Goal: Task Accomplishment & Management: Use online tool/utility

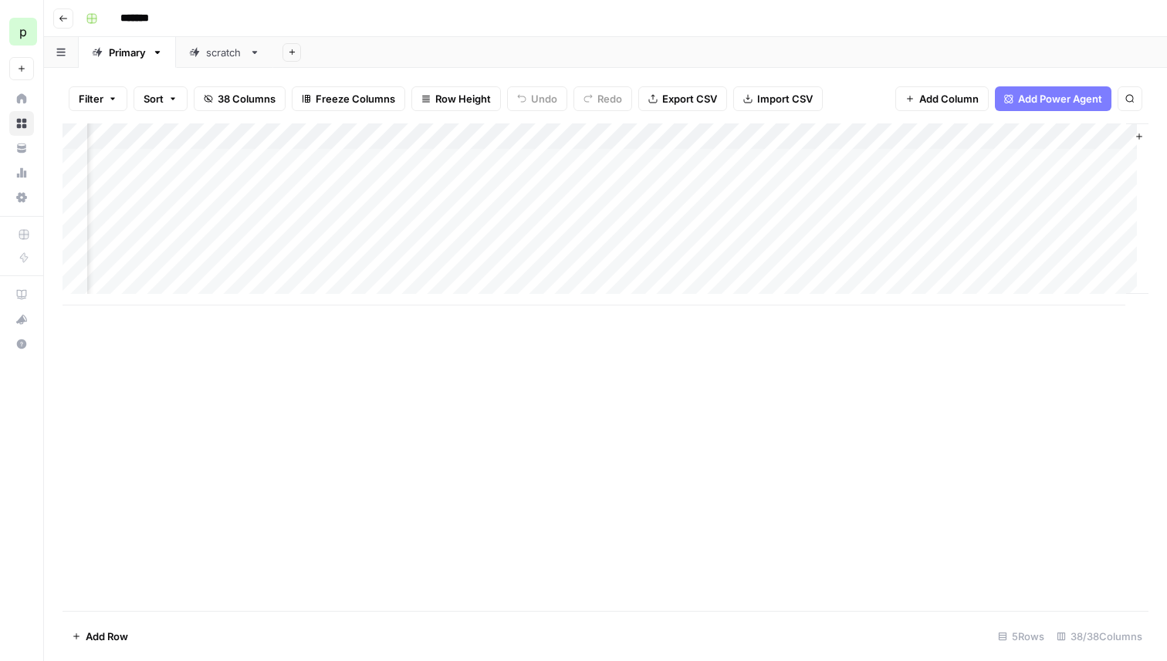
scroll to position [0, 4593]
click at [1072, 138] on icon "button" at bounding box center [1076, 136] width 9 height 9
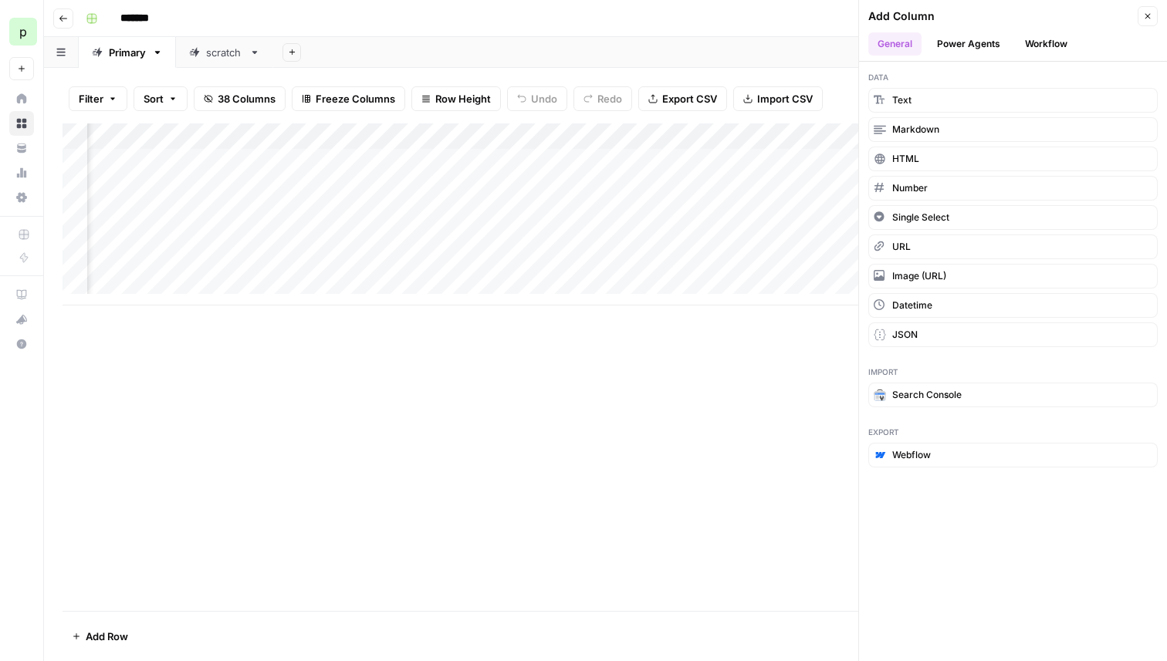
click at [1043, 44] on button "Workflow" at bounding box center [1046, 43] width 61 height 23
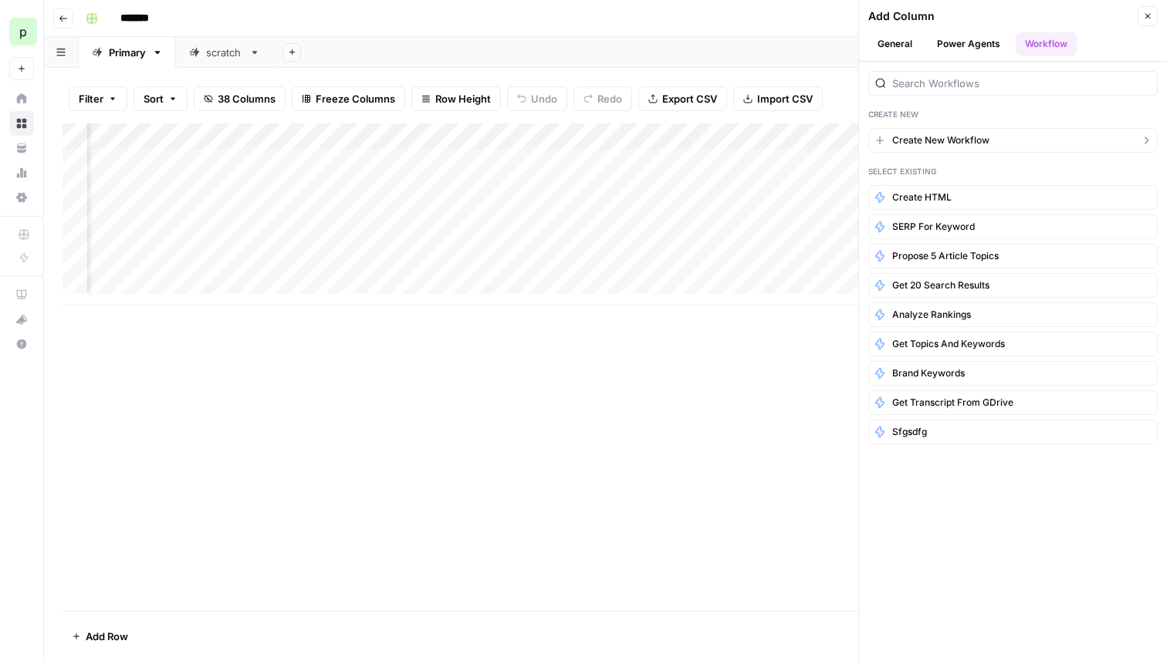
click at [932, 138] on span "Create New Workflow" at bounding box center [940, 141] width 97 height 14
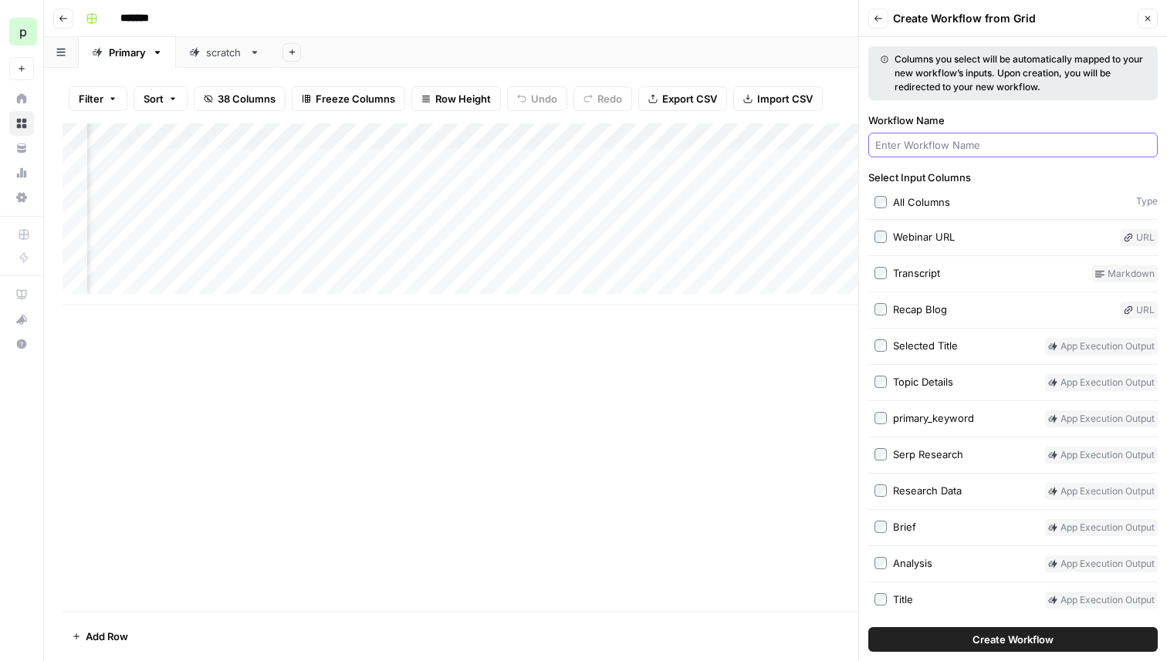
click at [934, 140] on input "Workflow Name" at bounding box center [1013, 144] width 276 height 15
type input "Generate"
type input "Generate Image"
click at [749, 139] on div "Add Column" at bounding box center [606, 214] width 1086 height 182
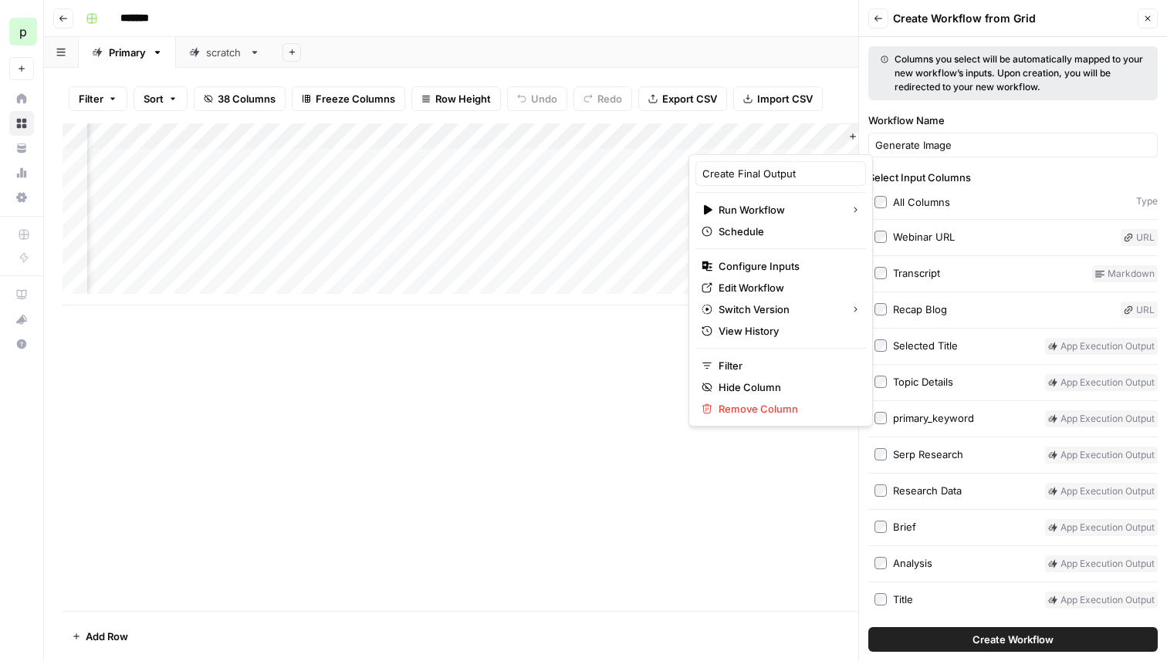
click at [749, 139] on div at bounding box center [758, 138] width 140 height 31
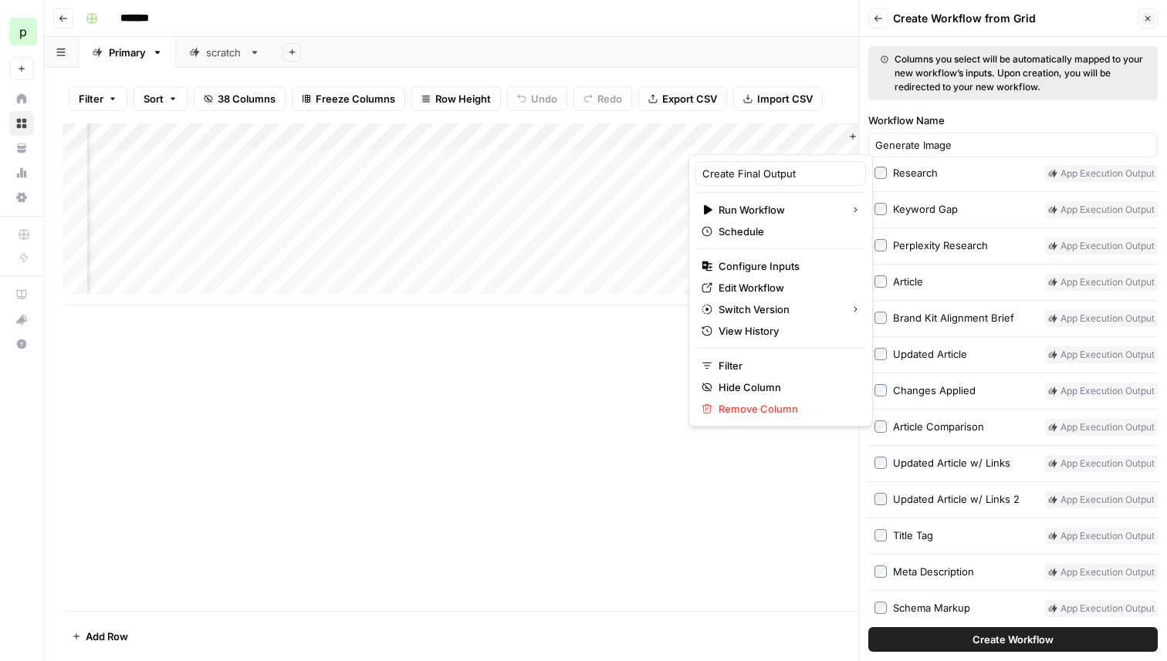
scroll to position [583, 0]
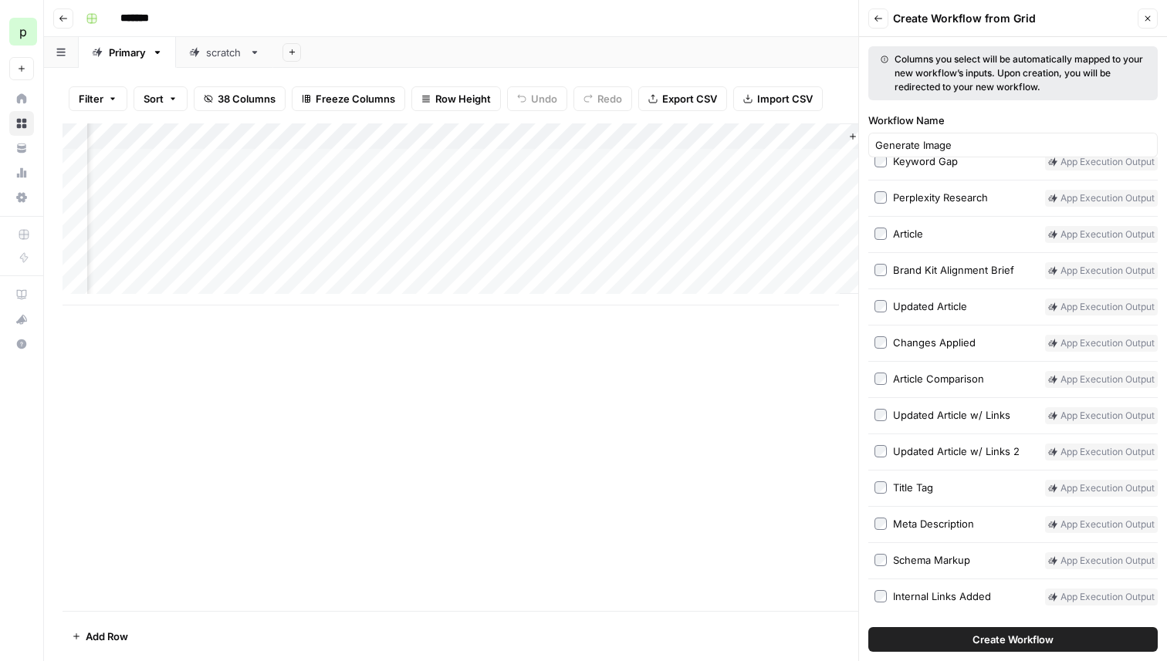
click at [993, 634] on span "Create Workflow" at bounding box center [1012, 639] width 81 height 15
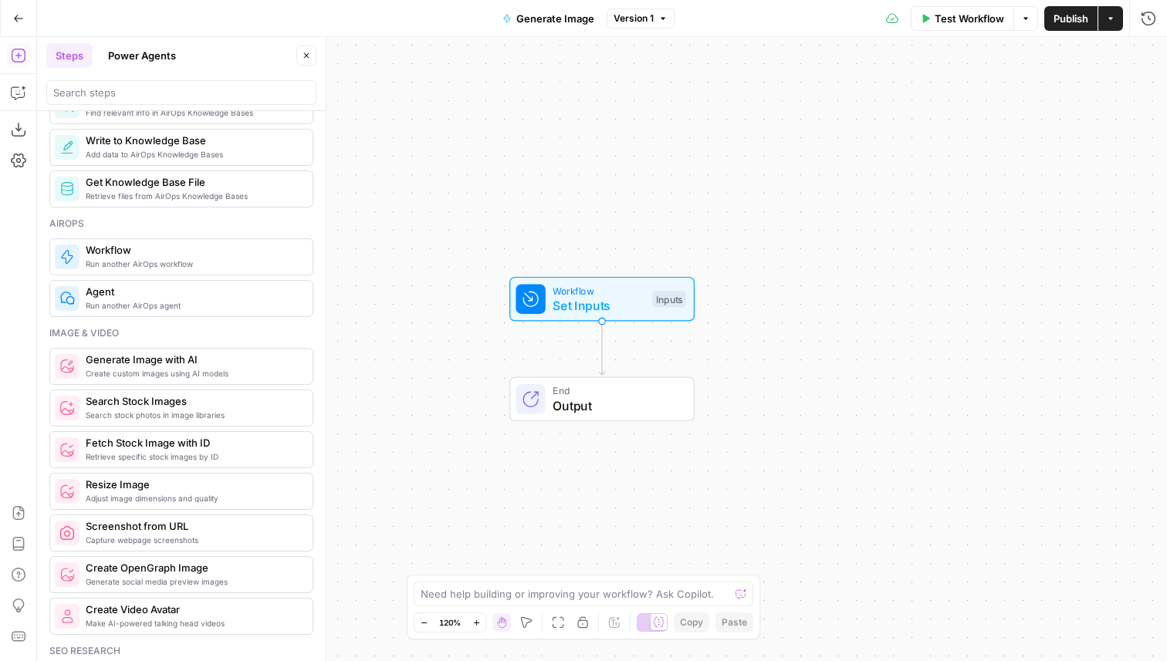
scroll to position [888, 0]
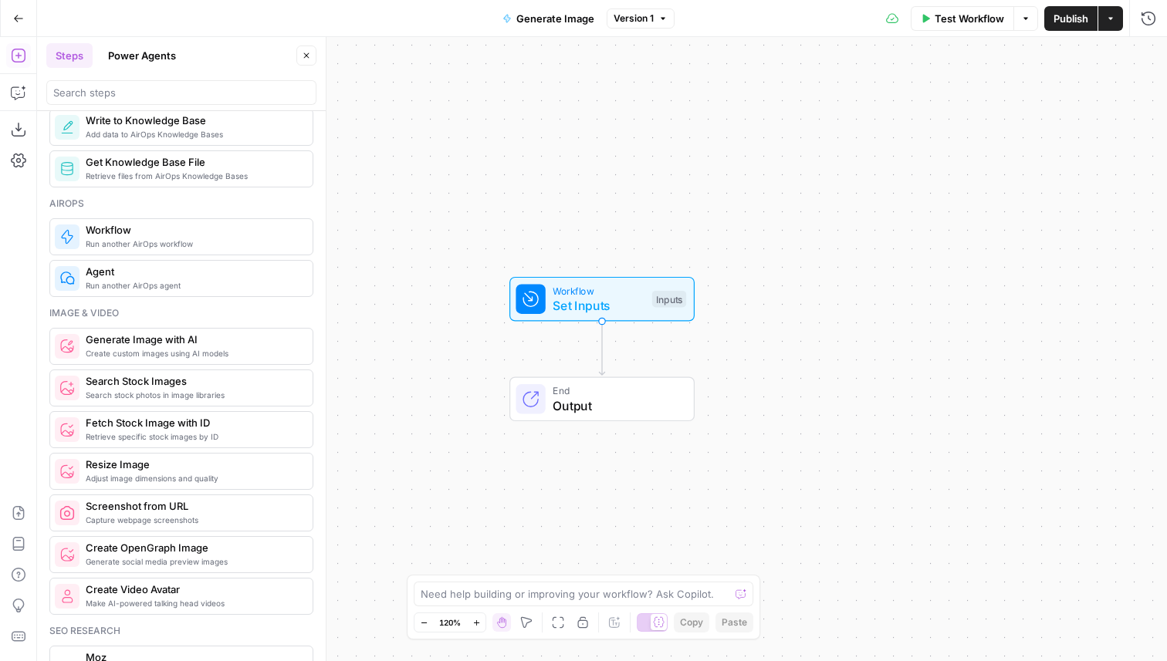
click at [466, 604] on div "Need help building or improving your workflow? Ask Copilot." at bounding box center [584, 594] width 340 height 25
paste textarea "Featured image"
type textarea "Create a Featured image for the article that is included in the inputs"
click at [742, 579] on icon "submit" at bounding box center [741, 578] width 9 height 9
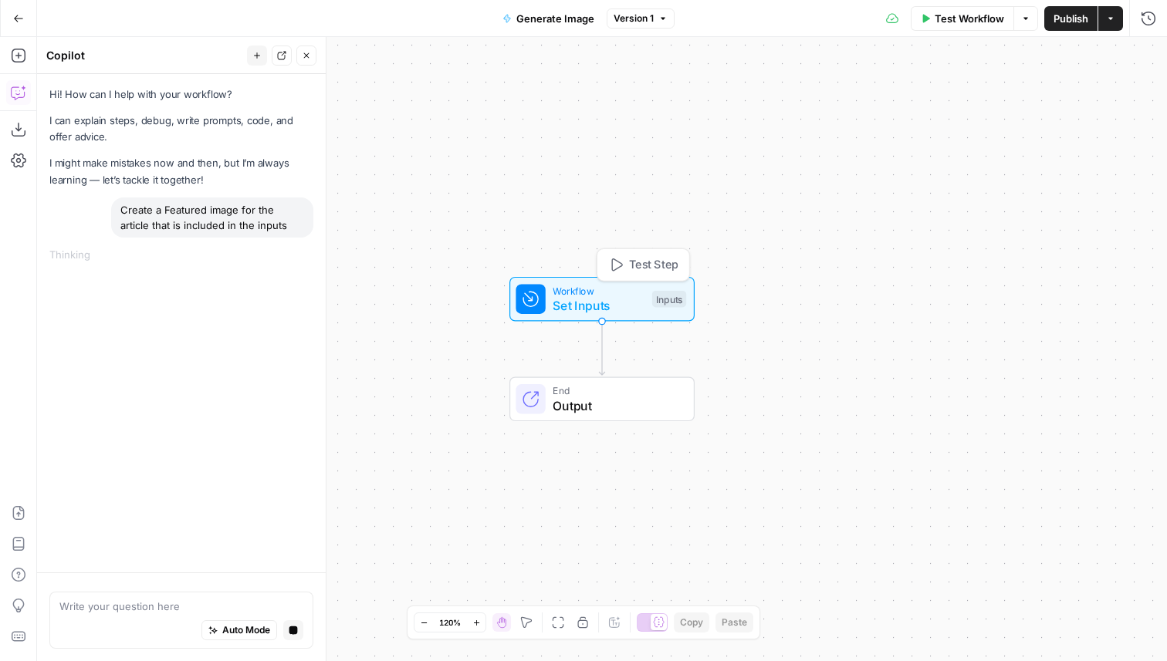
click at [608, 304] on span "Set Inputs" at bounding box center [599, 305] width 92 height 19
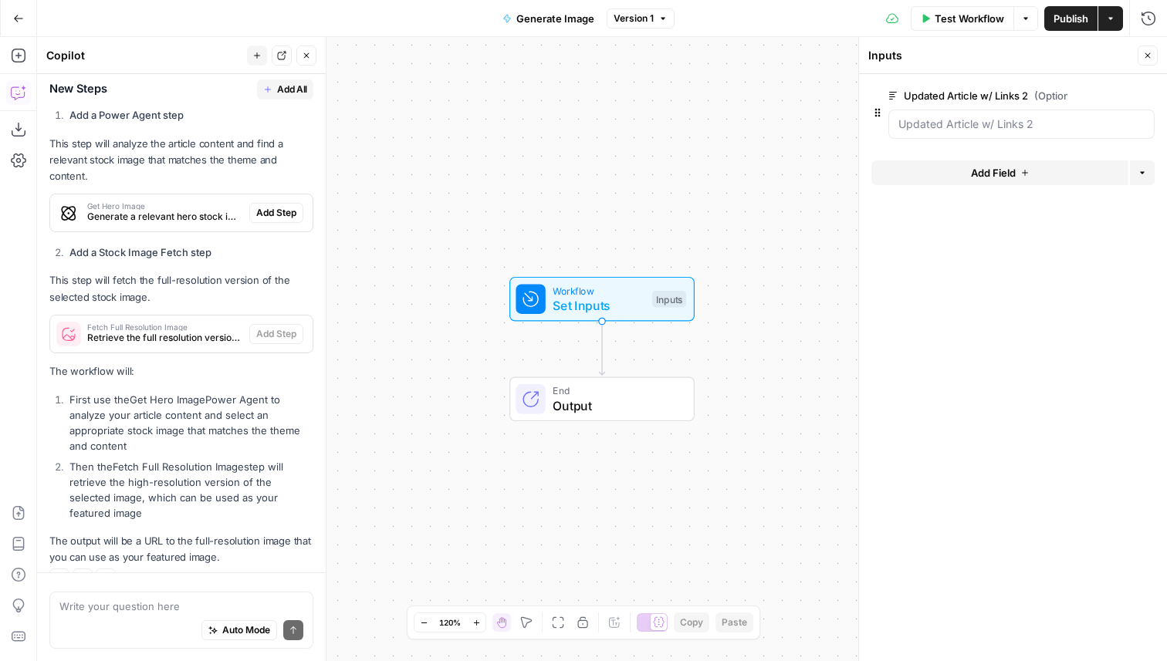
scroll to position [348, 0]
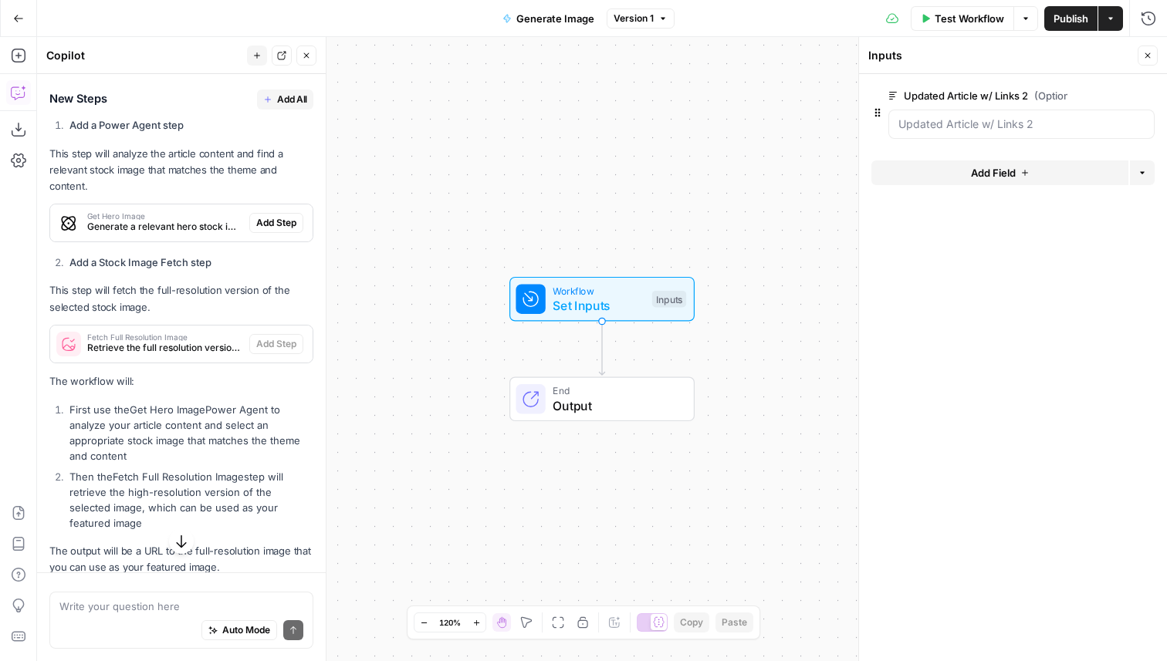
click at [15, 25] on button "Go Back" at bounding box center [19, 19] width 28 height 28
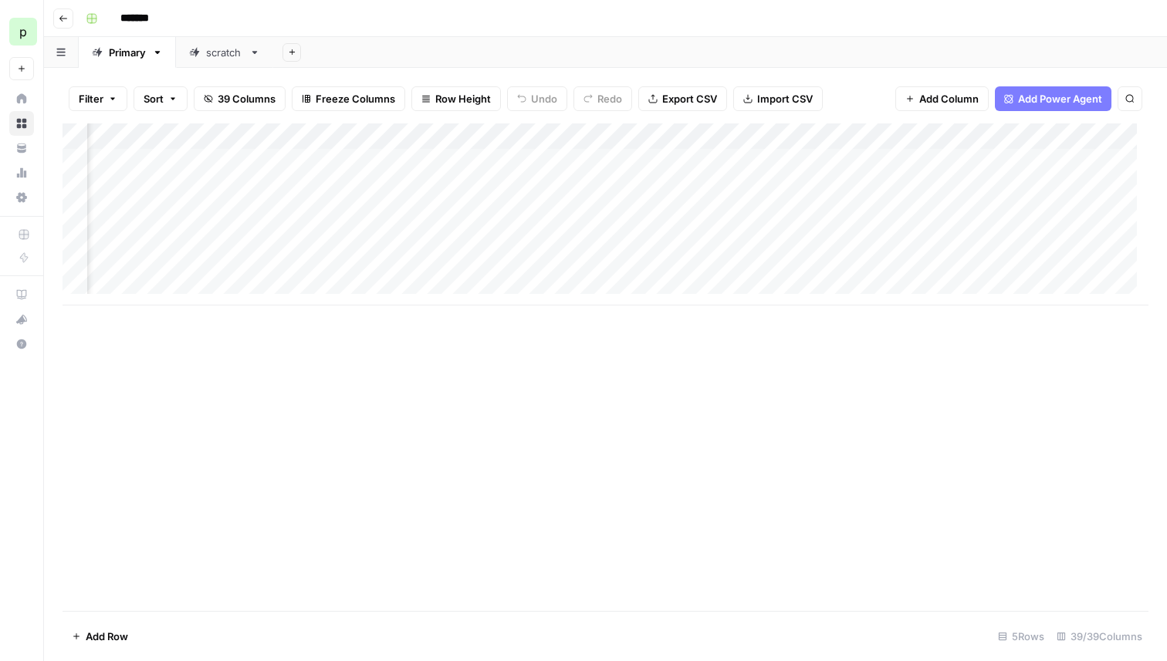
scroll to position [0, 4732]
click at [1072, 96] on span "Add Power Agent" at bounding box center [1060, 98] width 84 height 15
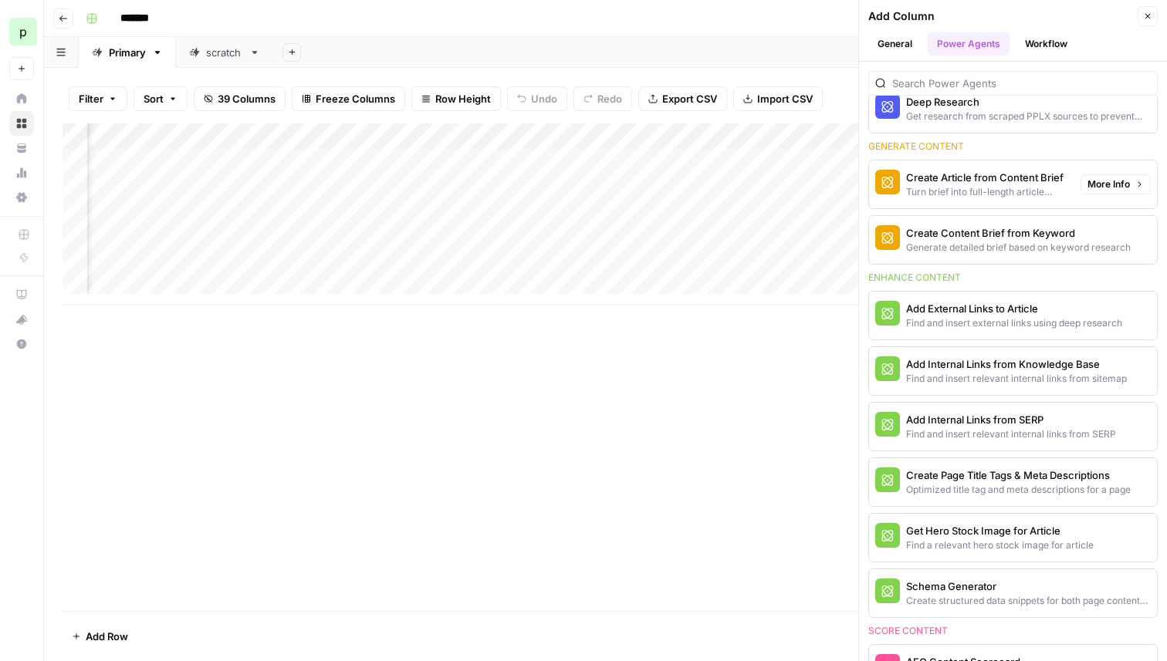
scroll to position [287, 0]
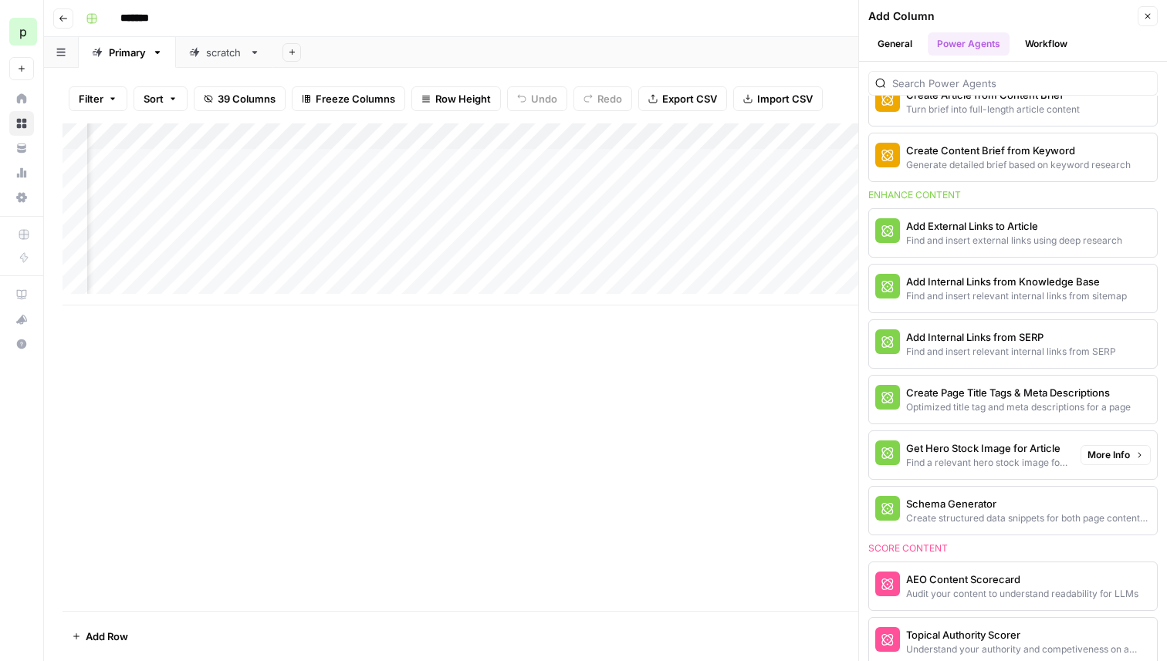
click at [1000, 456] on div "Find a relevant hero stock image for article" at bounding box center [987, 463] width 162 height 14
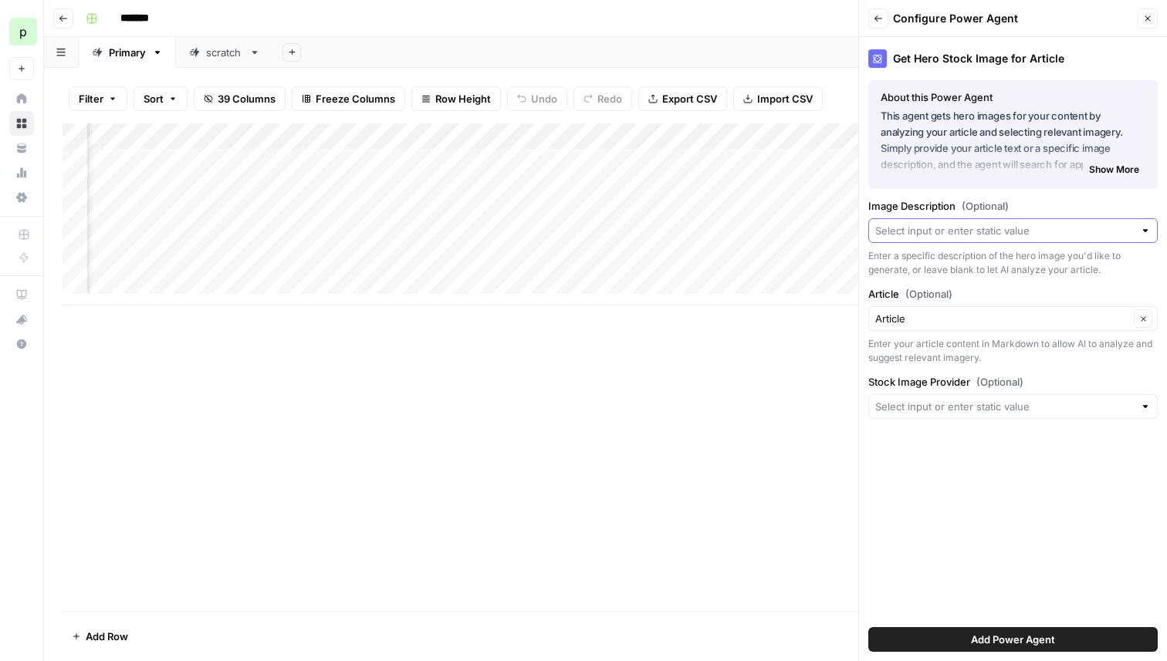
click at [934, 232] on input "Image Description (Optional)" at bounding box center [1004, 230] width 259 height 15
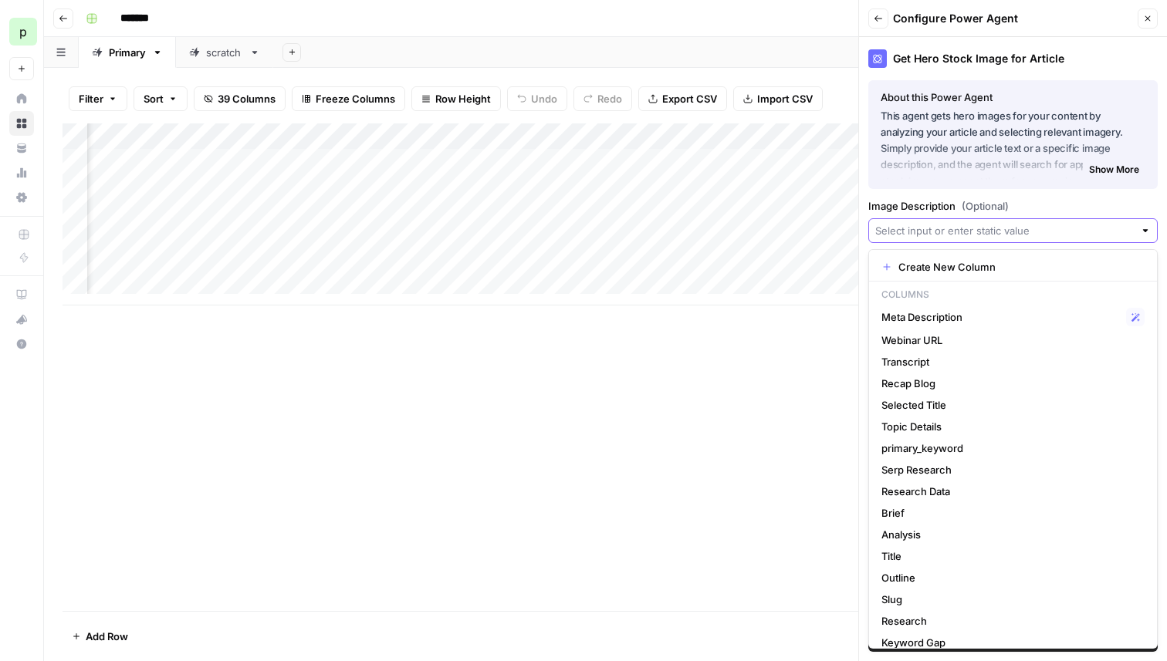
click at [934, 232] on input "Image Description (Optional)" at bounding box center [1004, 230] width 259 height 15
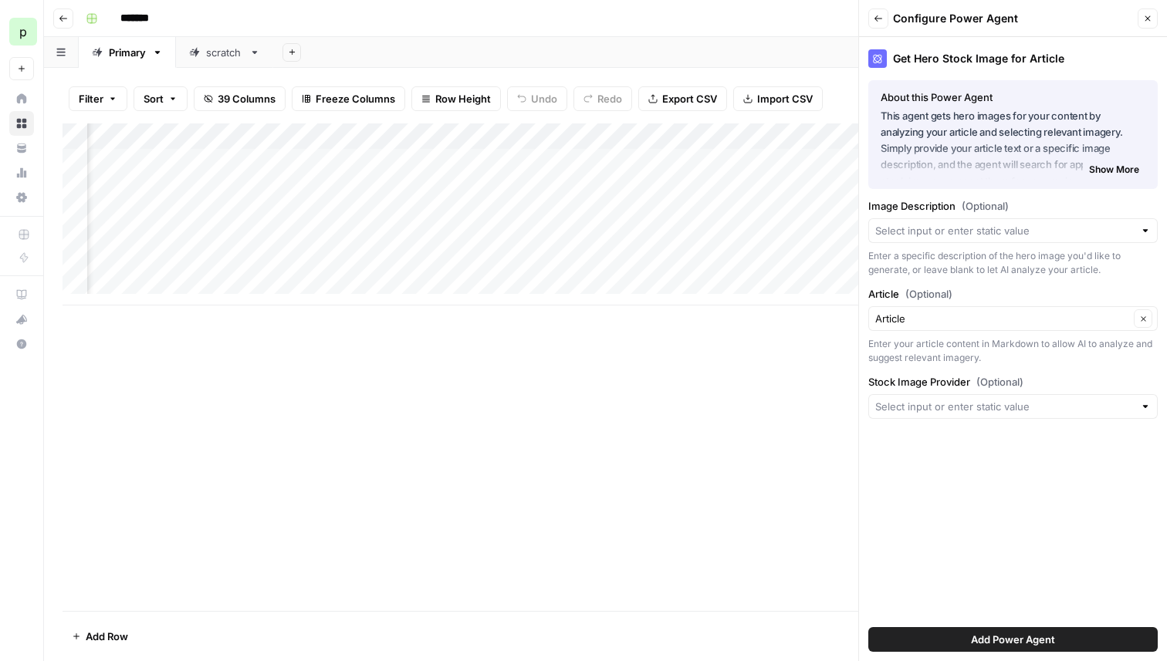
click at [990, 185] on div "About this Power Agent This agent gets hero images for your content by analyzin…" at bounding box center [1012, 134] width 289 height 109
click at [985, 408] on input "Stock Image Provider (Optional)" at bounding box center [1004, 406] width 259 height 15
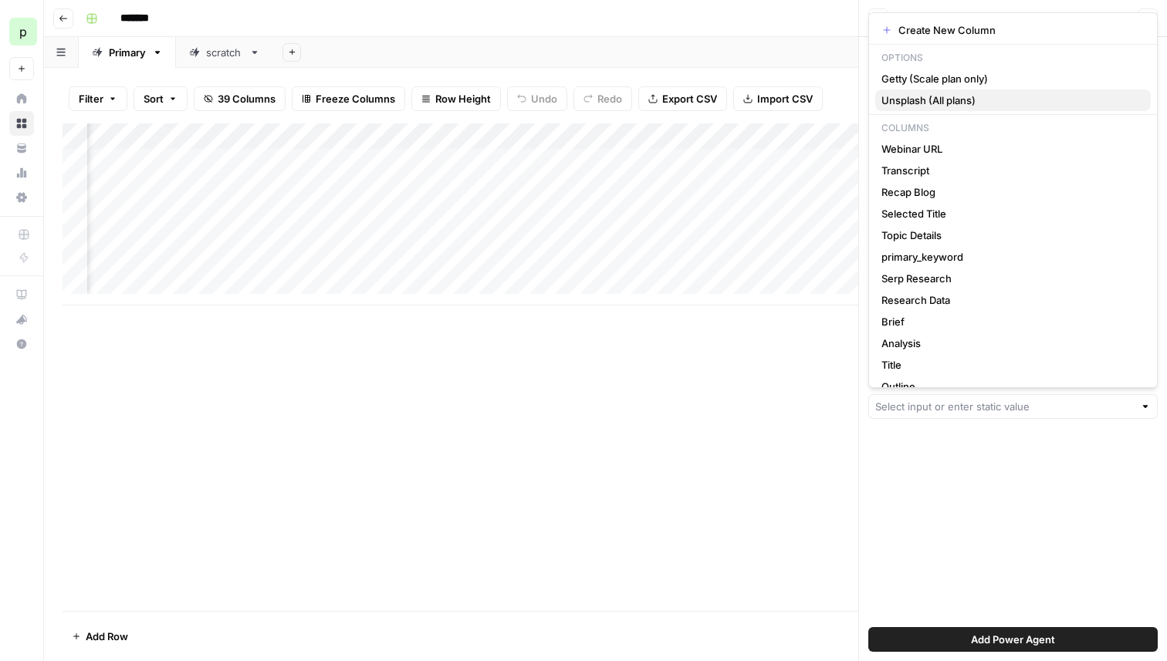
click at [936, 96] on span "Unsplash (All plans)" at bounding box center [1009, 100] width 257 height 15
type input "Unsplash (All plans)"
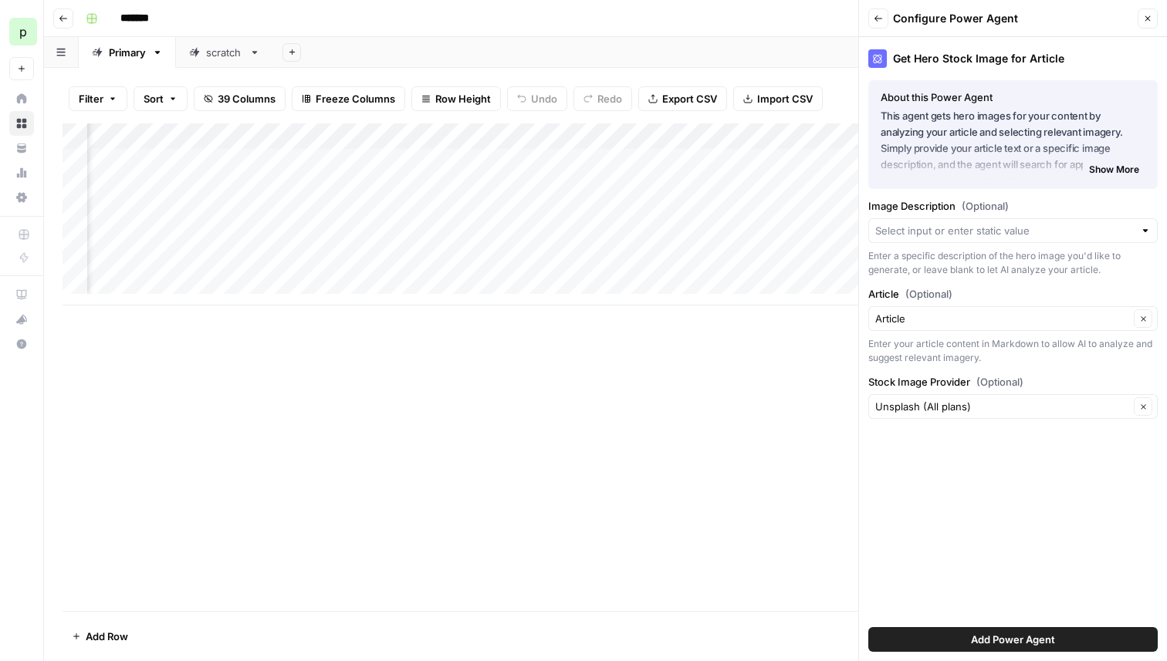
click at [966, 634] on button "Add Power Agent" at bounding box center [1012, 639] width 289 height 25
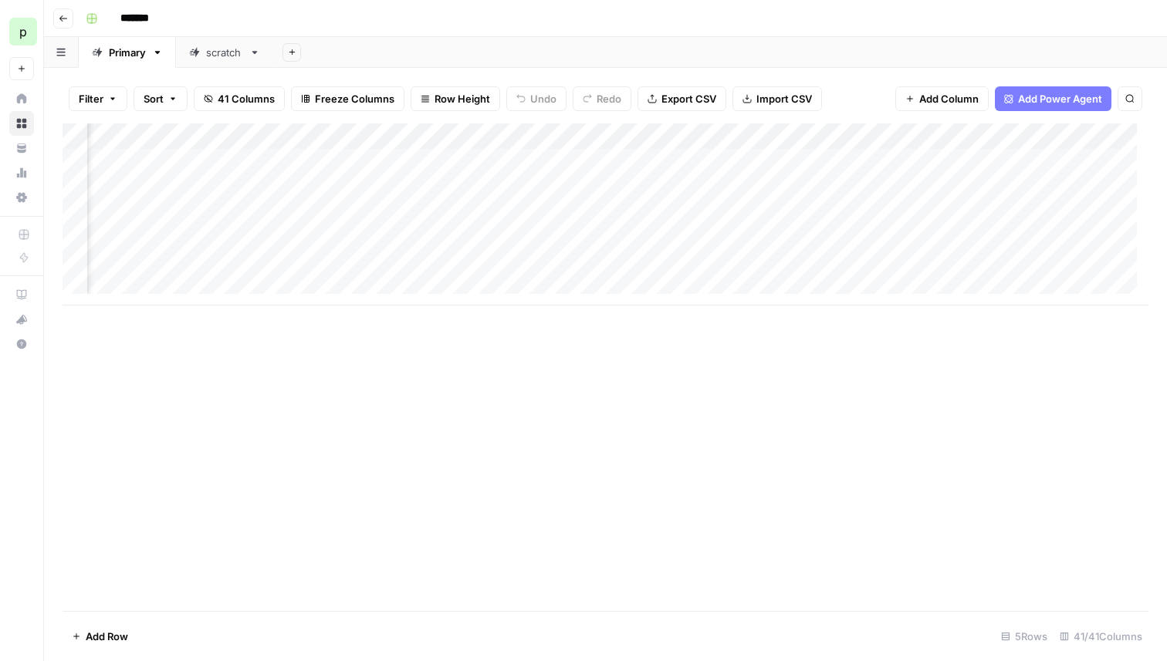
scroll to position [0, 4901]
click at [844, 135] on div "Add Column" at bounding box center [606, 214] width 1086 height 182
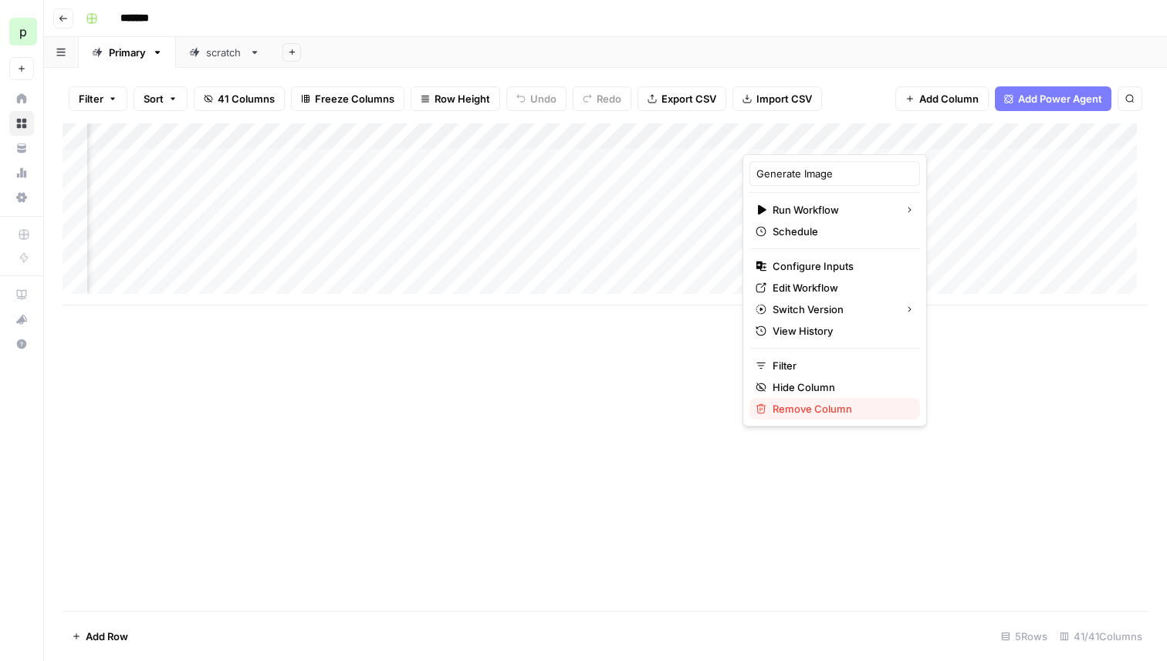
click at [801, 408] on span "Remove Column" at bounding box center [840, 408] width 135 height 15
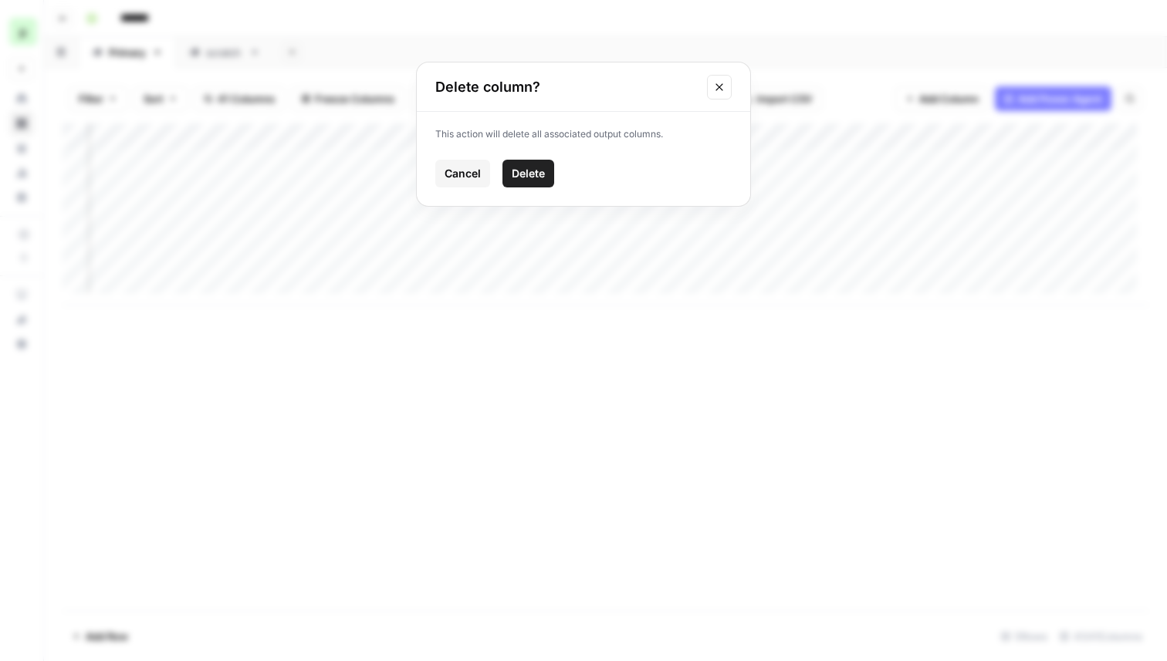
click at [516, 172] on span "Delete" at bounding box center [528, 173] width 33 height 15
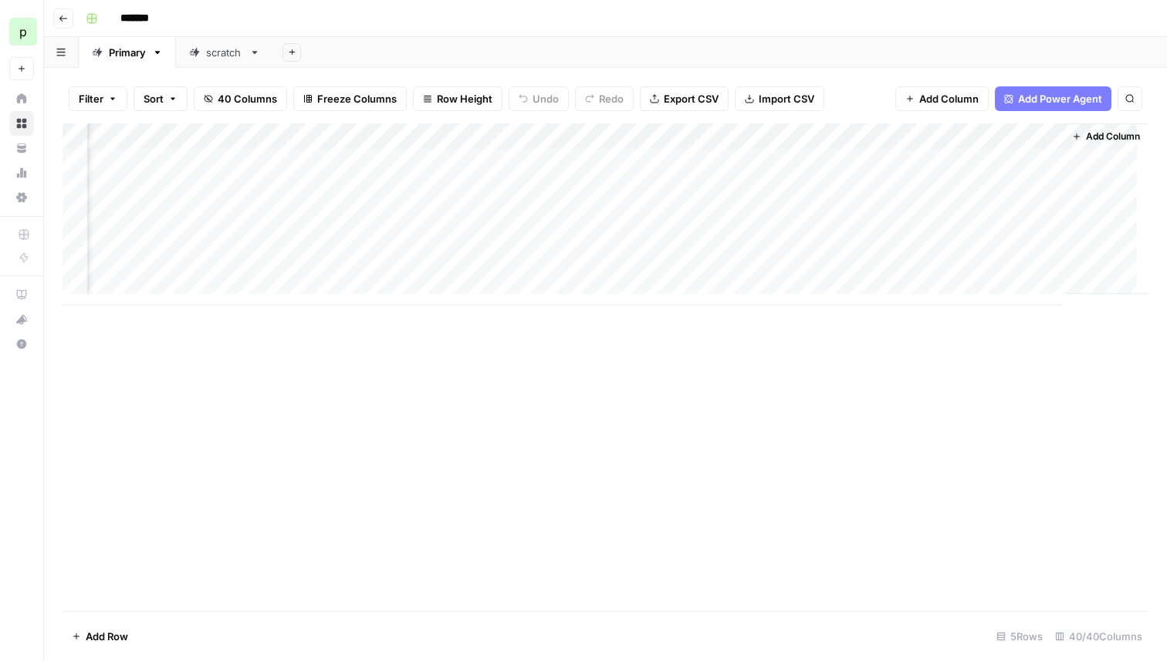
scroll to position [0, 4871]
drag, startPoint x: 675, startPoint y: 134, endPoint x: 1006, endPoint y: 129, distance: 331.1
click at [1006, 129] on div "Add Column" at bounding box center [606, 214] width 1086 height 182
click at [704, 161] on div "Add Column" at bounding box center [606, 214] width 1086 height 182
click at [1091, 135] on span "Add Column" at bounding box center [1113, 137] width 54 height 14
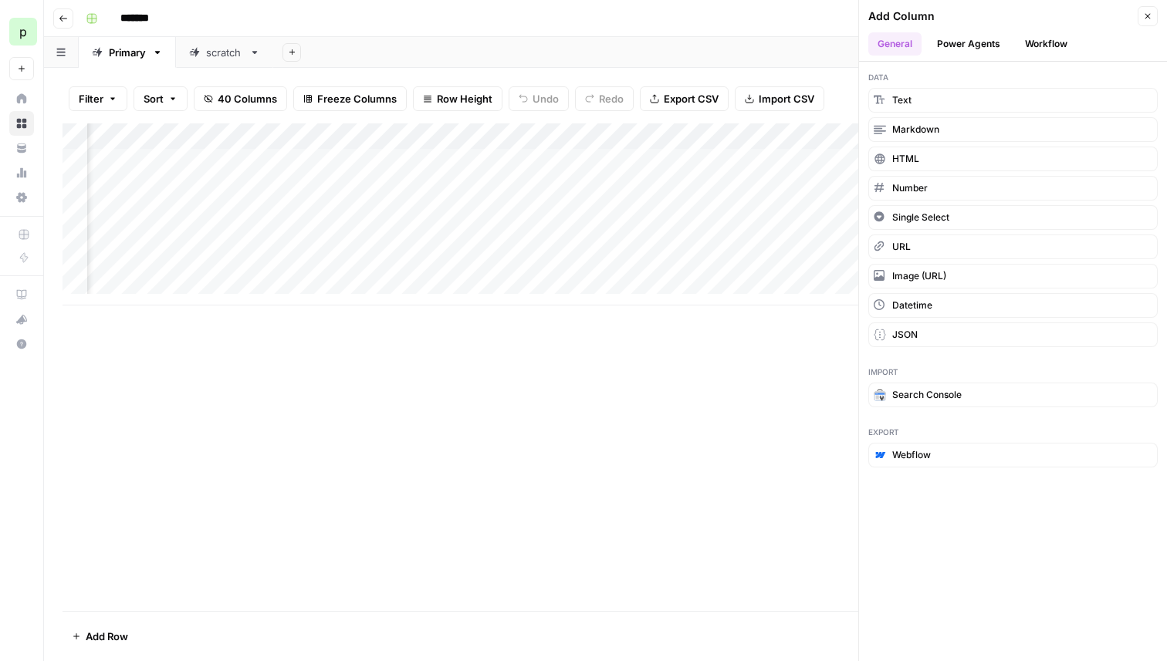
click at [999, 40] on button "Power Agents" at bounding box center [969, 43] width 82 height 23
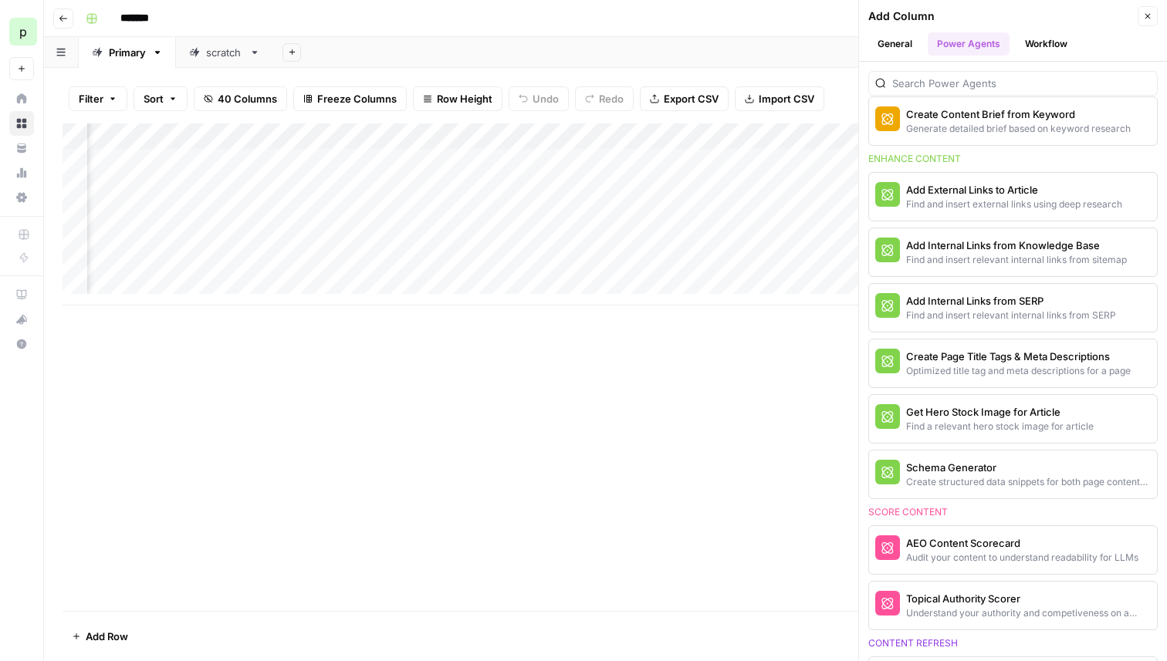
scroll to position [499, 0]
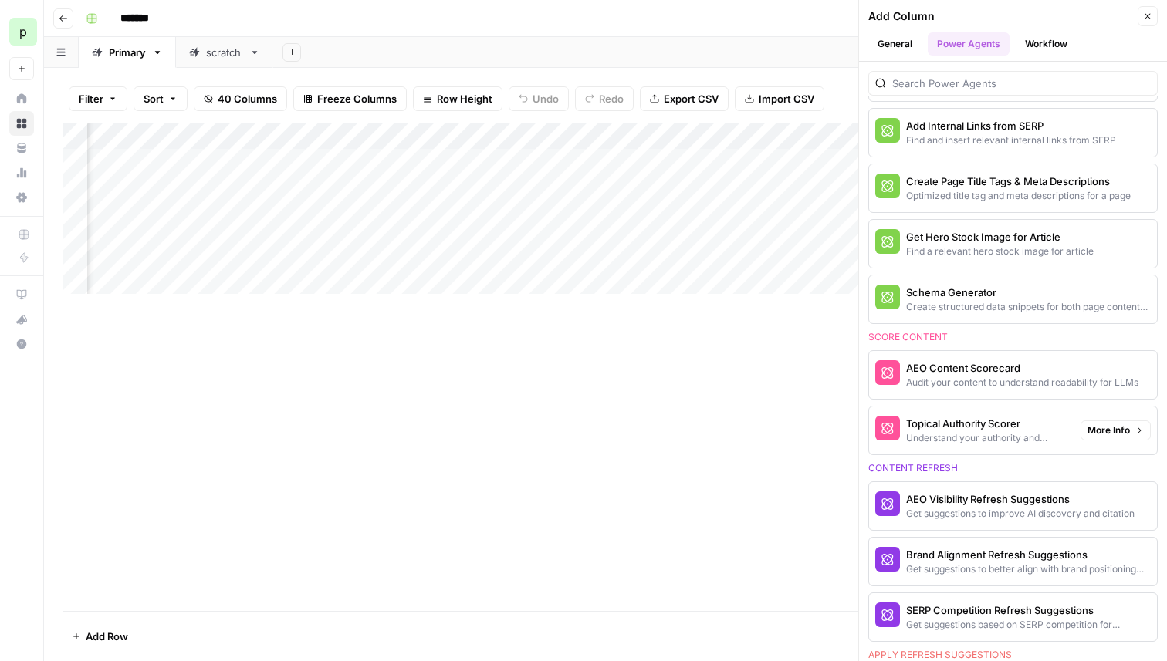
click at [988, 433] on div "Understand your authority and competiveness on a topic" at bounding box center [987, 438] width 162 height 14
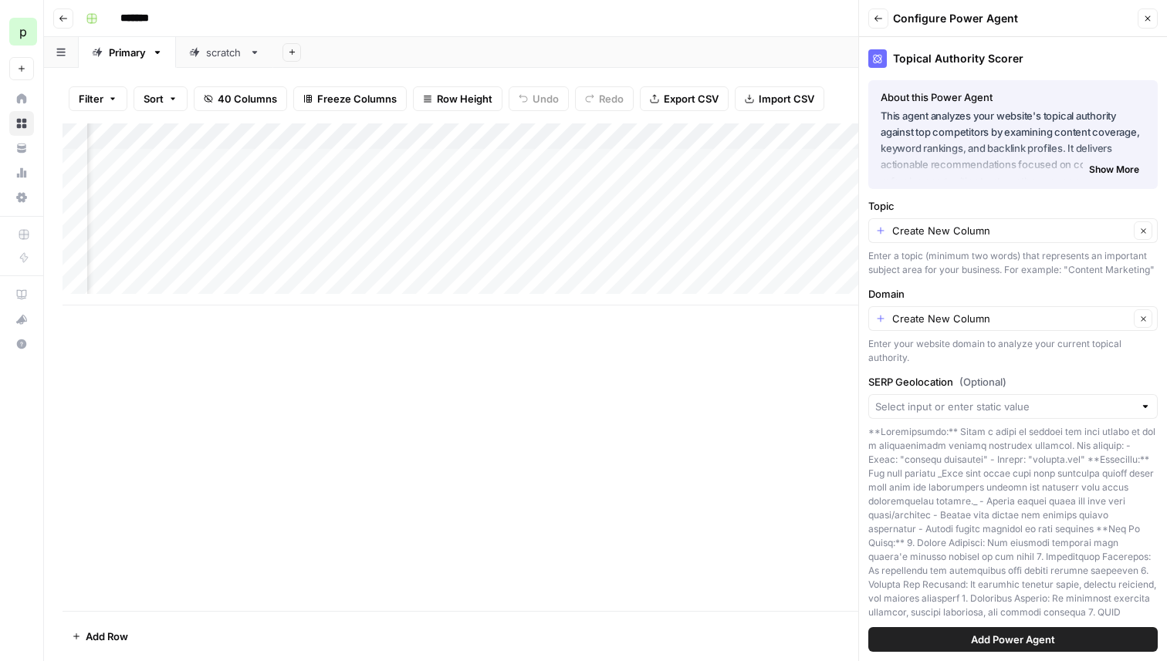
scroll to position [150, 0]
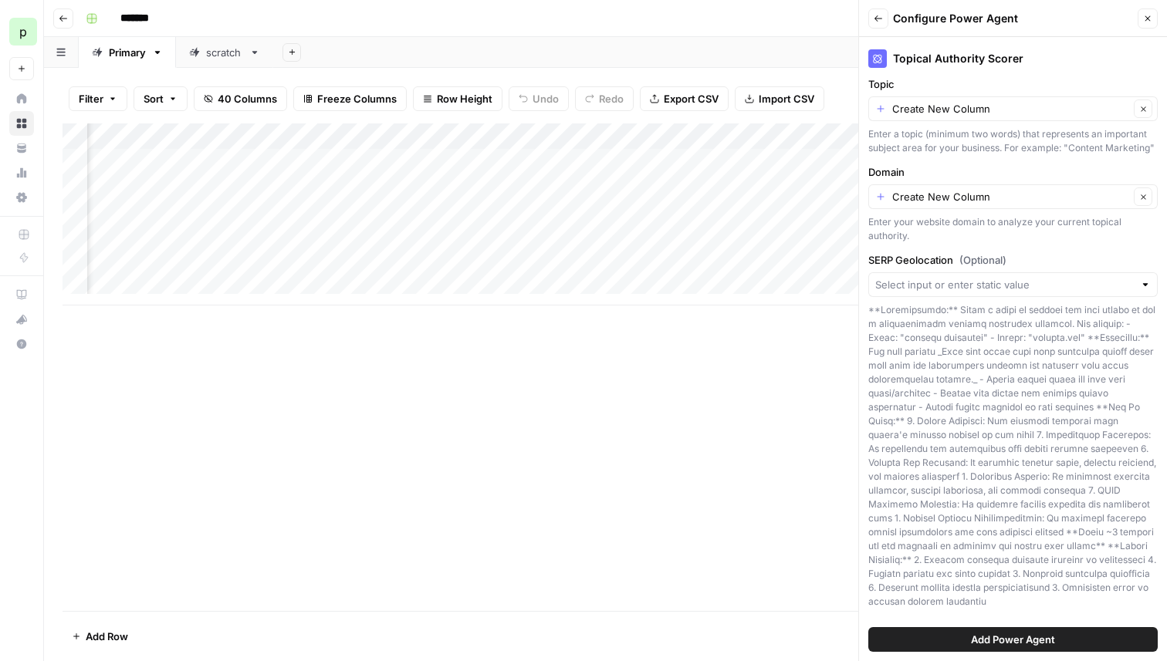
drag, startPoint x: 861, startPoint y: 10, endPoint x: 872, endPoint y: 18, distance: 13.3
click at [869, 15] on header "Back Configure Power Agent Close" at bounding box center [1013, 18] width 308 height 37
click at [872, 18] on button "Back" at bounding box center [878, 18] width 20 height 20
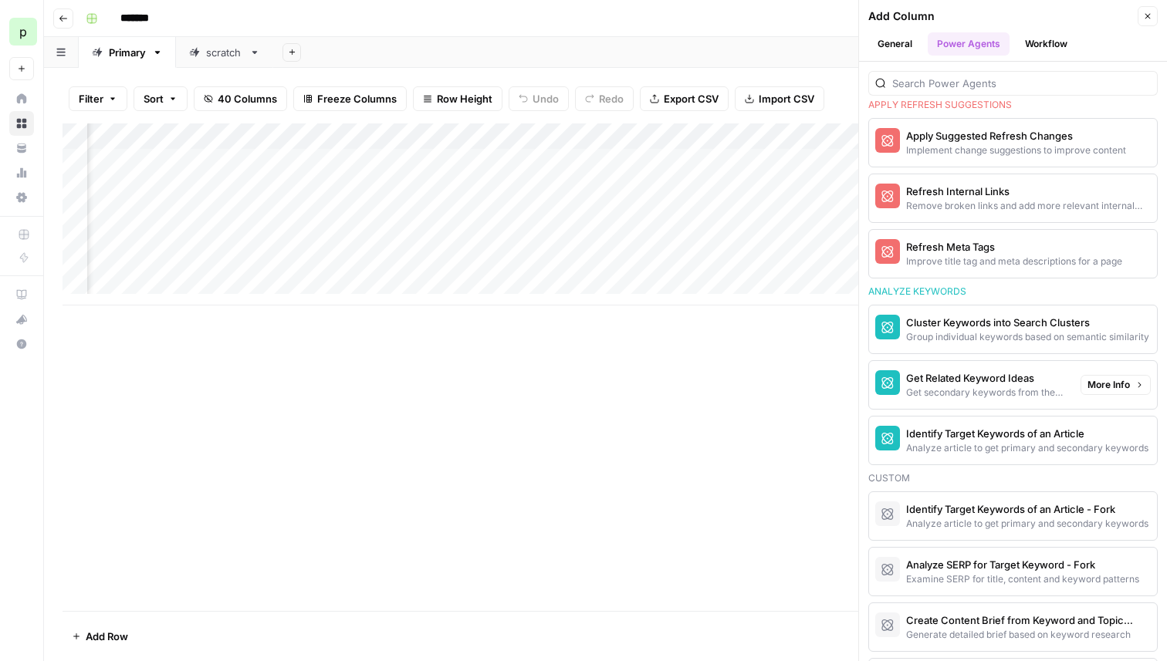
scroll to position [1160, 0]
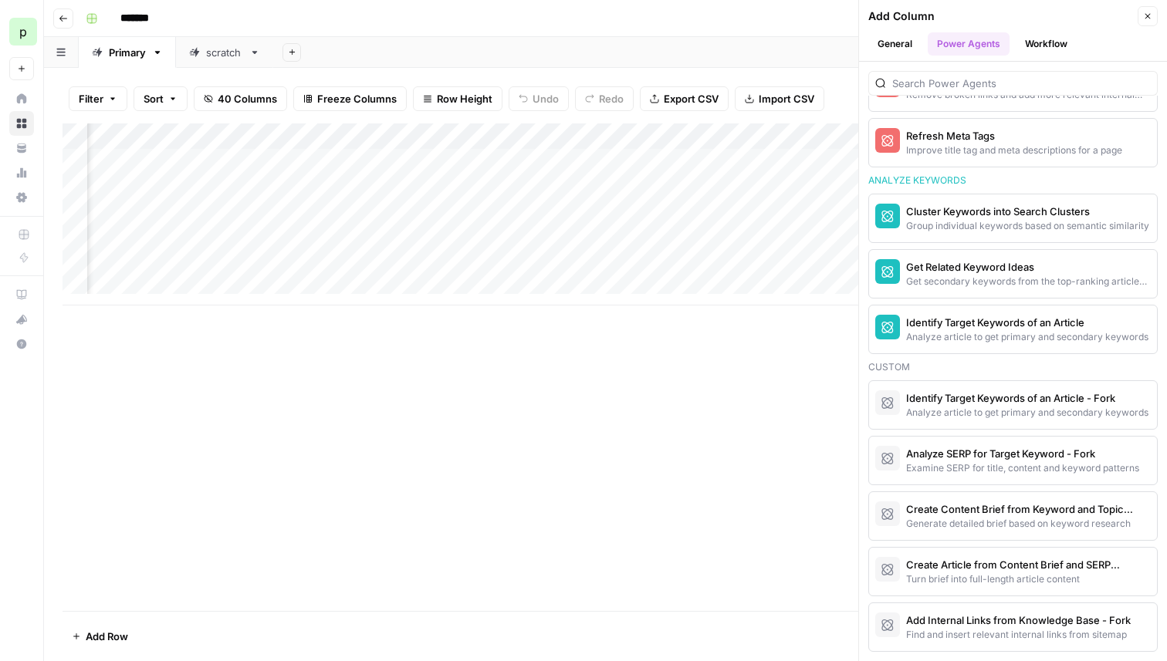
click at [1055, 46] on button "Workflow" at bounding box center [1046, 43] width 61 height 23
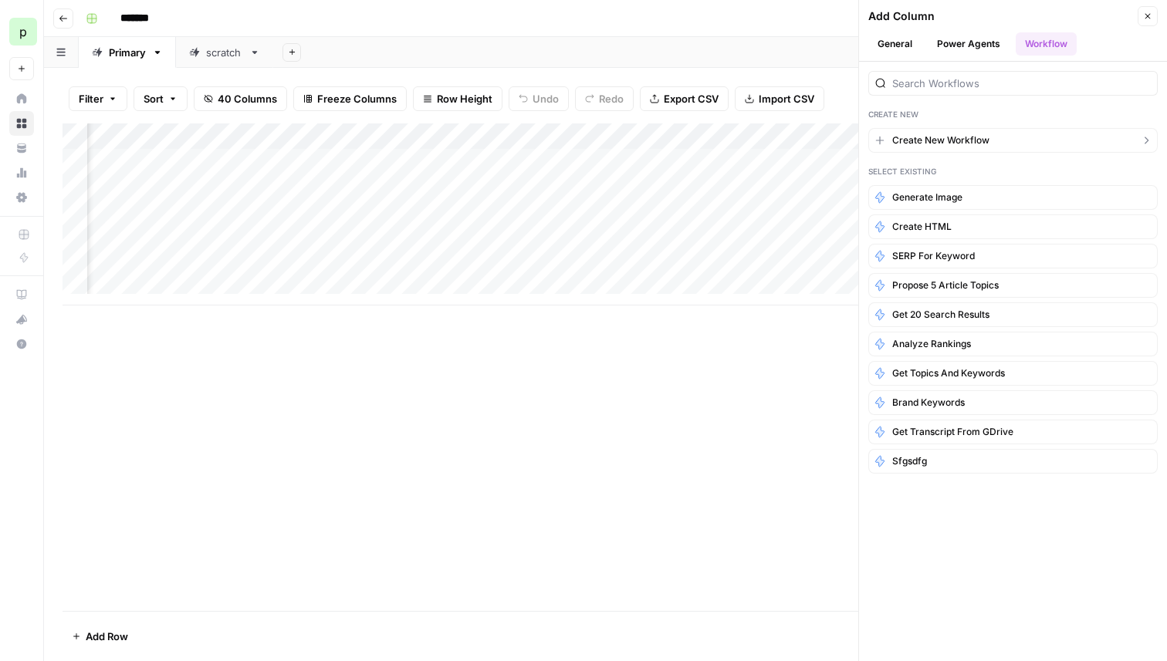
click at [936, 142] on span "Create New Workflow" at bounding box center [940, 141] width 97 height 14
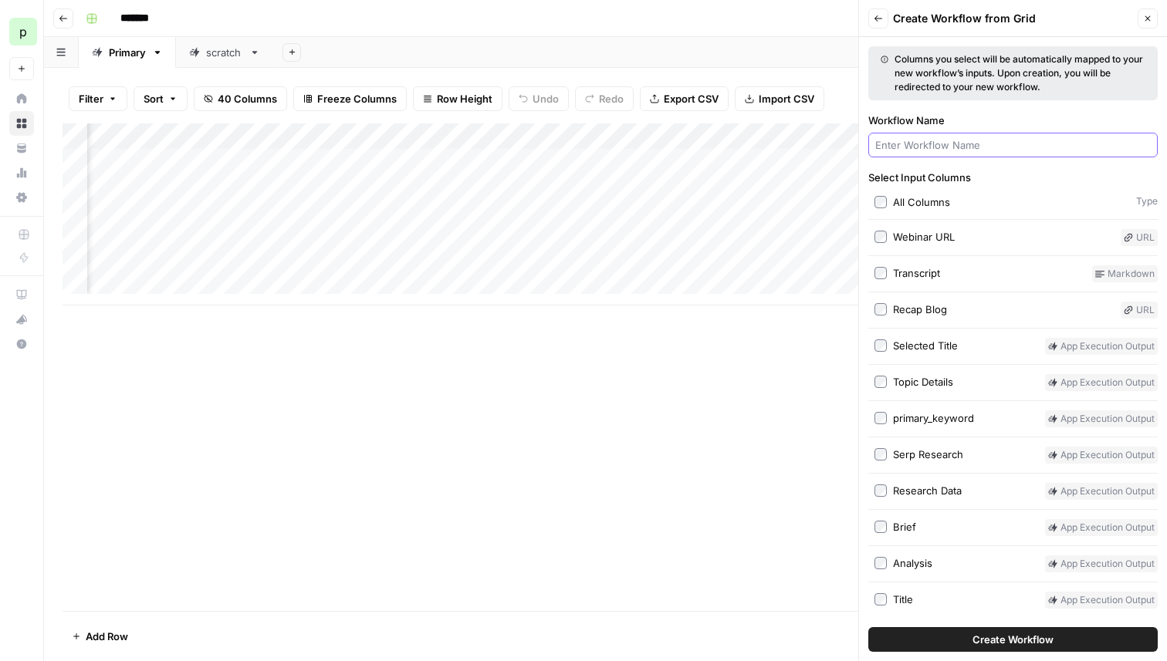
click at [937, 142] on input "Workflow Name" at bounding box center [1013, 144] width 276 height 15
type input "Validation"
type input "Validate Optimizations"
click at [871, 13] on button "Back" at bounding box center [878, 18] width 20 height 20
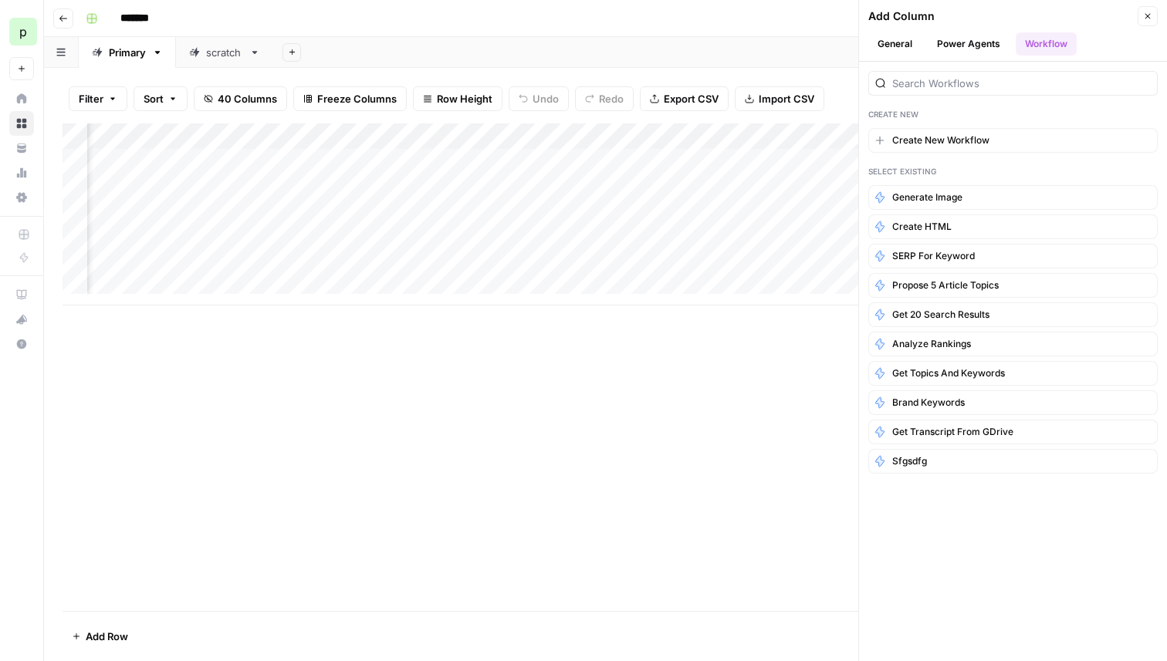
click at [962, 43] on button "Power Agents" at bounding box center [969, 43] width 82 height 23
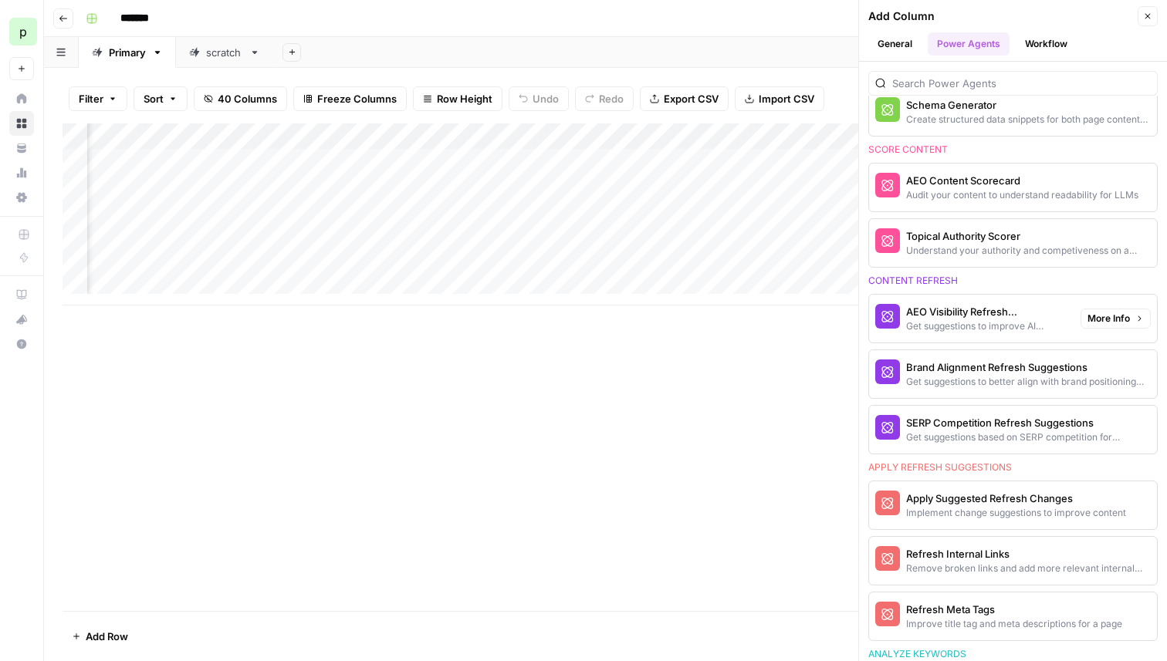
scroll to position [706, 0]
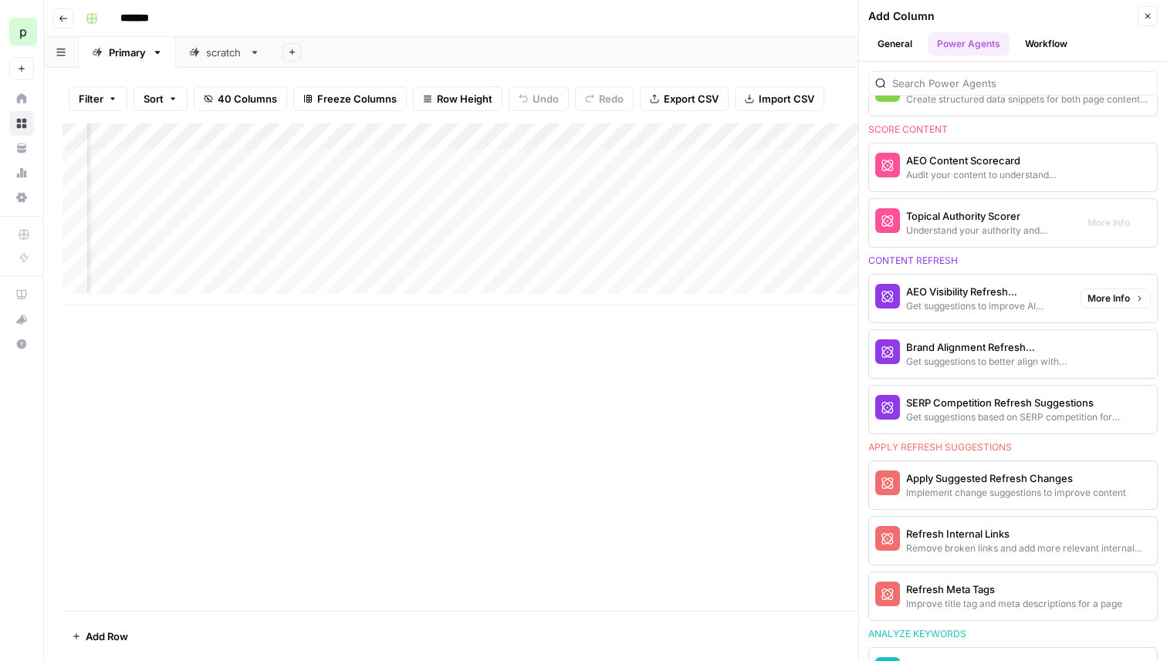
click at [972, 157] on div "AEO Content Scorecard" at bounding box center [987, 160] width 162 height 15
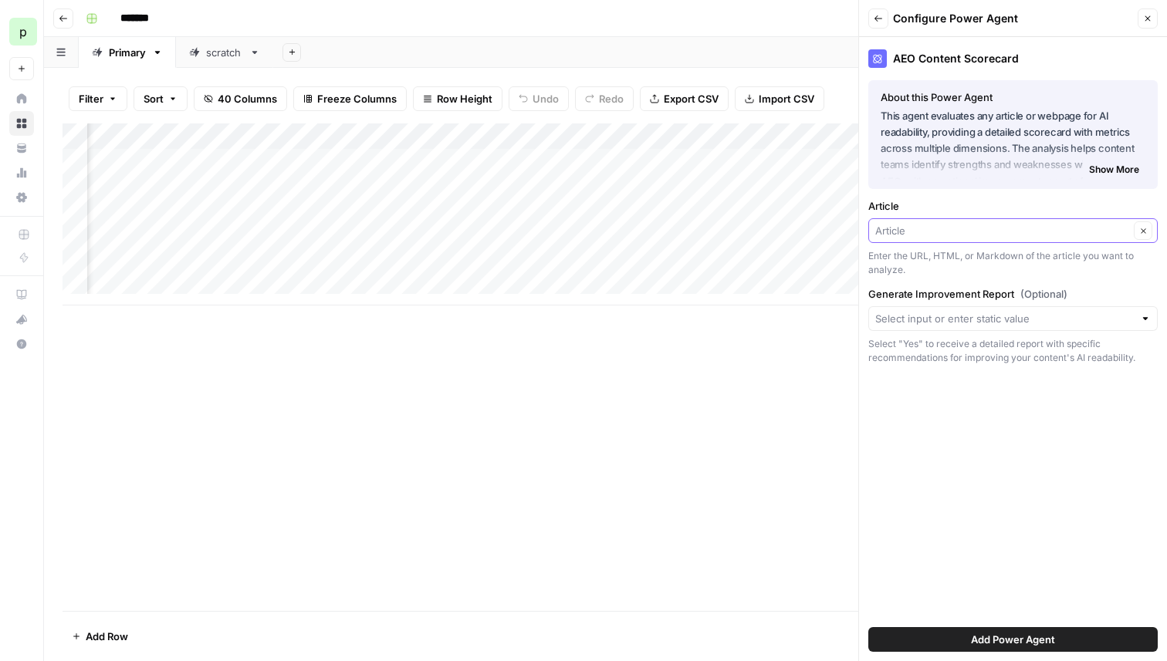
click at [924, 233] on input "Article" at bounding box center [1002, 230] width 254 height 15
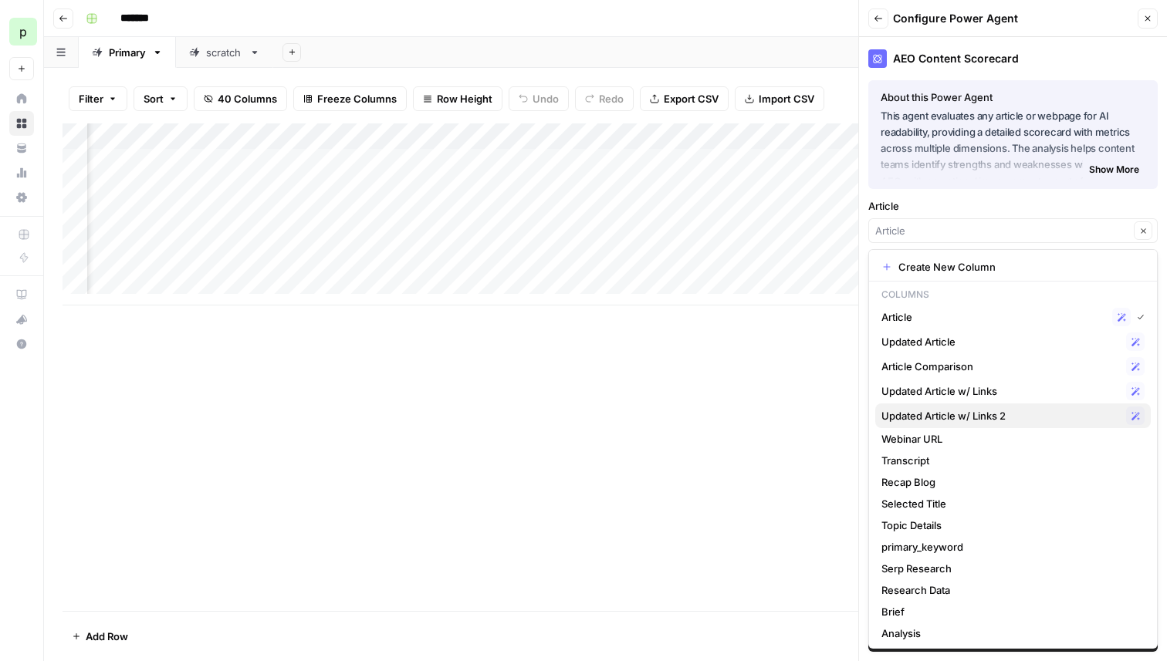
click at [934, 410] on span "Updated Article w/ Links 2" at bounding box center [1000, 415] width 238 height 15
type input "Updated Article w/ Links 2"
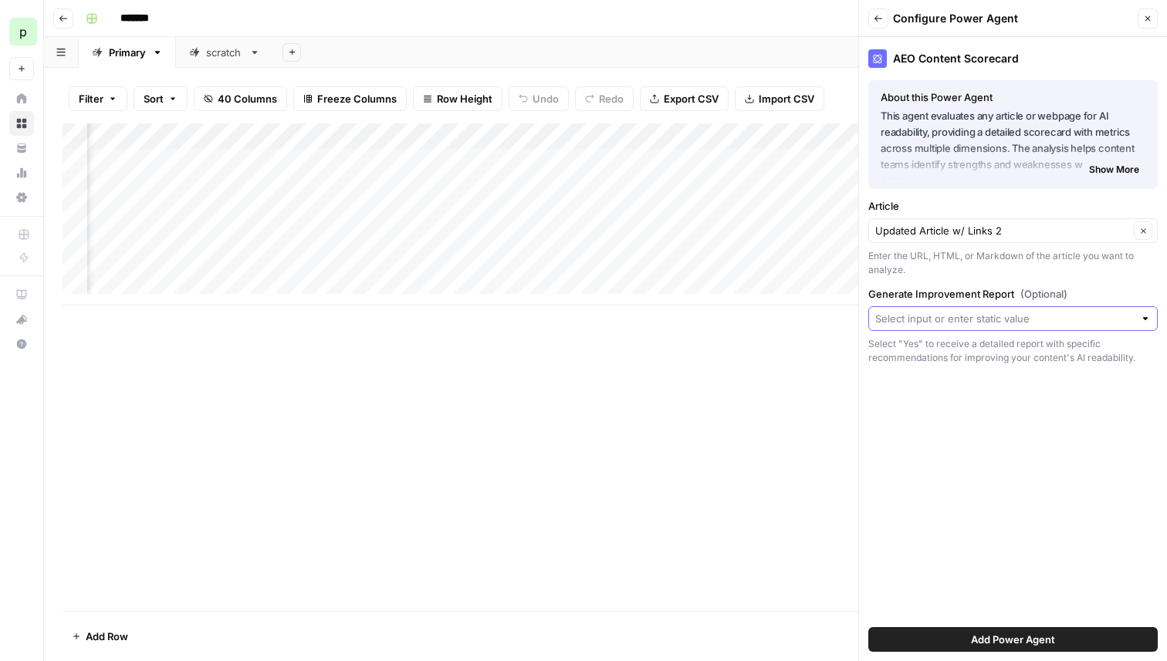
click at [914, 323] on input "Generate Improvement Report (Optional)" at bounding box center [1004, 318] width 259 height 15
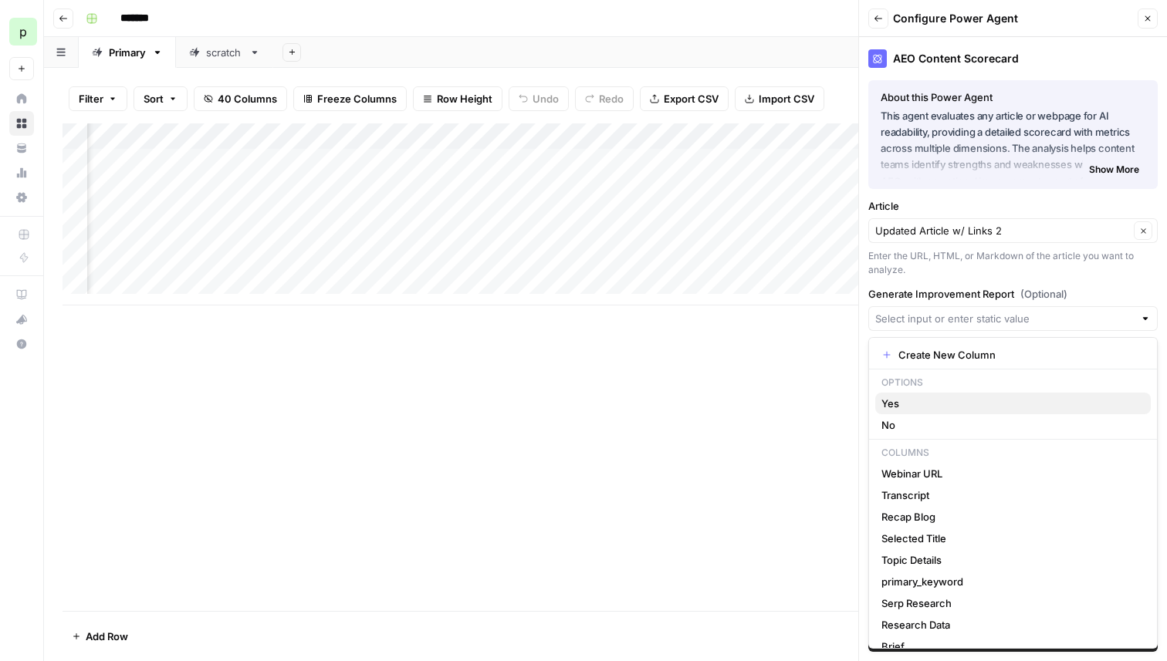
click at [904, 398] on span "Yes" at bounding box center [1009, 403] width 257 height 15
type input "Yes"
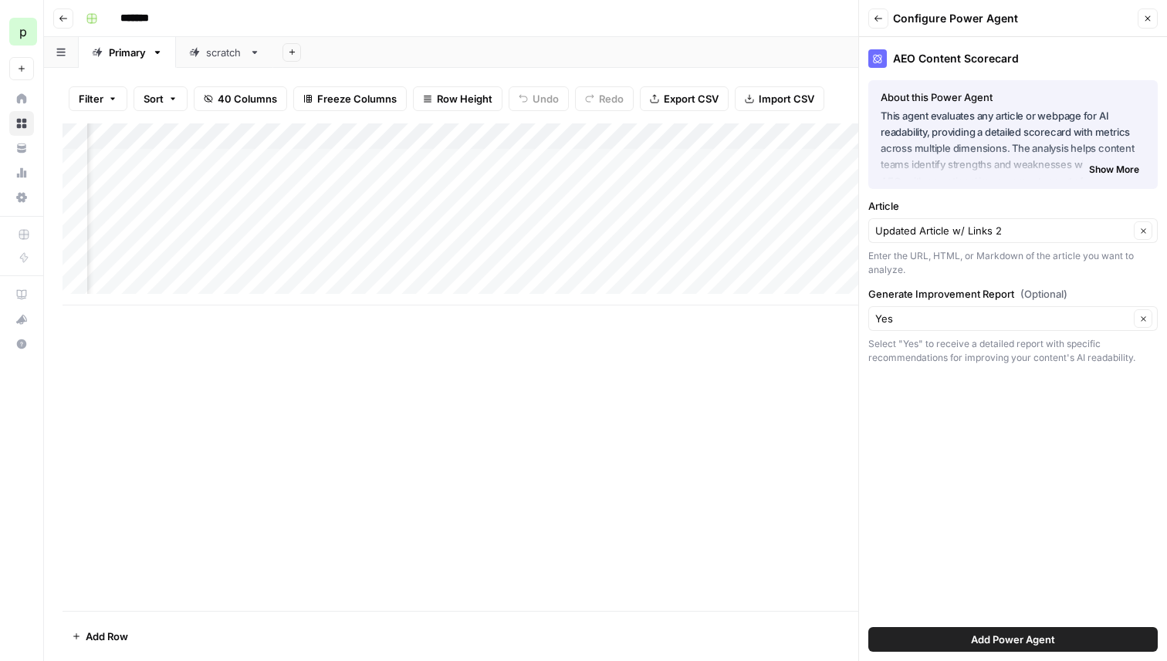
scroll to position [0, 5094]
click at [1011, 634] on span "Add Power Agent" at bounding box center [1013, 639] width 84 height 15
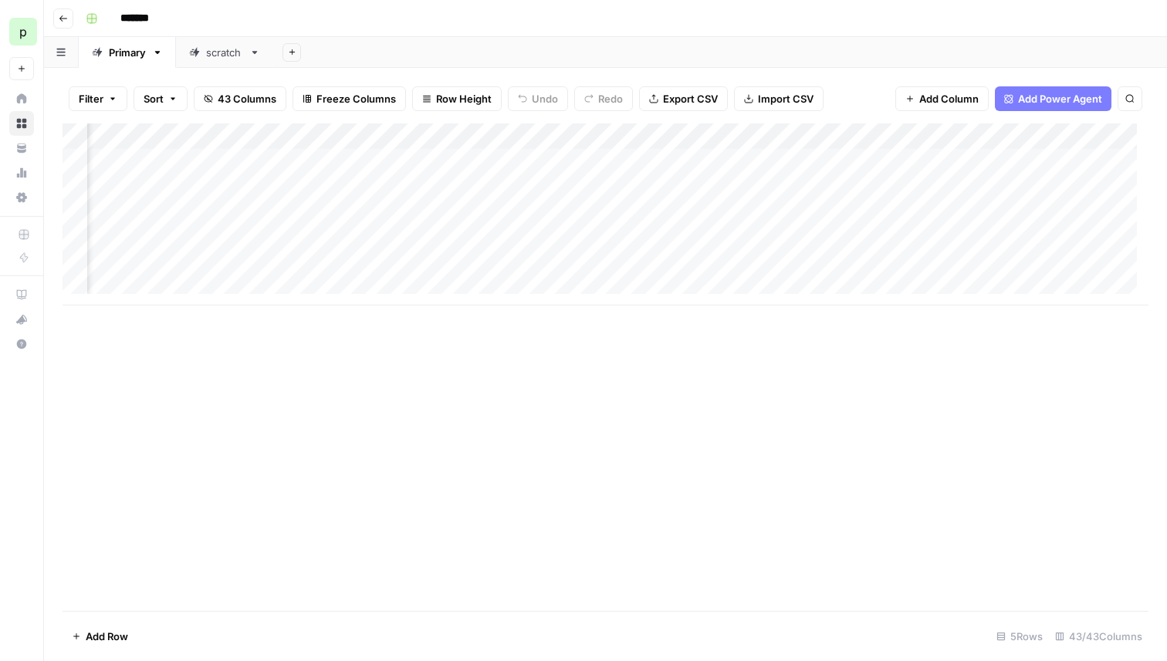
scroll to position [0, 5040]
click at [590, 163] on div "Add Column" at bounding box center [606, 214] width 1086 height 182
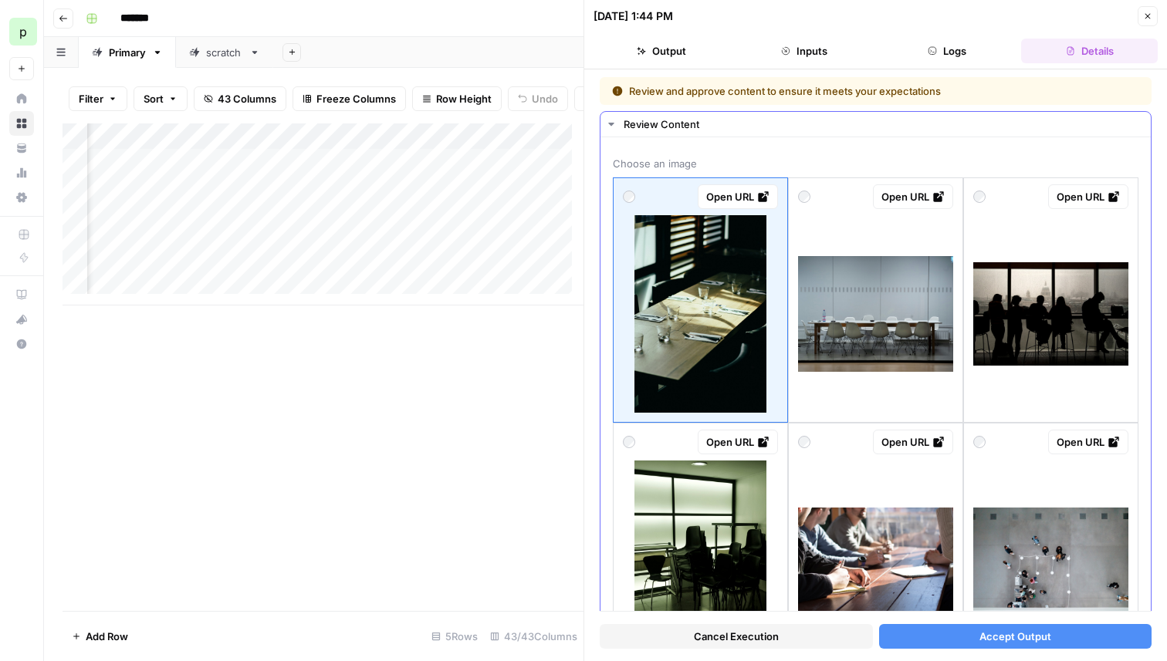
scroll to position [176, 0]
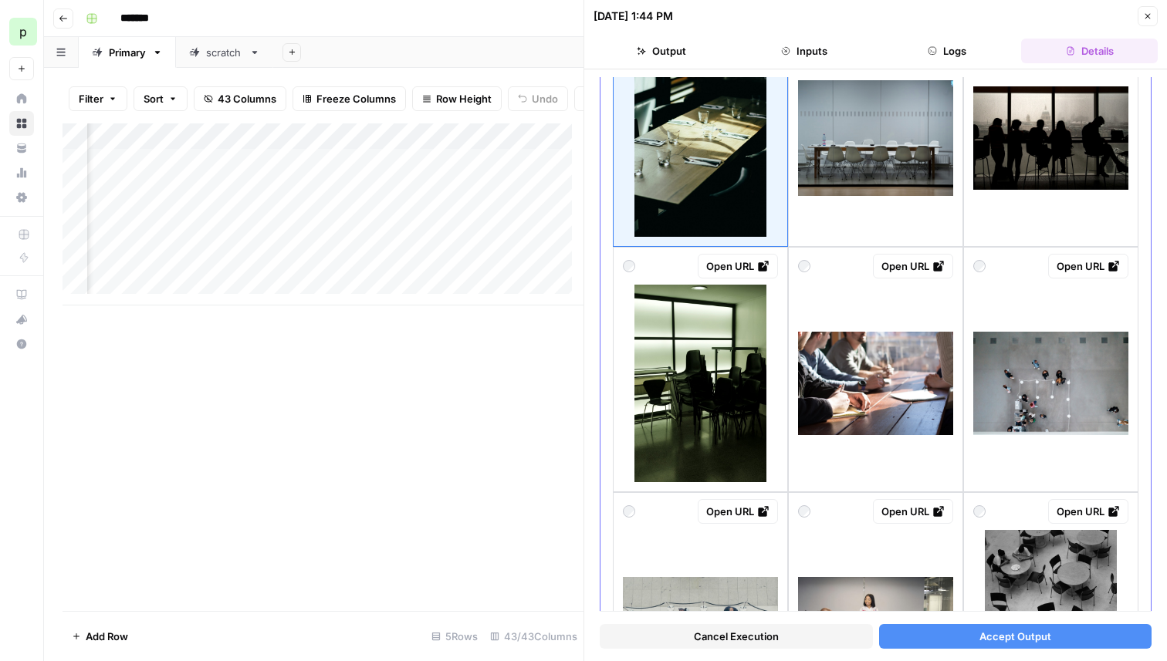
click at [862, 391] on img at bounding box center [875, 383] width 155 height 103
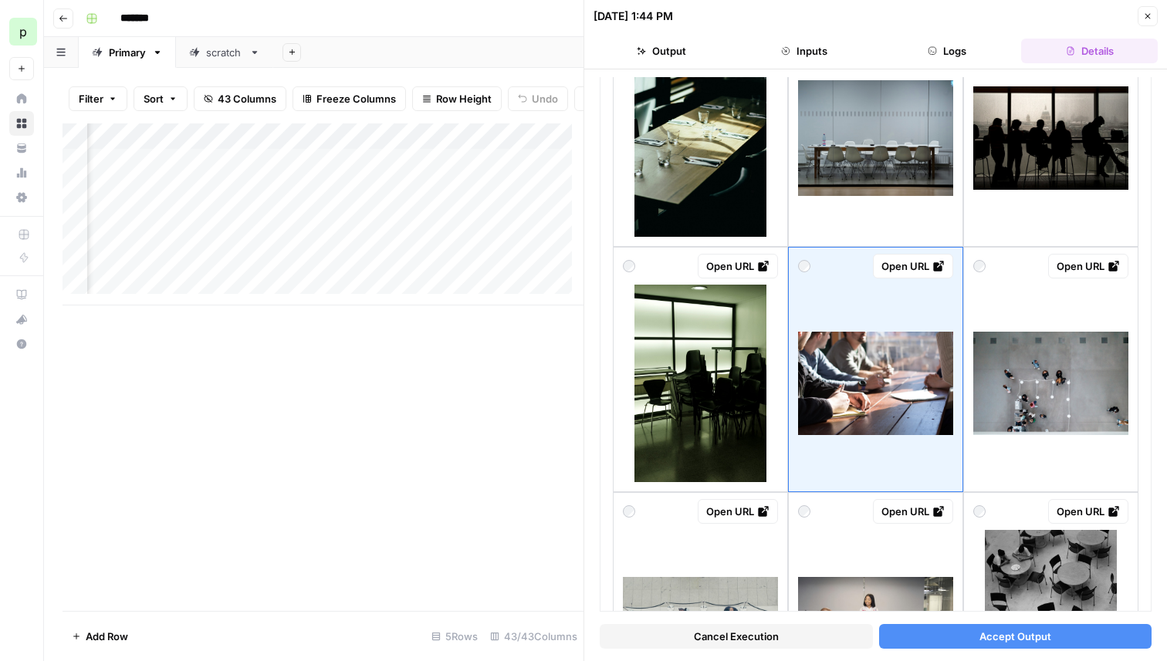
click at [1033, 631] on span "Accept Output" at bounding box center [1015, 636] width 72 height 15
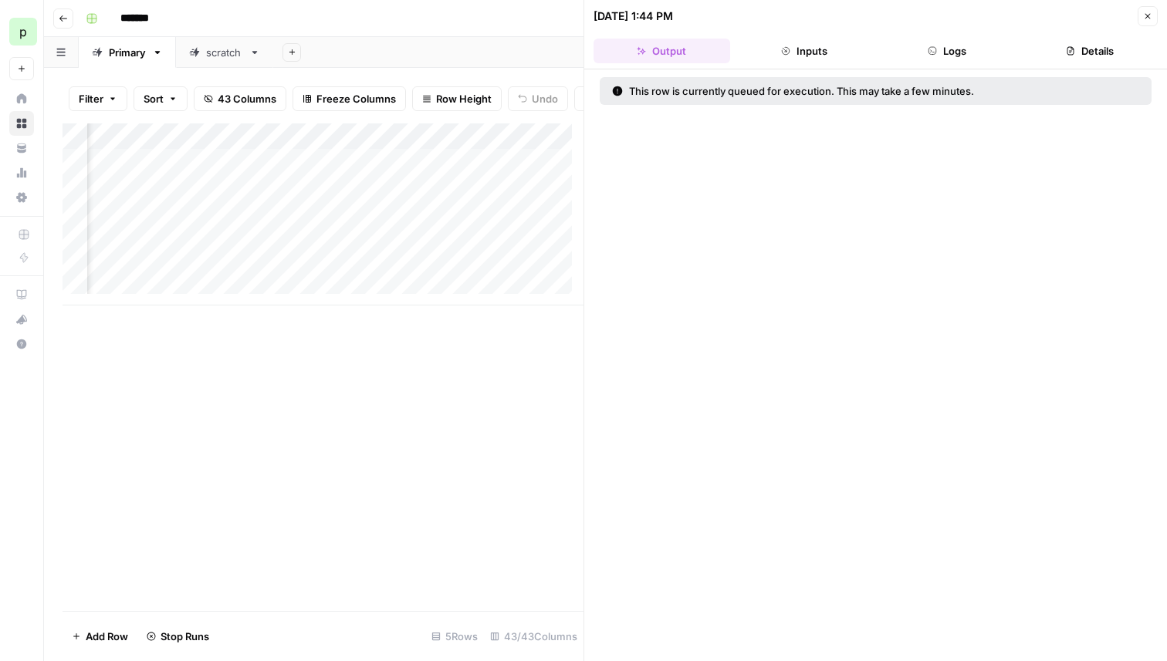
click at [1153, 23] on button "Close" at bounding box center [1148, 16] width 20 height 20
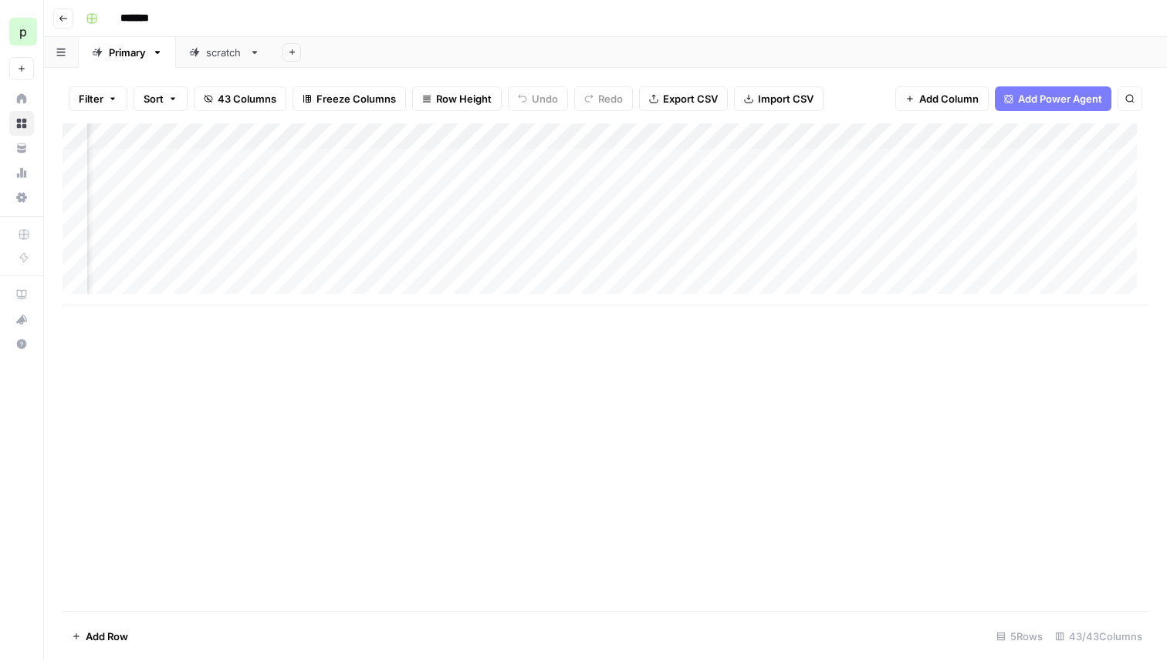
click at [848, 138] on div "Add Column" at bounding box center [606, 214] width 1086 height 182
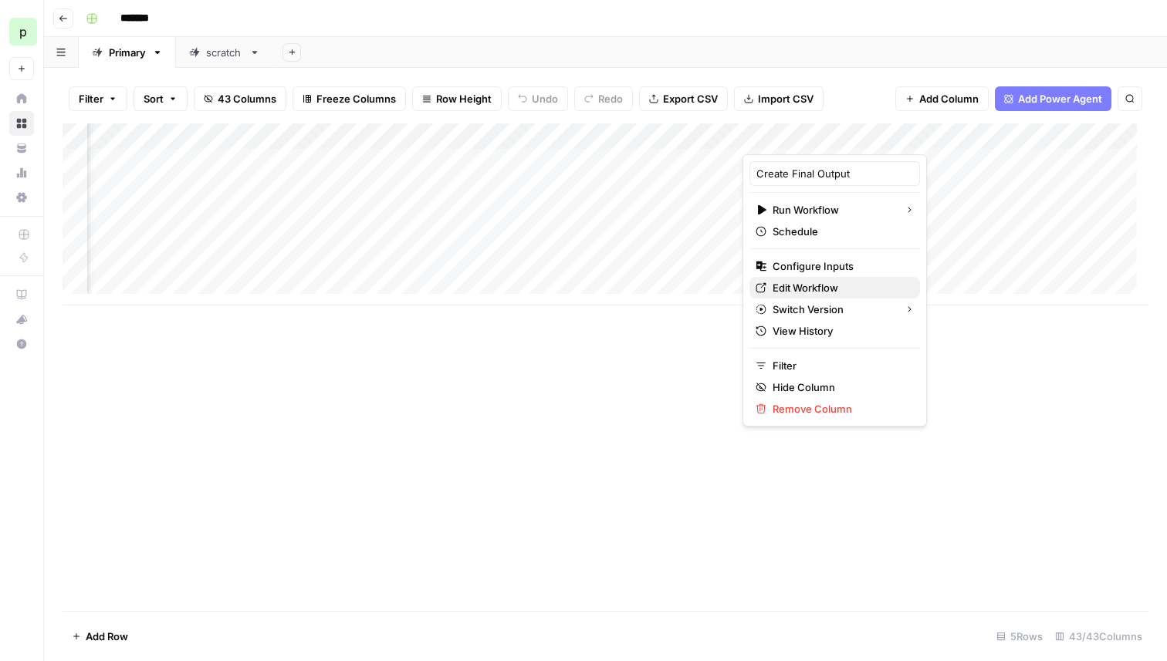
click at [791, 292] on span "Edit Workflow" at bounding box center [840, 287] width 135 height 15
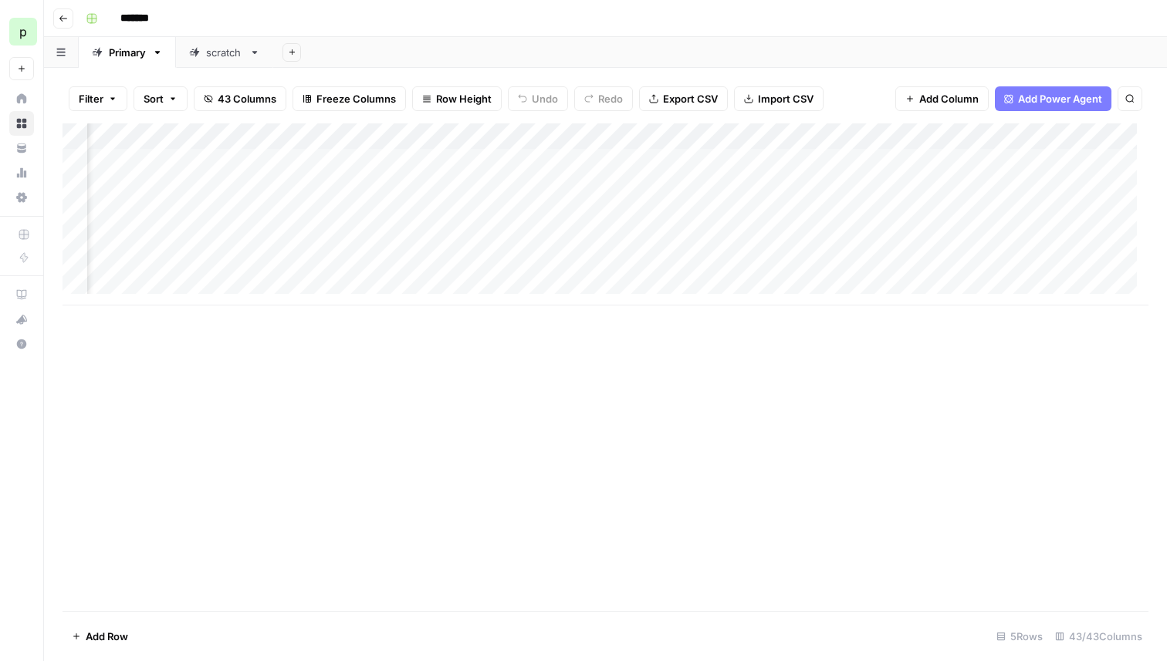
scroll to position [0, 4896]
click at [935, 137] on div "Add Column" at bounding box center [606, 214] width 1086 height 182
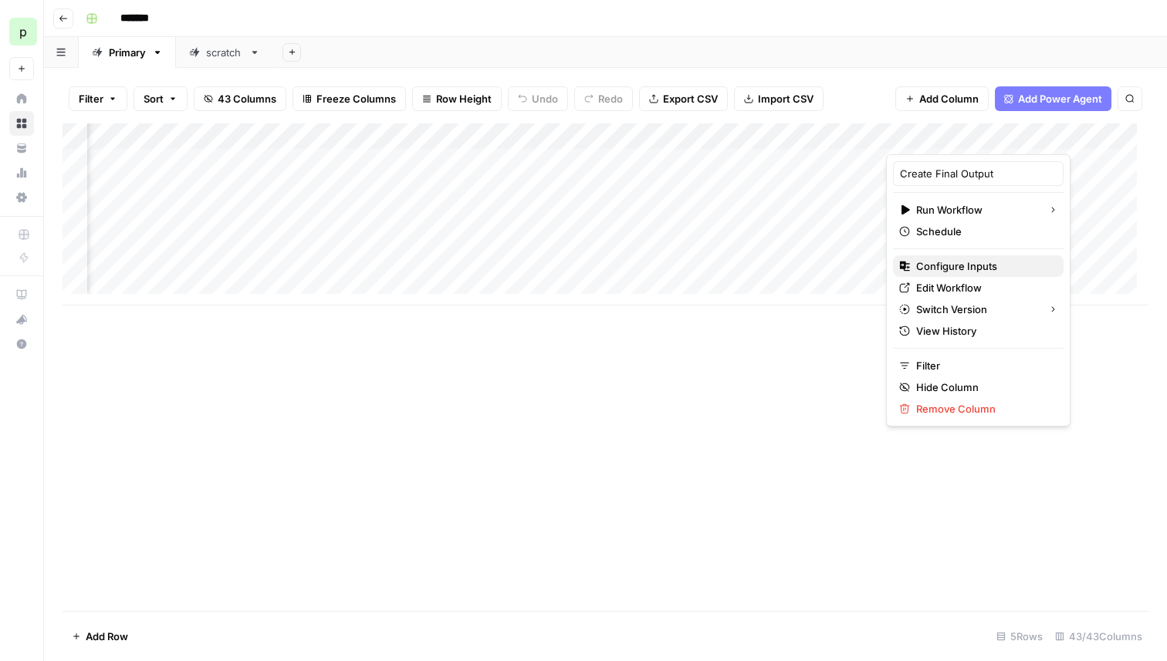
click at [967, 270] on span "Configure Inputs" at bounding box center [983, 266] width 135 height 15
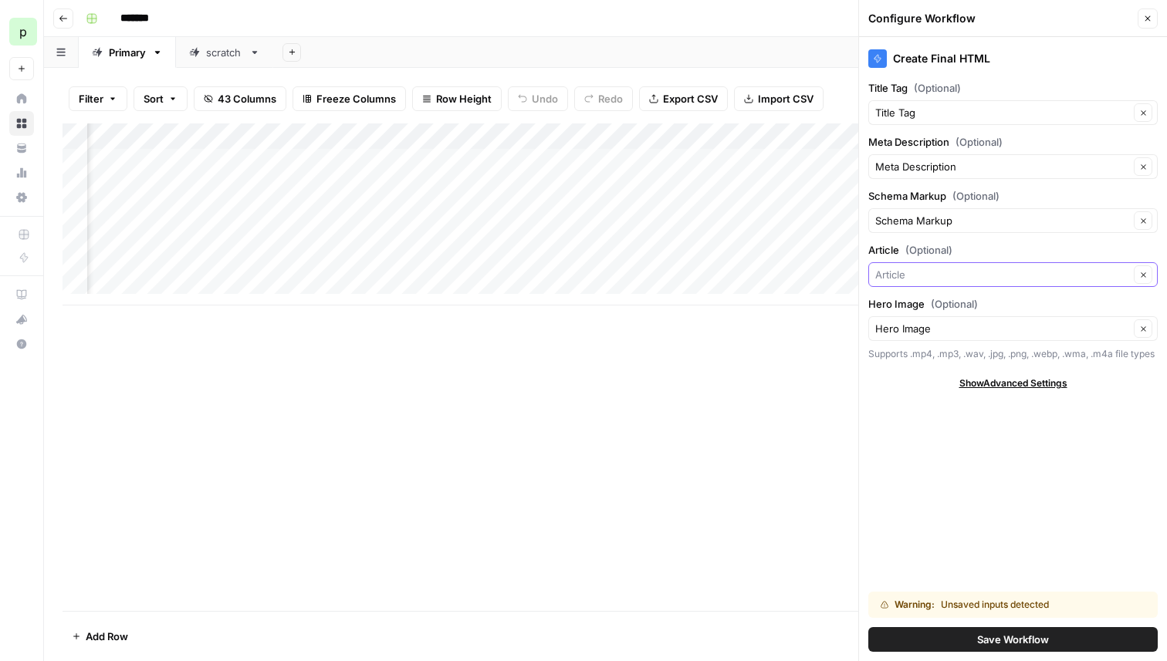
click at [926, 269] on input "Article (Optional)" at bounding box center [1002, 274] width 254 height 15
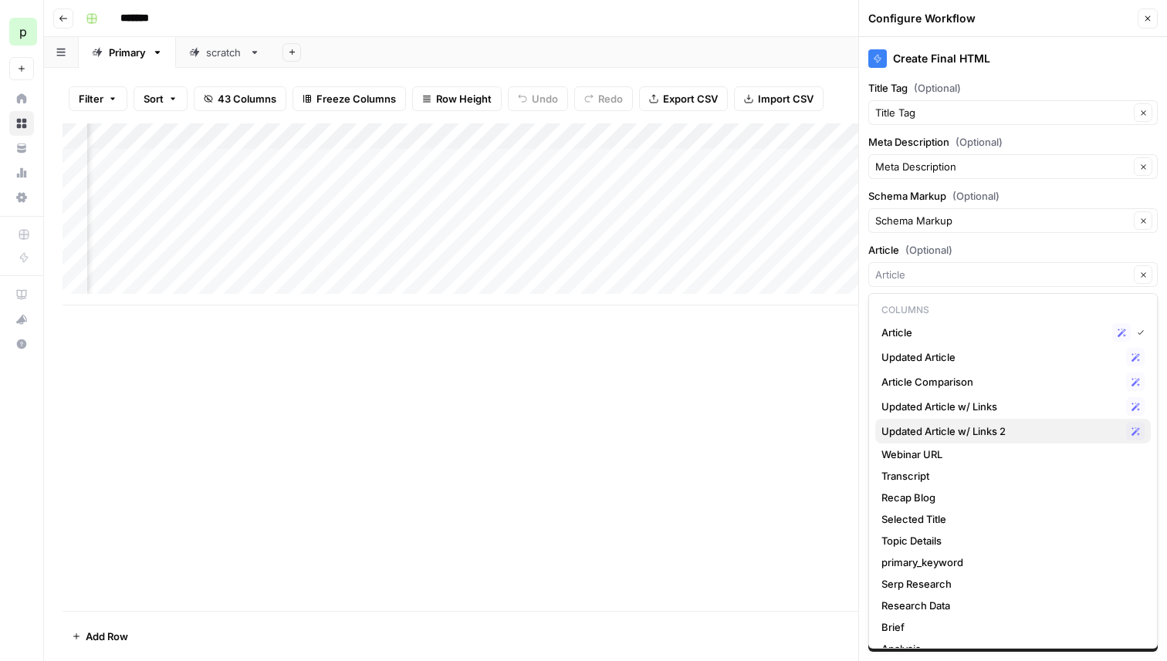
click at [931, 434] on span "Updated Article w/ Links 2" at bounding box center [1000, 431] width 238 height 15
type input "Updated Article w/ Links 2"
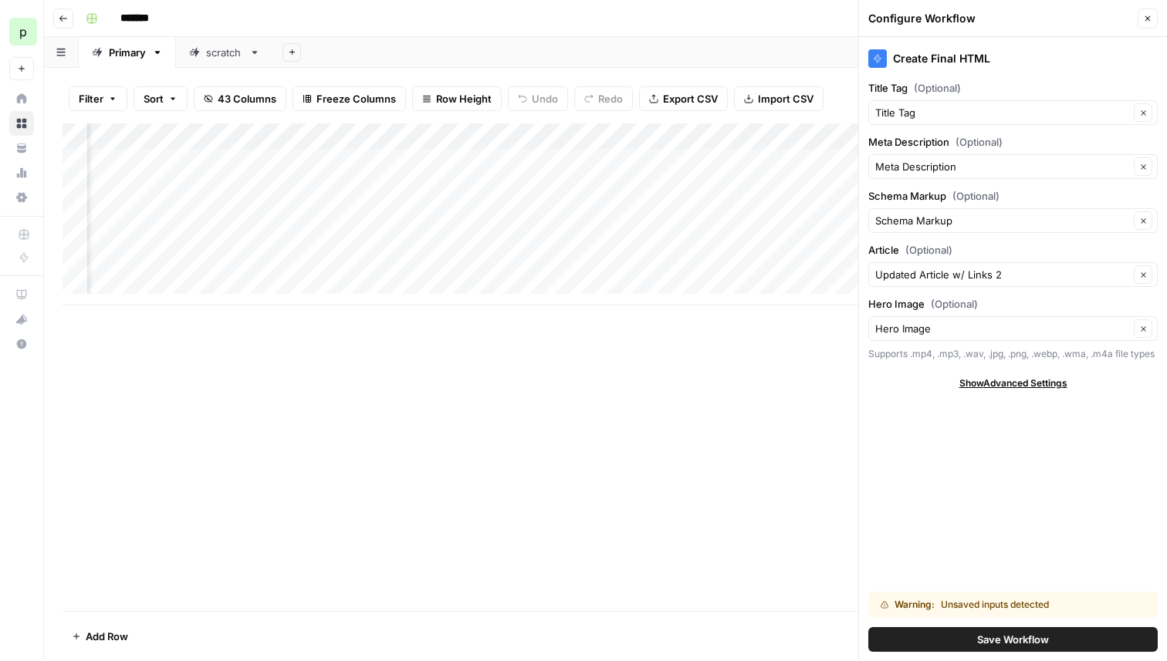
click at [983, 632] on span "Save Workflow" at bounding box center [1013, 639] width 72 height 15
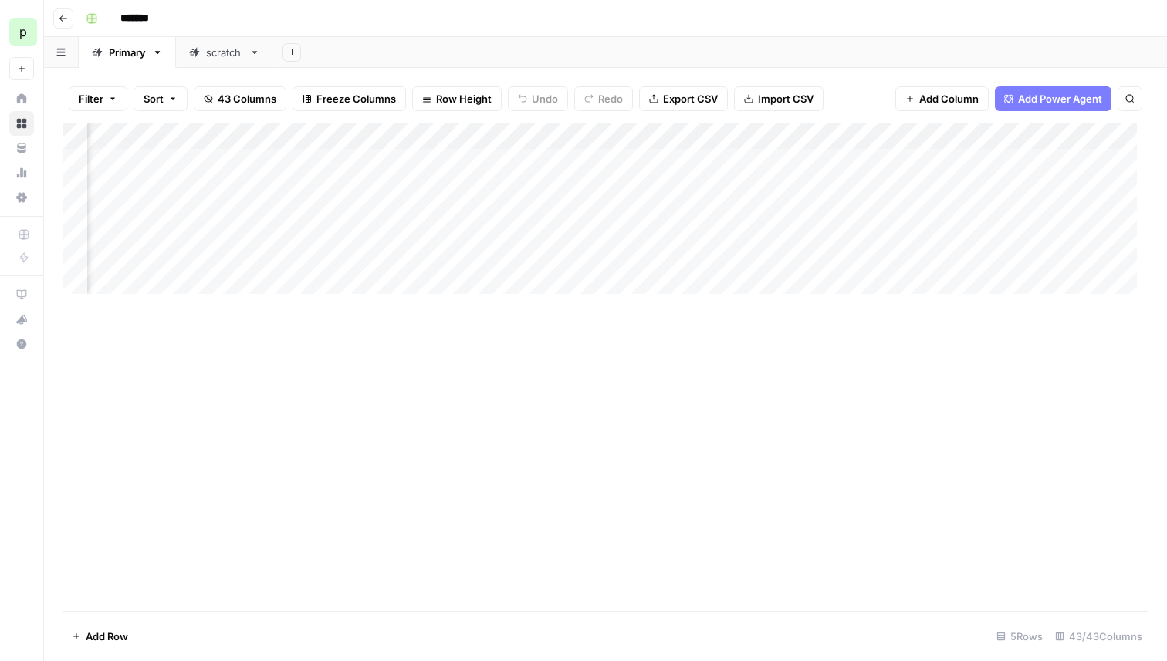
click at [954, 161] on div "Add Column" at bounding box center [606, 214] width 1086 height 182
click at [978, 165] on div "Add Column" at bounding box center [606, 214] width 1086 height 182
click at [990, 134] on div "Add Column" at bounding box center [606, 214] width 1086 height 182
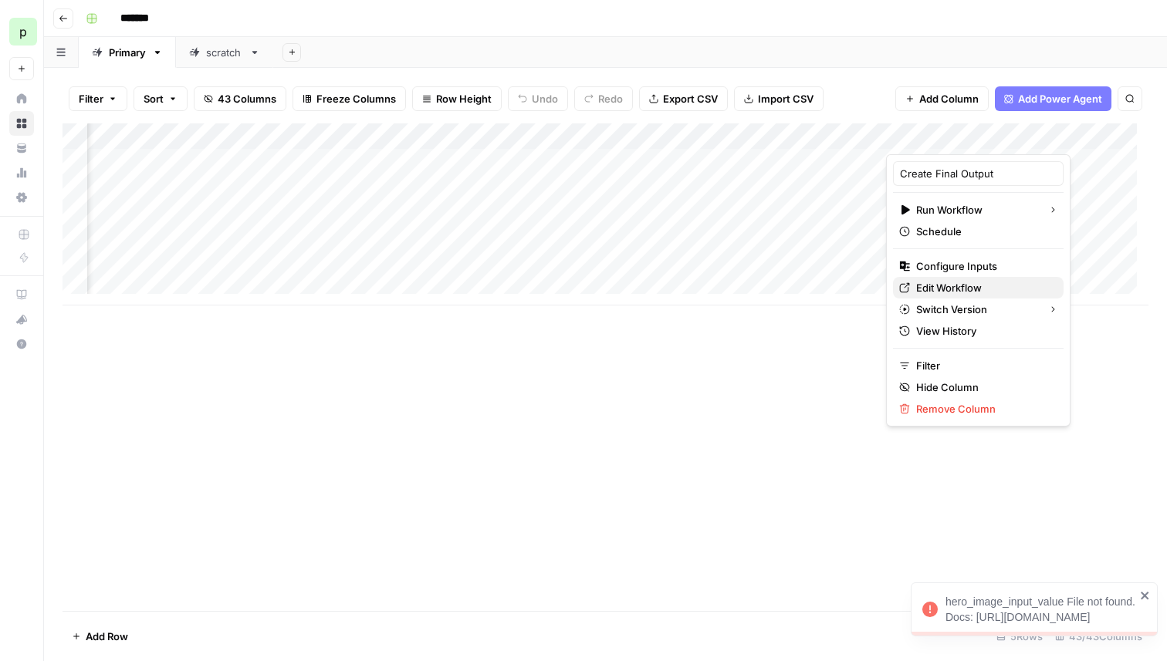
click at [960, 289] on span "Edit Workflow" at bounding box center [983, 287] width 135 height 15
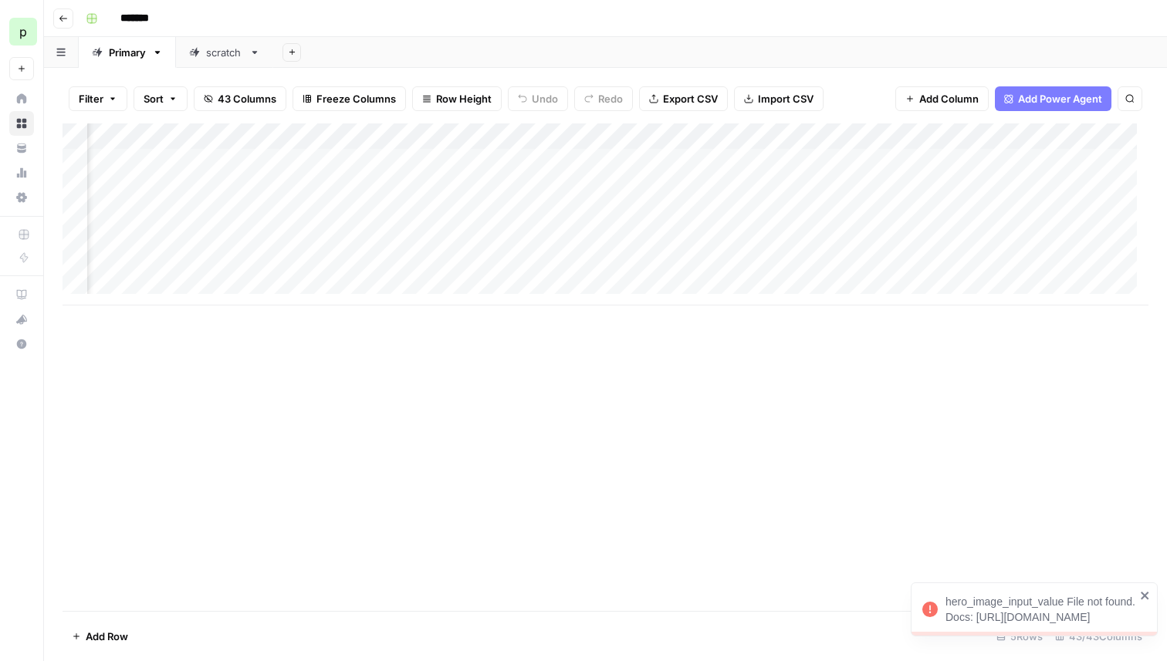
click at [993, 134] on div "Add Column" at bounding box center [606, 214] width 1086 height 182
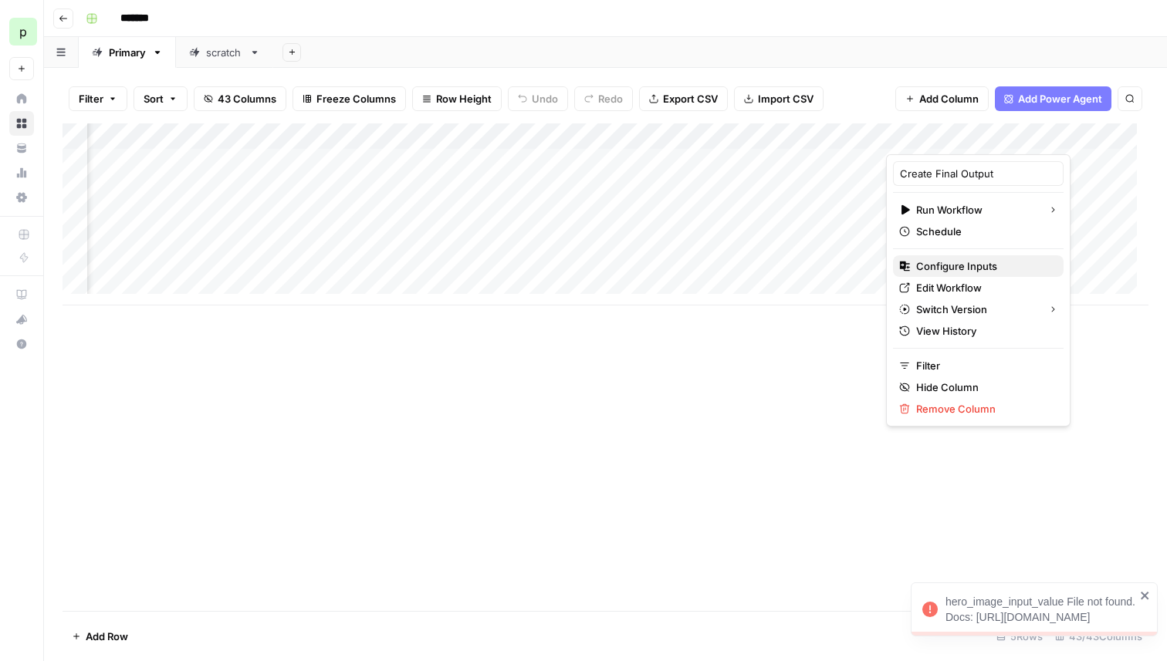
click at [944, 262] on span "Configure Inputs" at bounding box center [983, 266] width 135 height 15
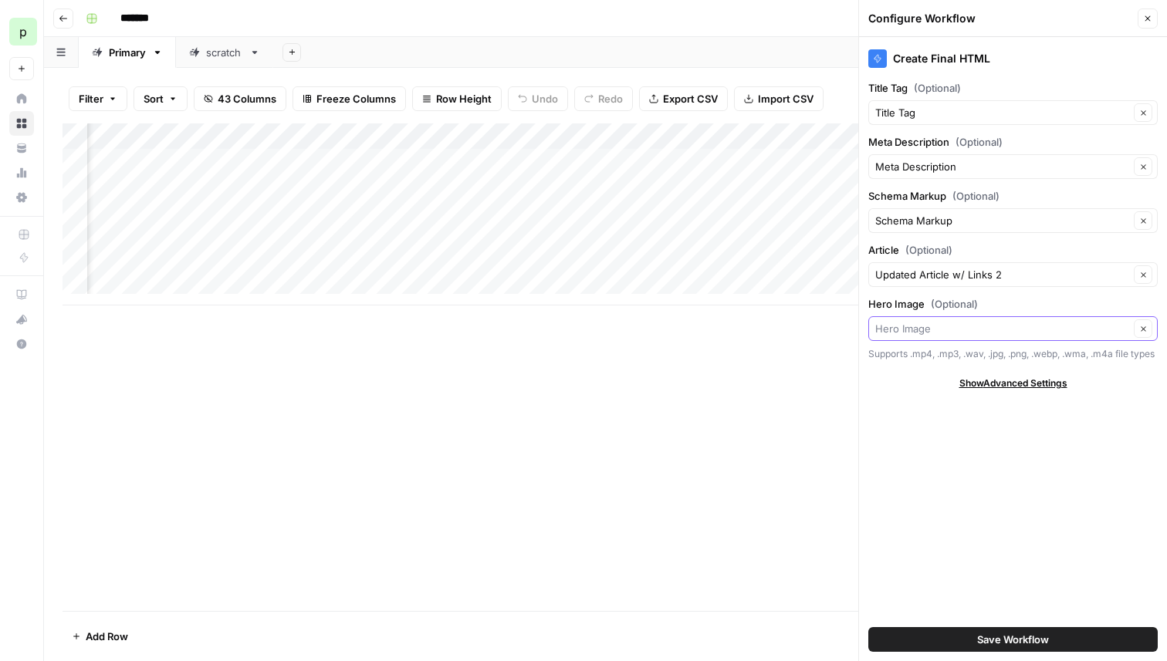
click at [928, 333] on input "Hero Image (Optional)" at bounding box center [1002, 328] width 254 height 15
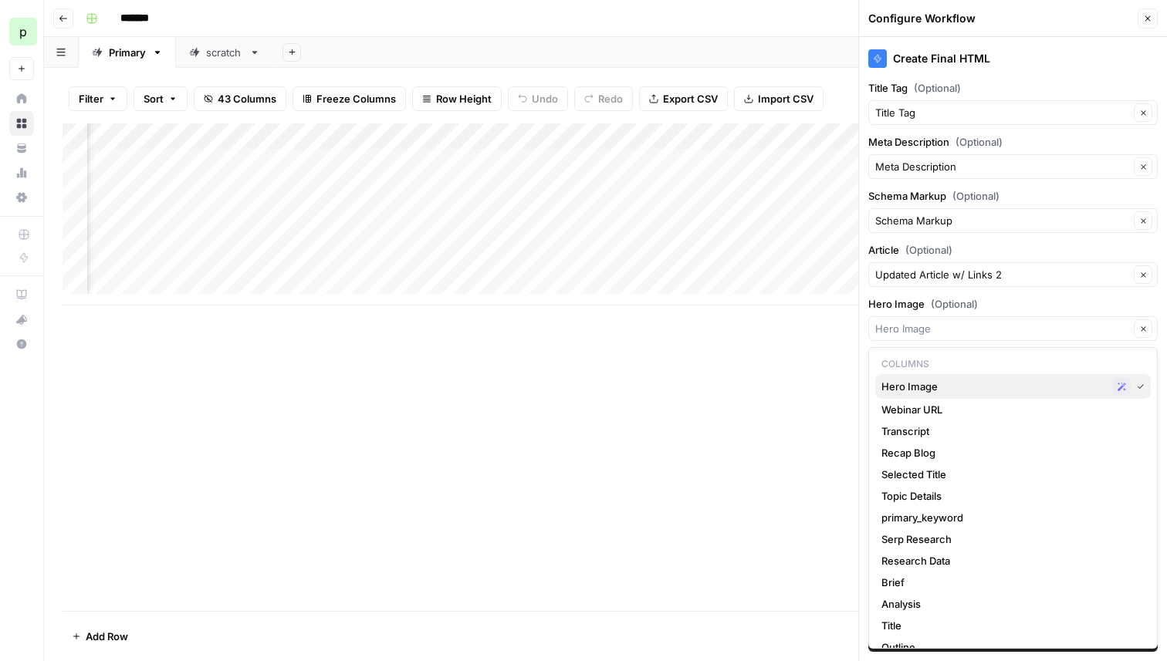
click at [921, 387] on span "Hero Image" at bounding box center [993, 386] width 225 height 15
type input "Hero Image"
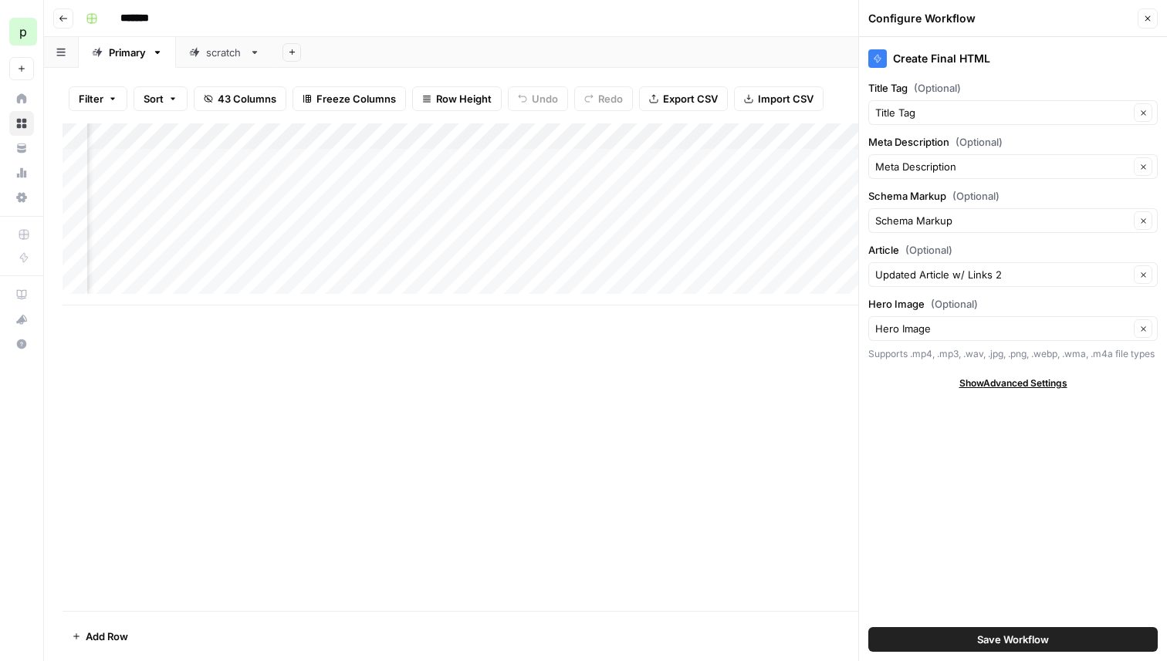
click at [1006, 634] on span "Save Workflow" at bounding box center [1013, 639] width 72 height 15
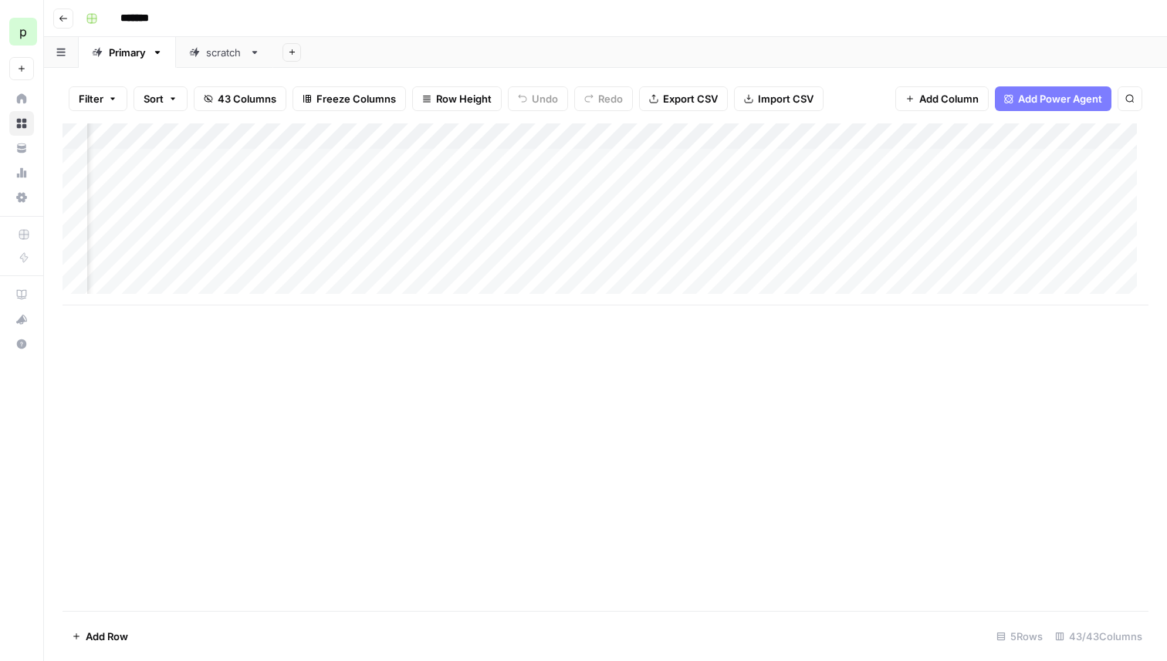
click at [956, 163] on div "Add Column" at bounding box center [606, 214] width 1086 height 182
click at [870, 161] on div "Add Column" at bounding box center [606, 214] width 1086 height 182
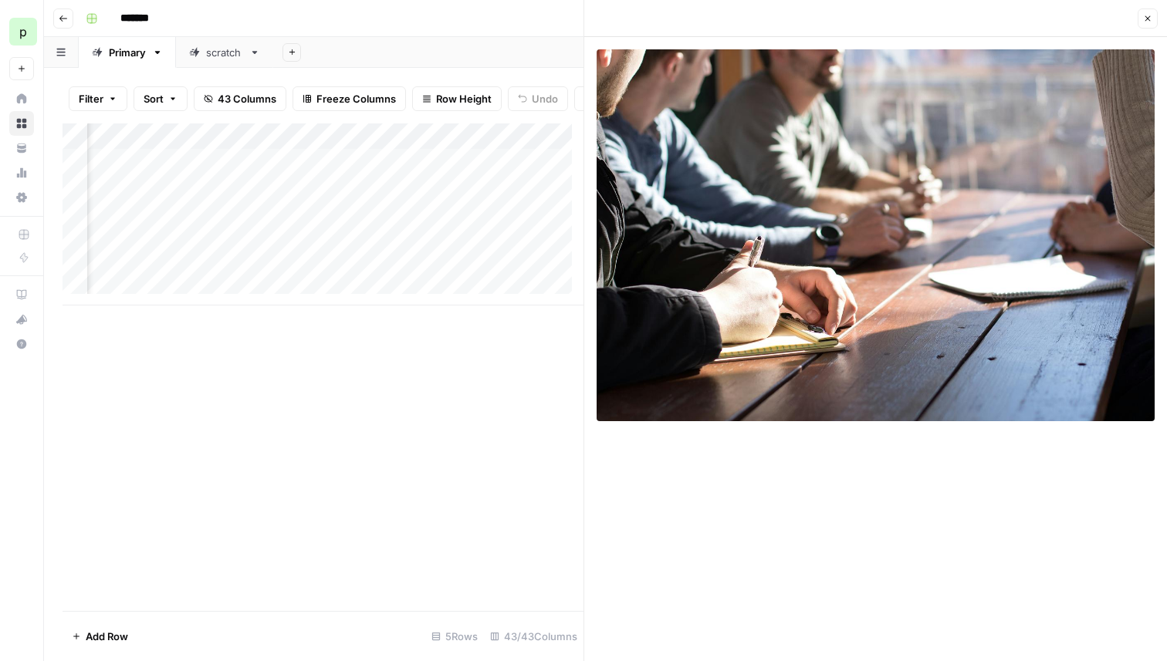
scroll to position [0, 5421]
click at [261, 178] on div "Add Column" at bounding box center [323, 214] width 521 height 182
click at [261, 178] on input "**********" at bounding box center [351, 177] width 247 height 19
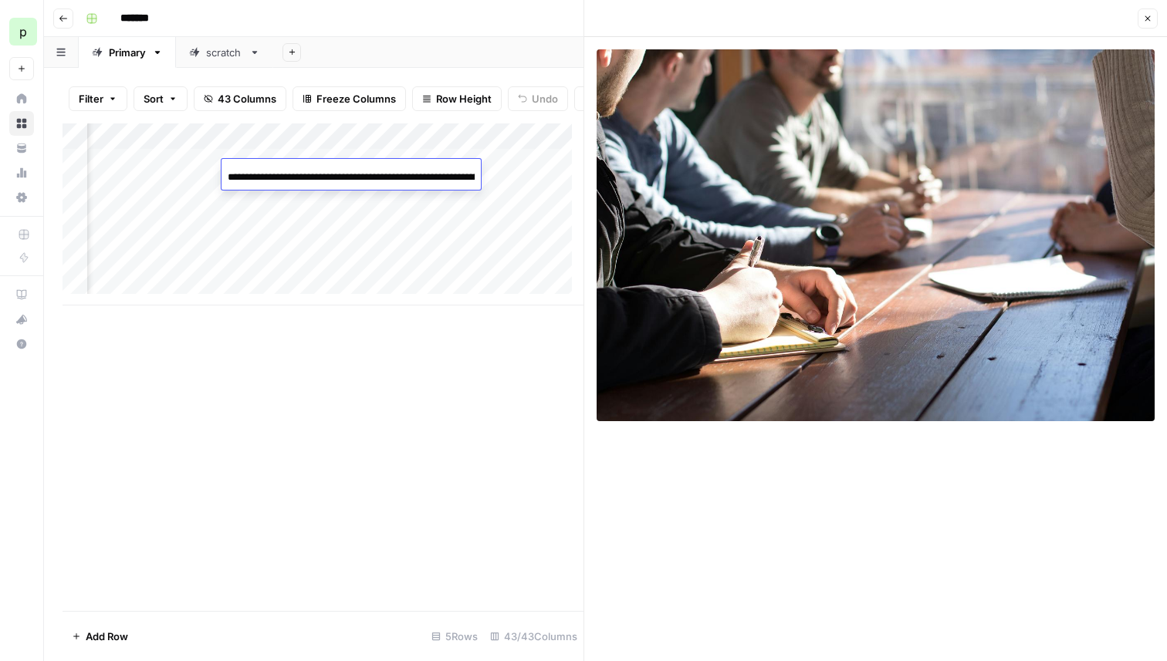
click at [434, 334] on div "Add Column" at bounding box center [323, 367] width 521 height 488
click at [452, 181] on div "Add Column" at bounding box center [323, 214] width 521 height 182
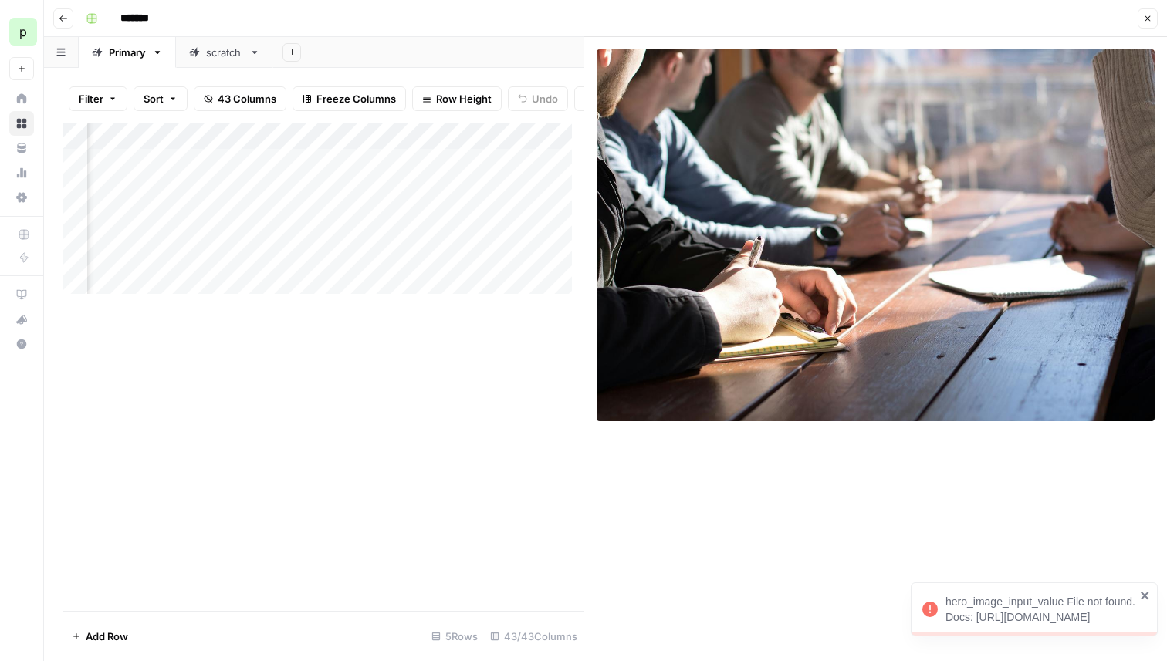
click at [471, 145] on div "Add Column" at bounding box center [323, 214] width 521 height 182
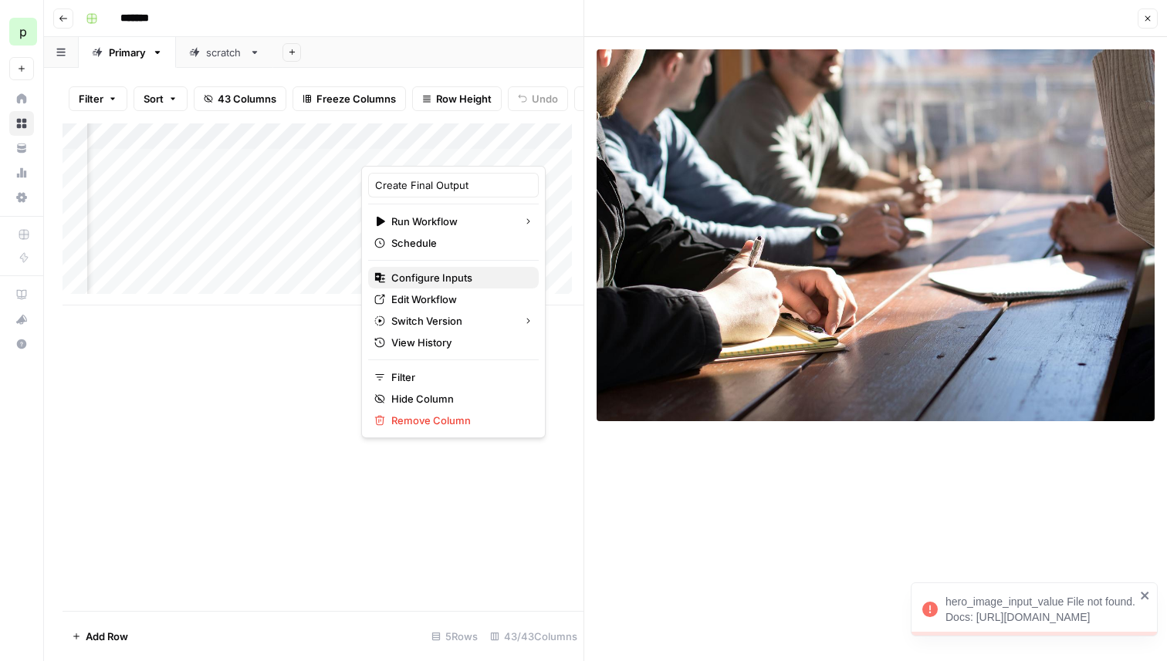
click at [430, 275] on span "Configure Inputs" at bounding box center [458, 277] width 135 height 15
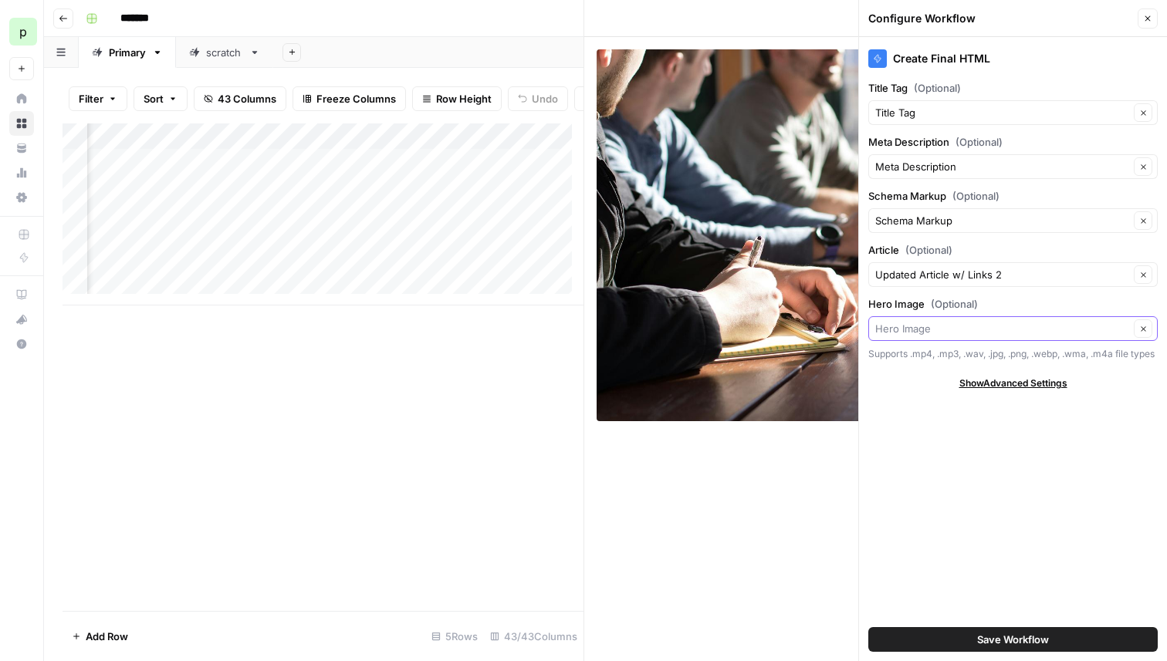
click at [942, 323] on input "Hero Image (Optional)" at bounding box center [1002, 328] width 254 height 15
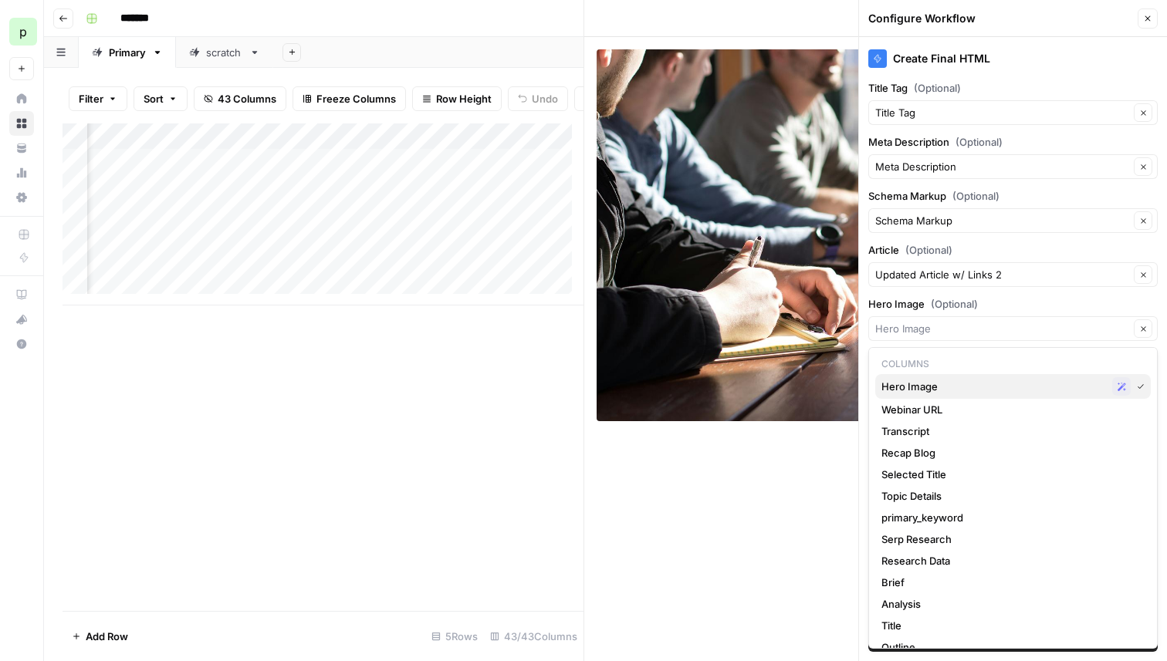
click at [957, 389] on span "Hero Image" at bounding box center [993, 386] width 225 height 15
type input "Hero Image"
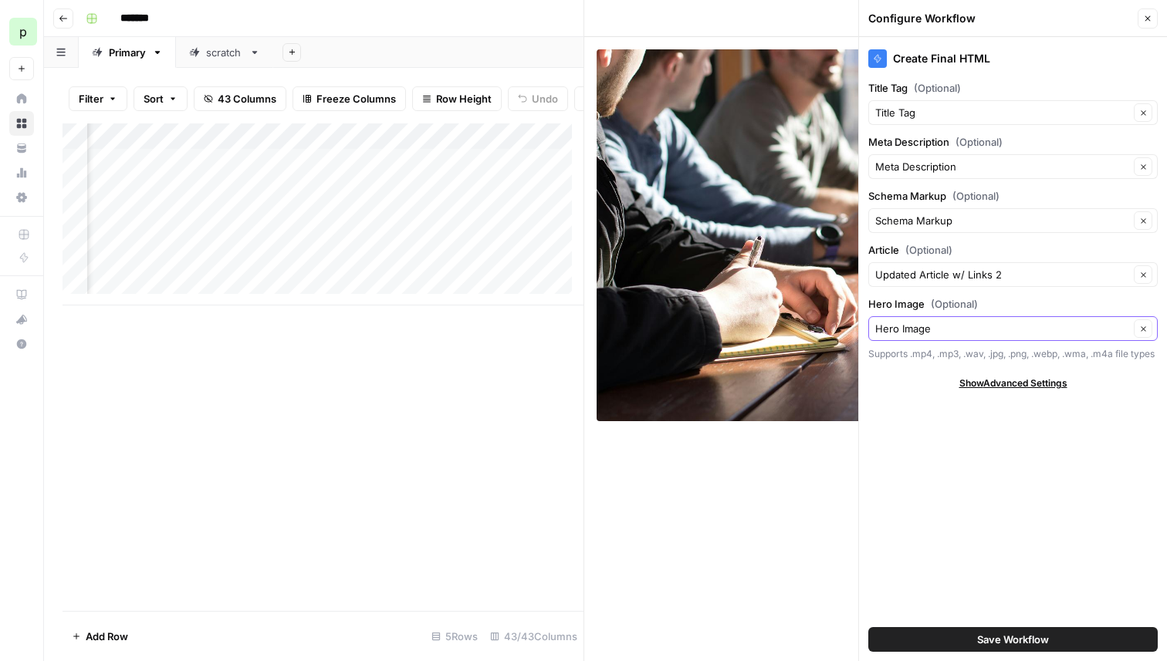
click at [1141, 327] on icon "button" at bounding box center [1143, 329] width 8 height 8
click at [1138, 329] on button "Clear" at bounding box center [1143, 329] width 19 height 19
click at [1059, 340] on div "Hero Image Clear" at bounding box center [1012, 328] width 289 height 25
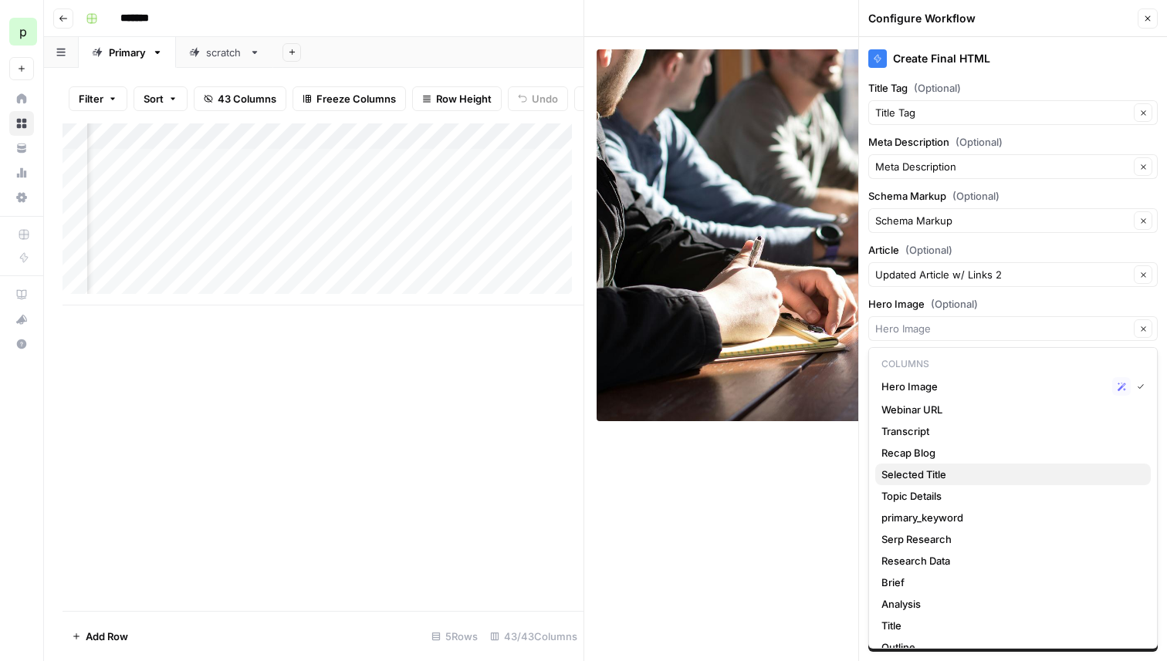
click at [938, 468] on span "Selected Title" at bounding box center [1009, 474] width 257 height 15
type input "Selected Title"
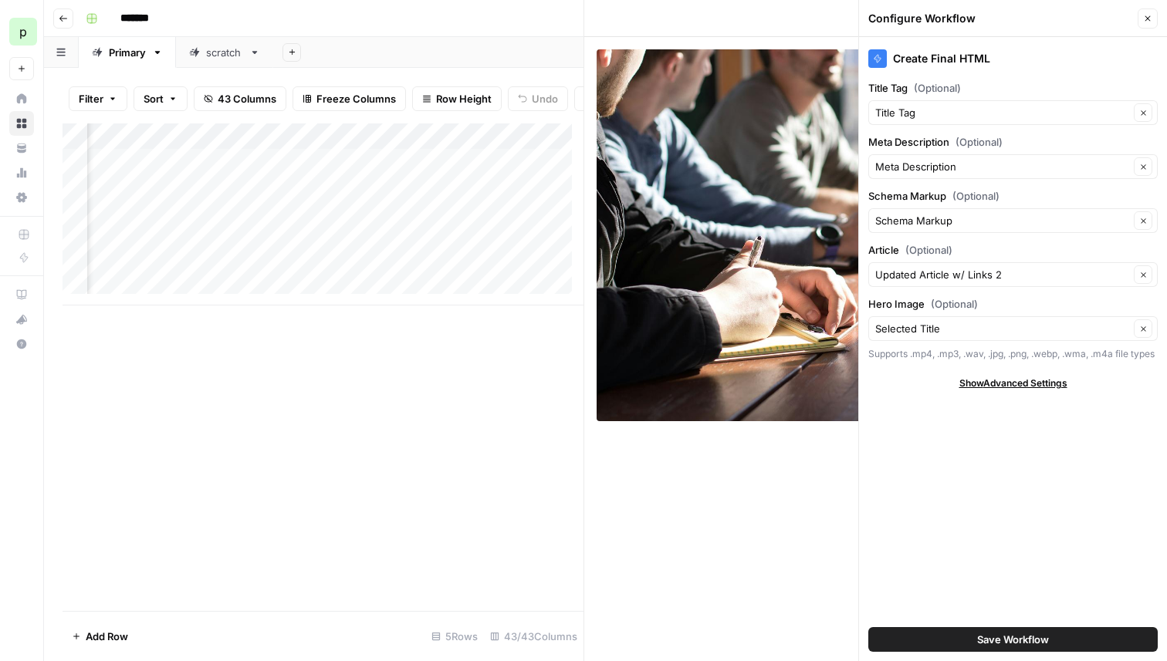
click at [972, 634] on button "Save Workflow" at bounding box center [1012, 639] width 289 height 25
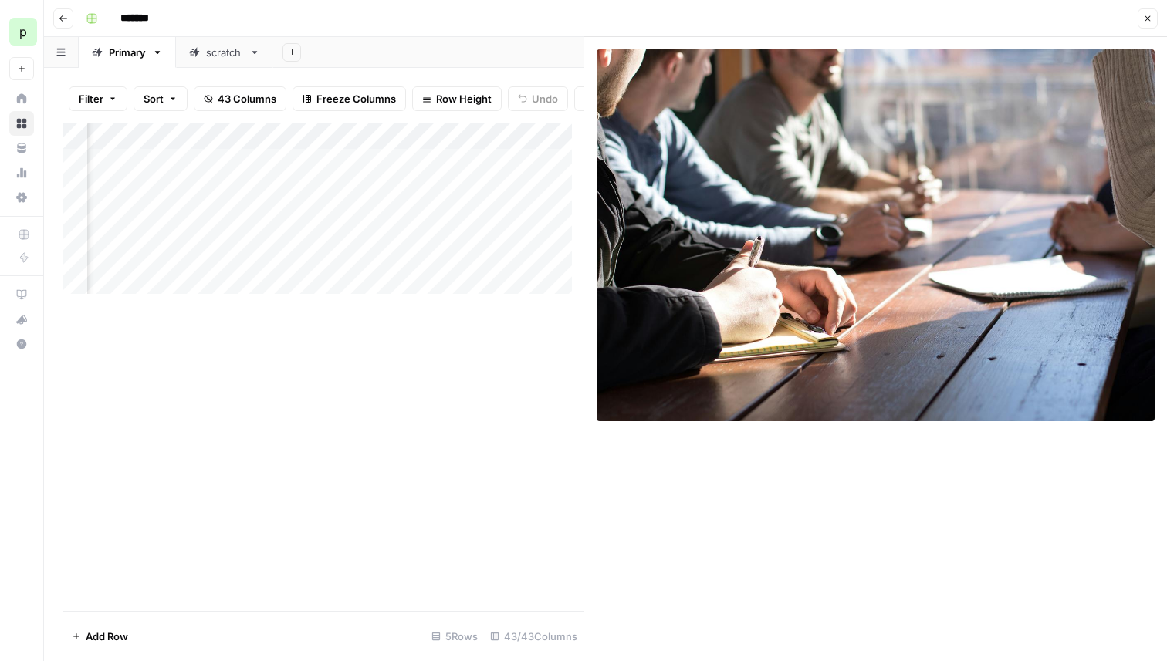
click at [470, 144] on div "Add Column" at bounding box center [323, 214] width 521 height 182
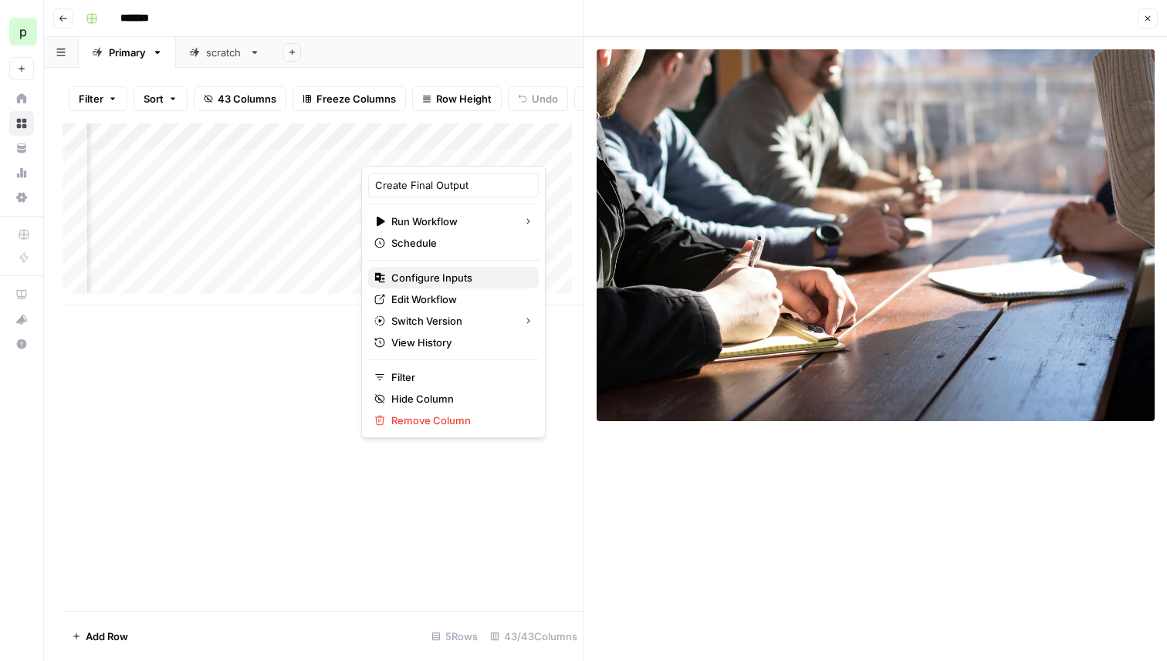
click at [445, 276] on span "Configure Inputs" at bounding box center [458, 277] width 135 height 15
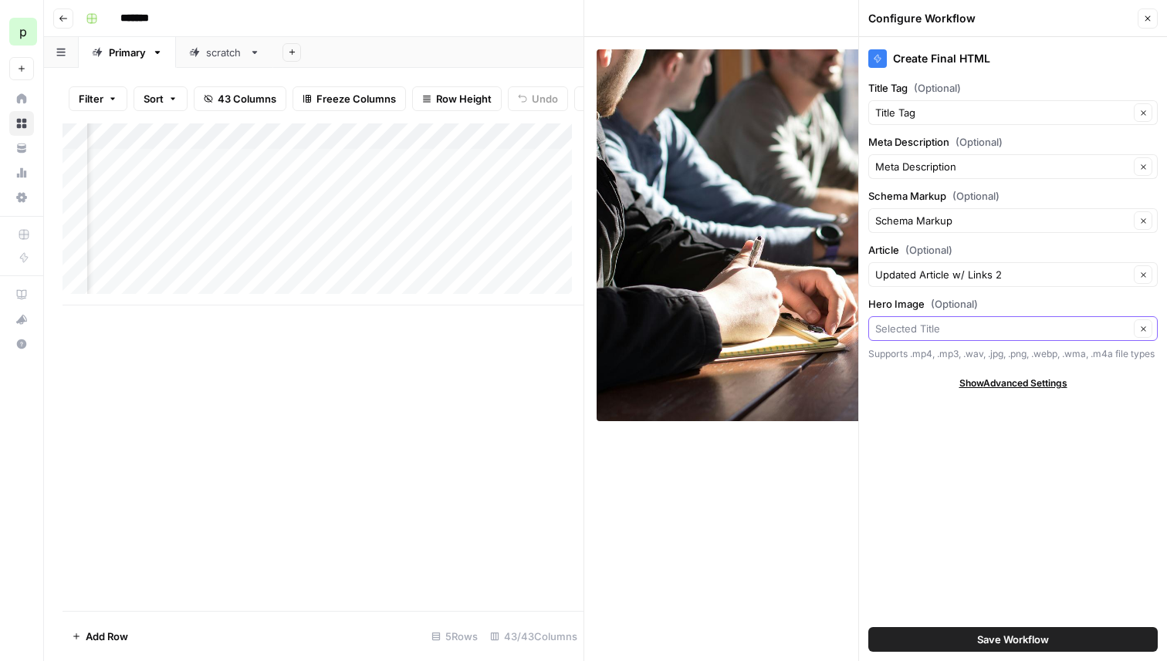
click at [947, 325] on input "Hero Image (Optional)" at bounding box center [1002, 328] width 254 height 15
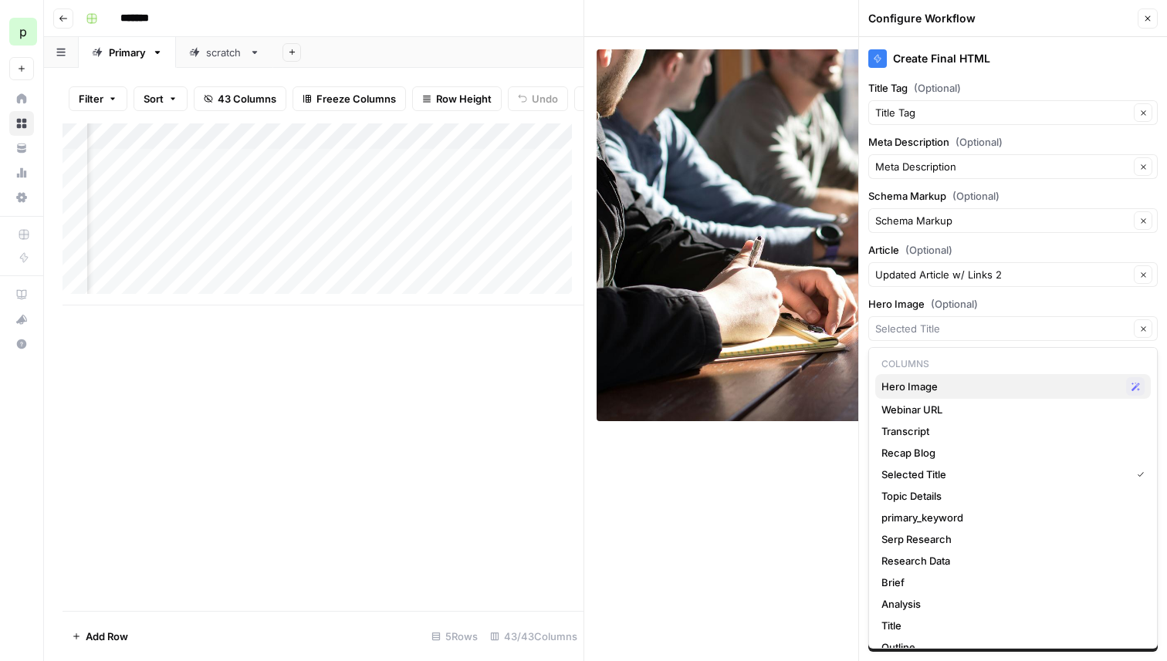
click at [926, 385] on span "Hero Image" at bounding box center [1000, 386] width 238 height 15
type input "Hero Image"
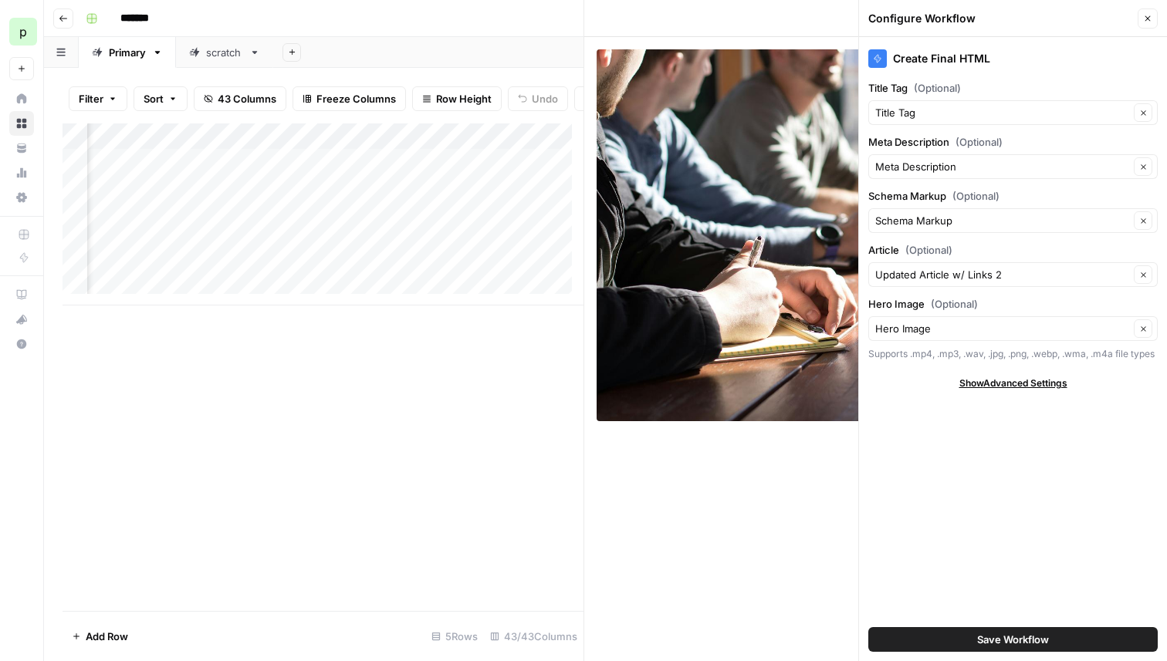
click at [999, 634] on span "Save Workflow" at bounding box center [1013, 639] width 72 height 15
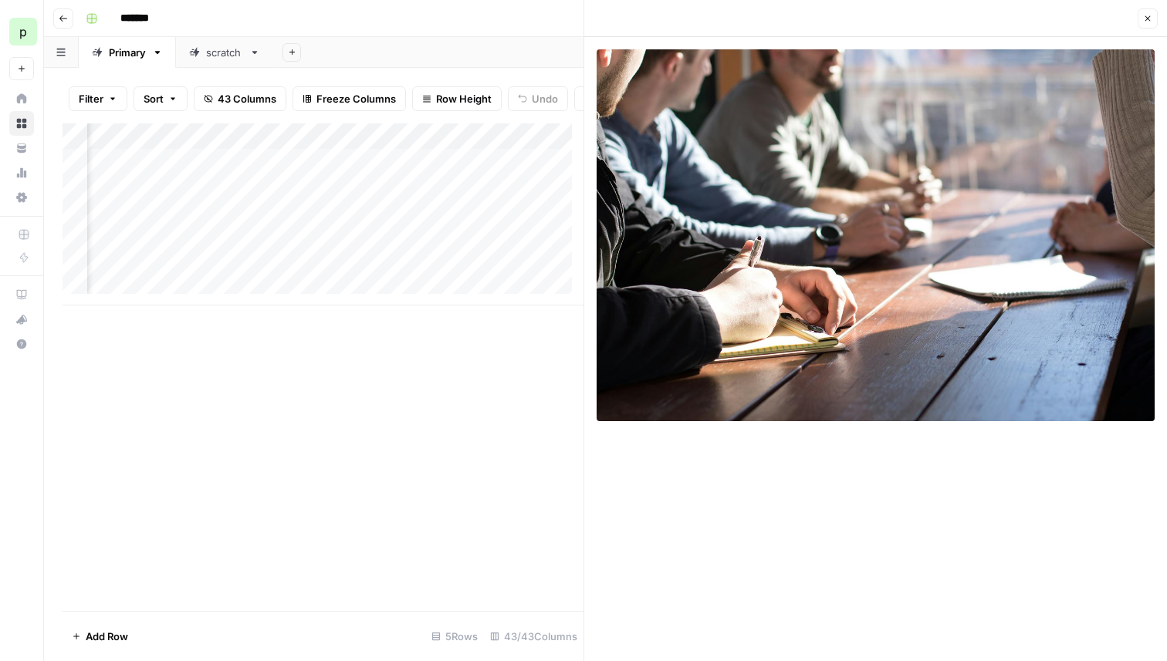
click at [428, 171] on div "Add Column" at bounding box center [323, 214] width 521 height 182
click at [346, 169] on div "Add Column" at bounding box center [323, 214] width 521 height 182
click at [466, 147] on div "Add Column" at bounding box center [323, 214] width 521 height 182
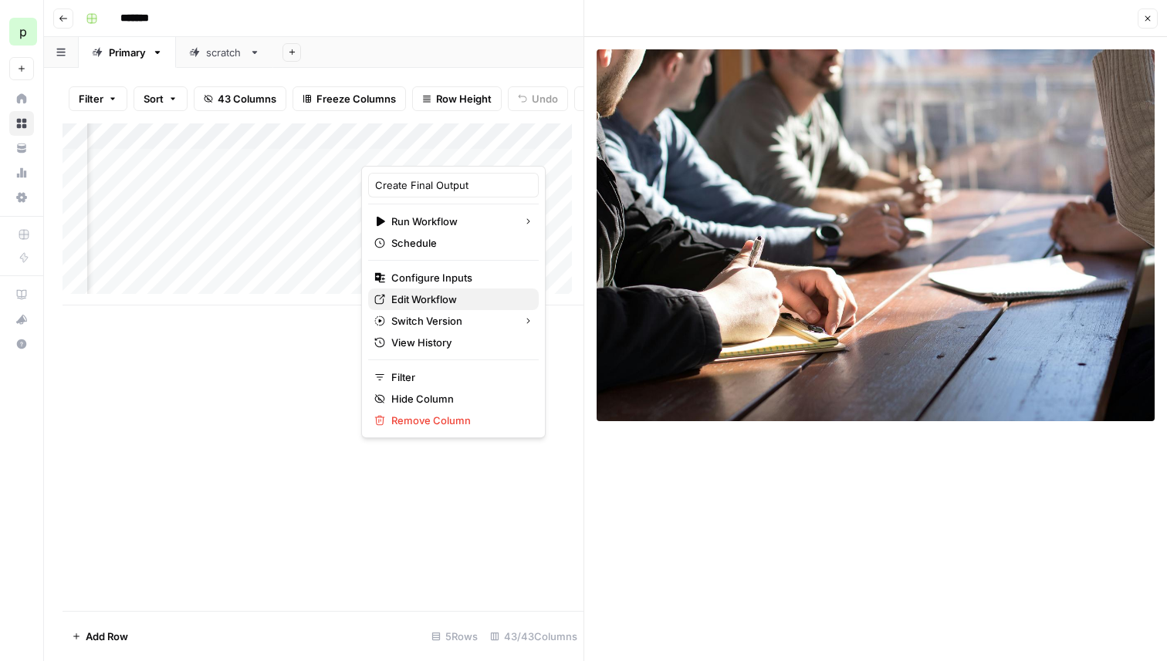
click at [428, 296] on span "Edit Workflow" at bounding box center [458, 299] width 135 height 15
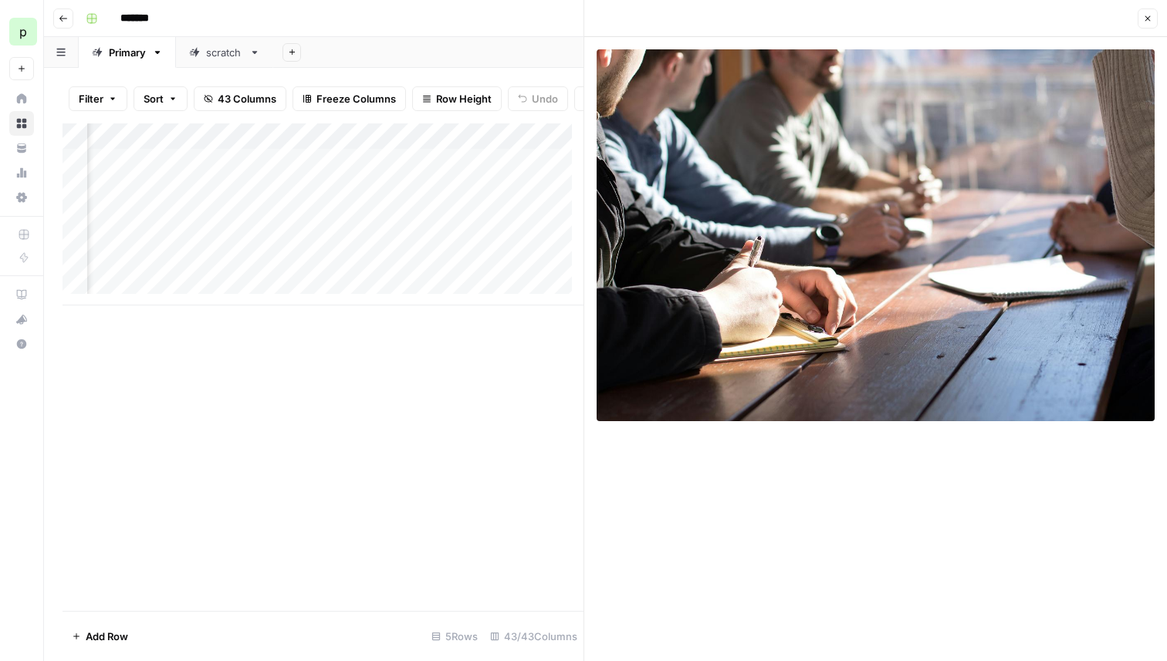
scroll to position [0, 5421]
click at [429, 174] on div "Add Column" at bounding box center [323, 214] width 521 height 182
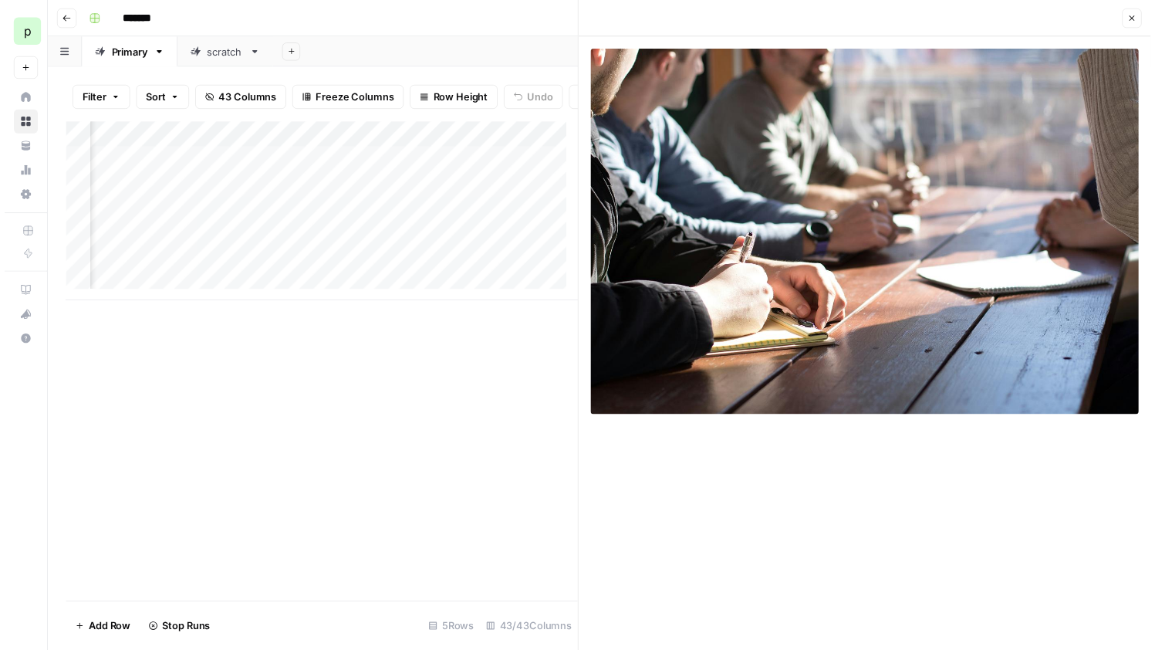
scroll to position [0, 5632]
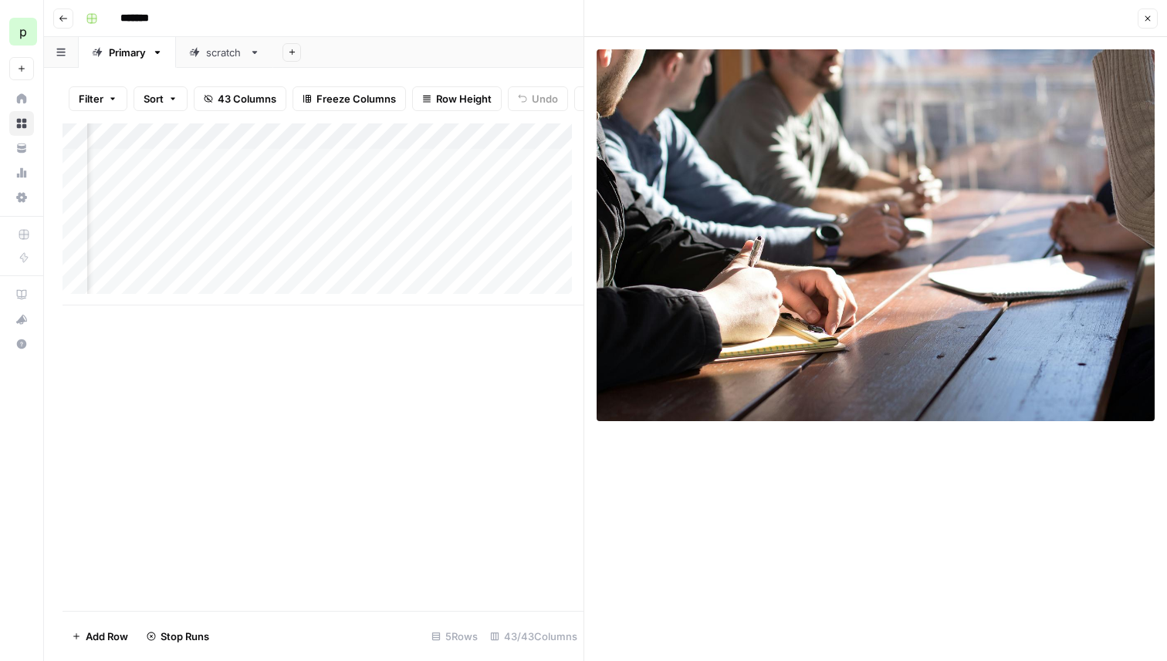
click at [394, 148] on div "Add Column" at bounding box center [323, 214] width 521 height 182
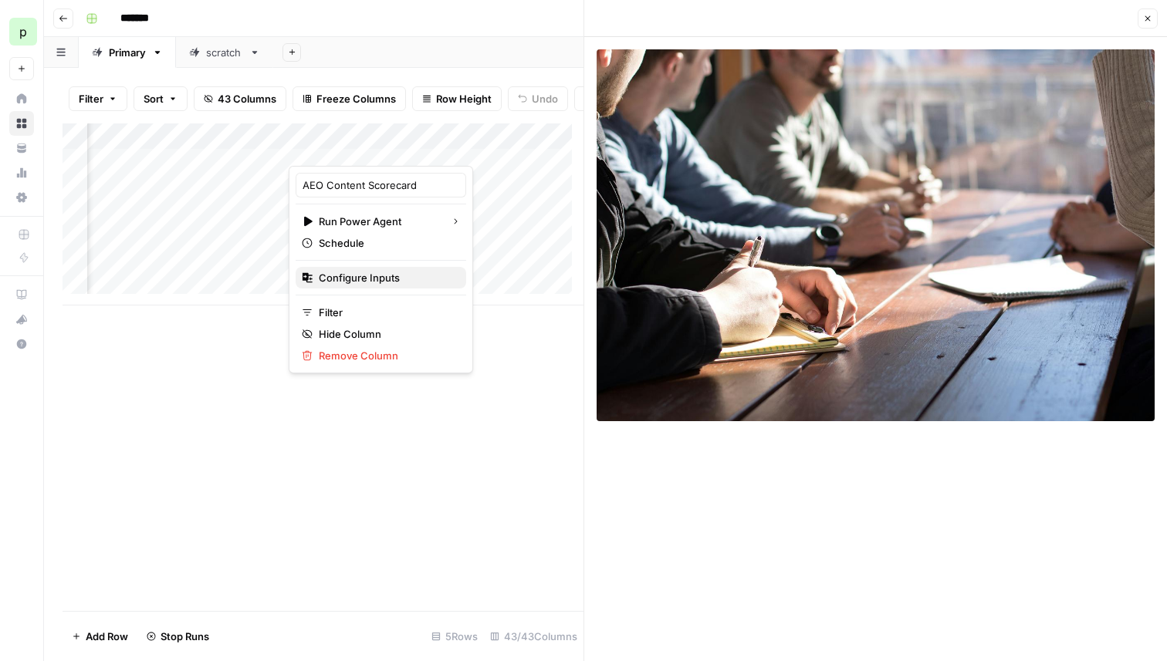
click at [367, 279] on span "Configure Inputs" at bounding box center [386, 277] width 135 height 15
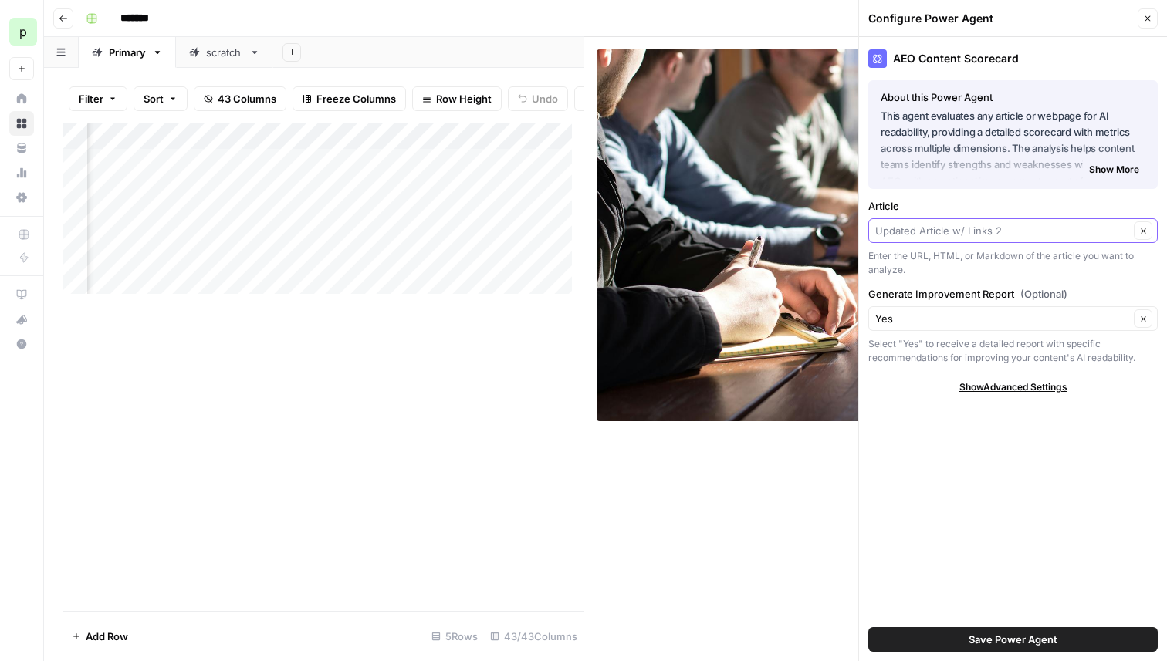
click at [945, 235] on input "Article" at bounding box center [1002, 230] width 254 height 15
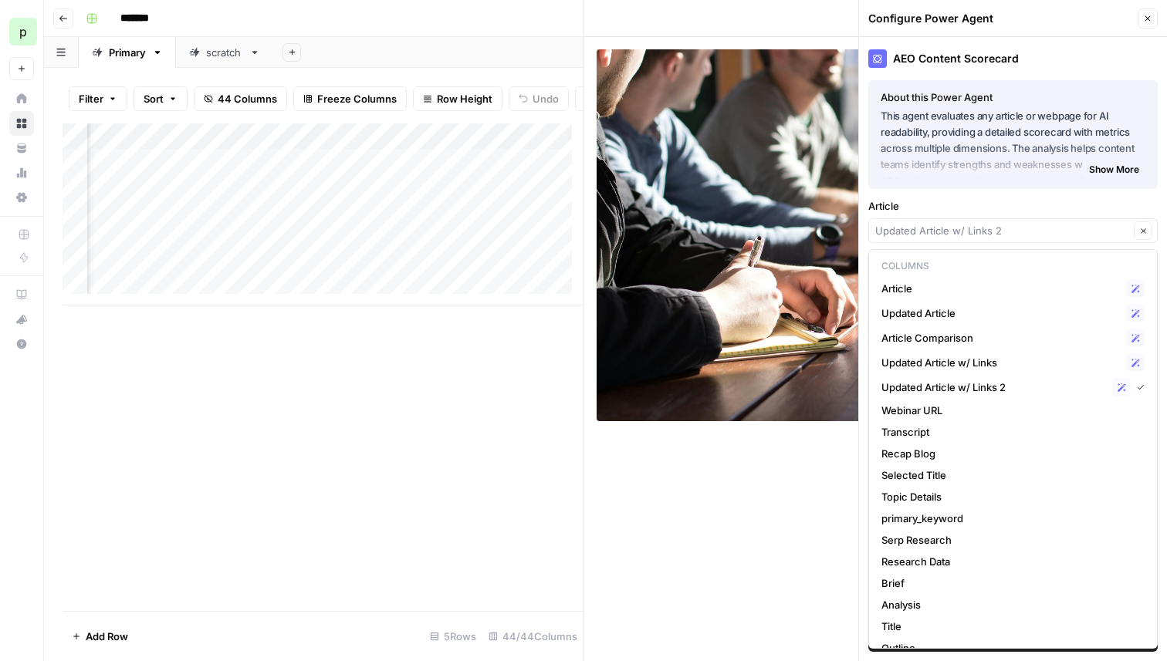
type input "Updated Article w/ Links 2"
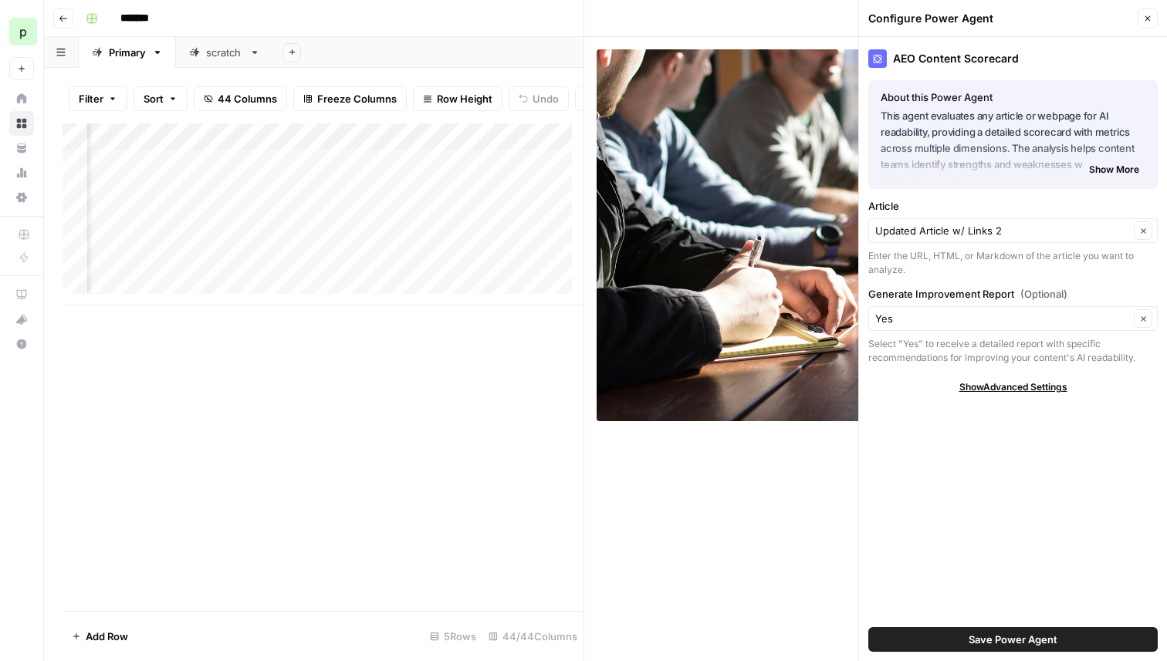
click at [1145, 18] on icon "button" at bounding box center [1147, 18] width 9 height 9
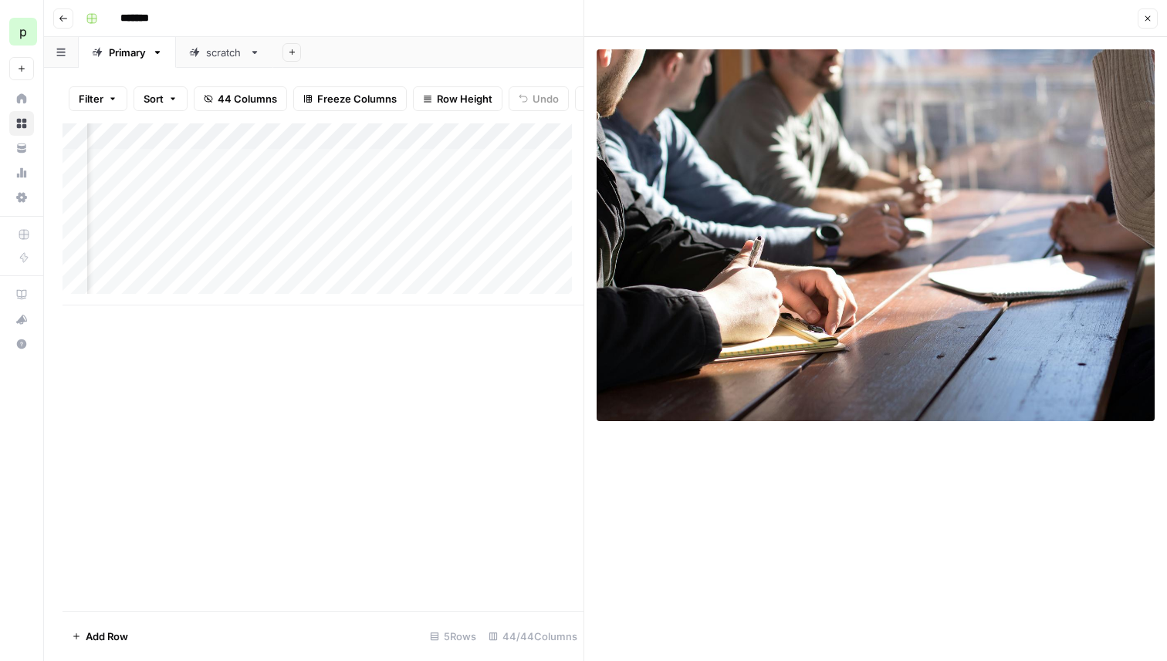
click at [1145, 19] on icon "button" at bounding box center [1147, 18] width 9 height 9
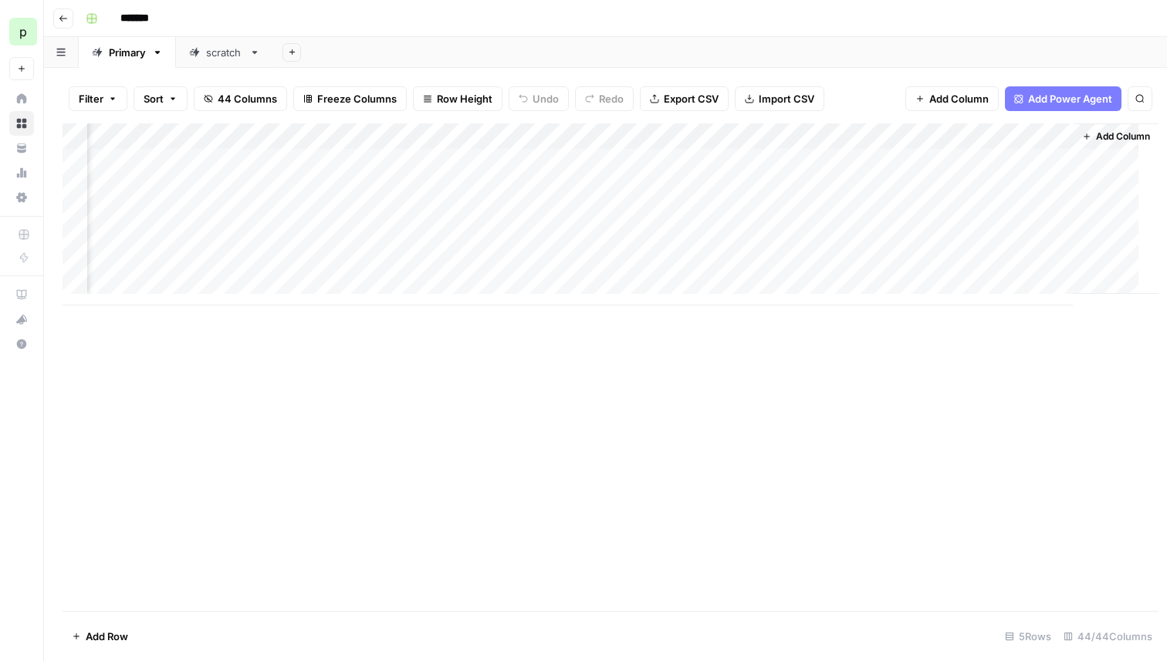
scroll to position [0, 5408]
click at [758, 137] on div "Add Column" at bounding box center [606, 214] width 1086 height 182
click at [1031, 133] on div "Add Column" at bounding box center [606, 214] width 1086 height 182
click at [994, 178] on input "Brief (1)" at bounding box center [1022, 173] width 157 height 15
type input "Scorecard Brief"
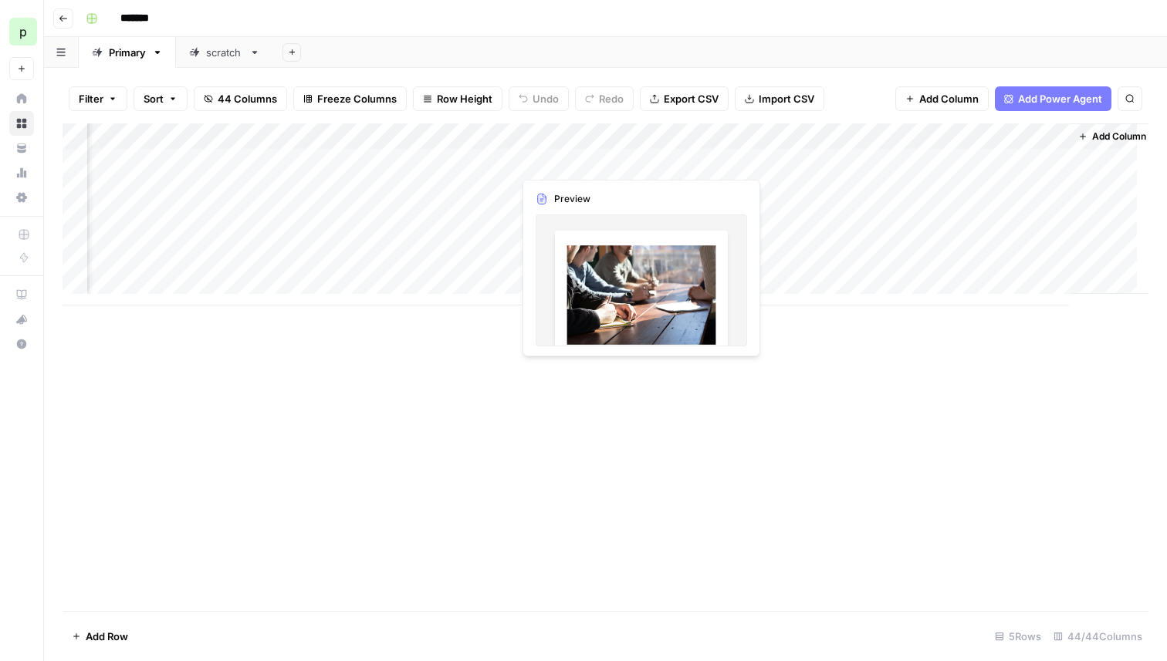
click at [567, 166] on div "Add Column" at bounding box center [606, 214] width 1086 height 182
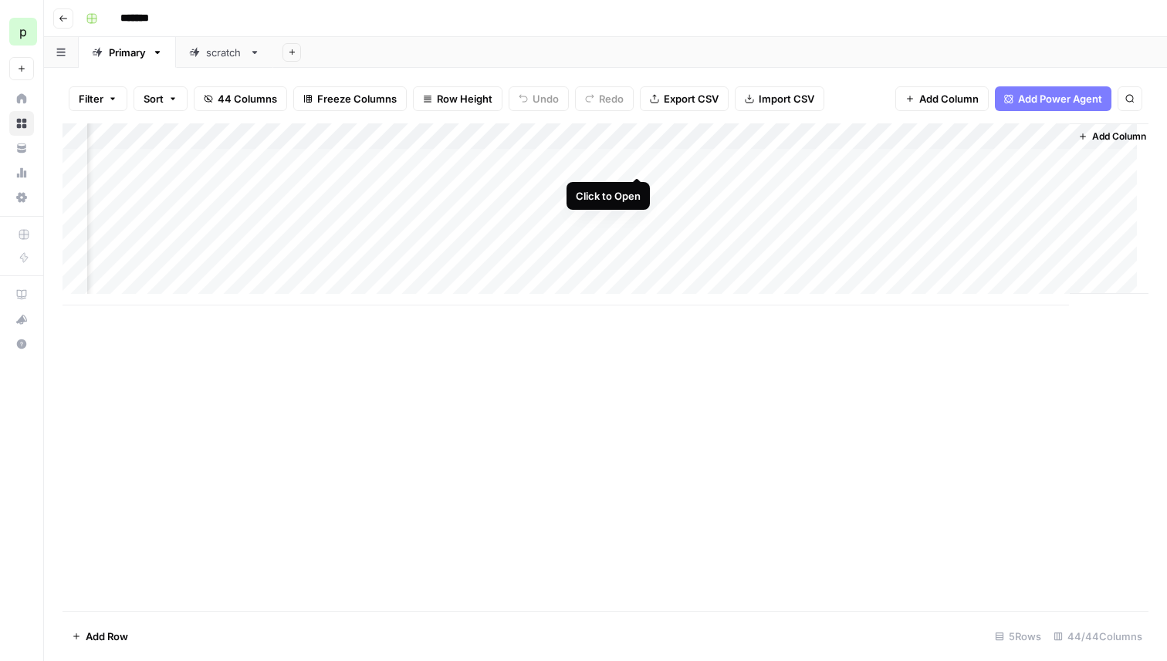
click at [634, 164] on div "Add Column" at bounding box center [606, 214] width 1086 height 182
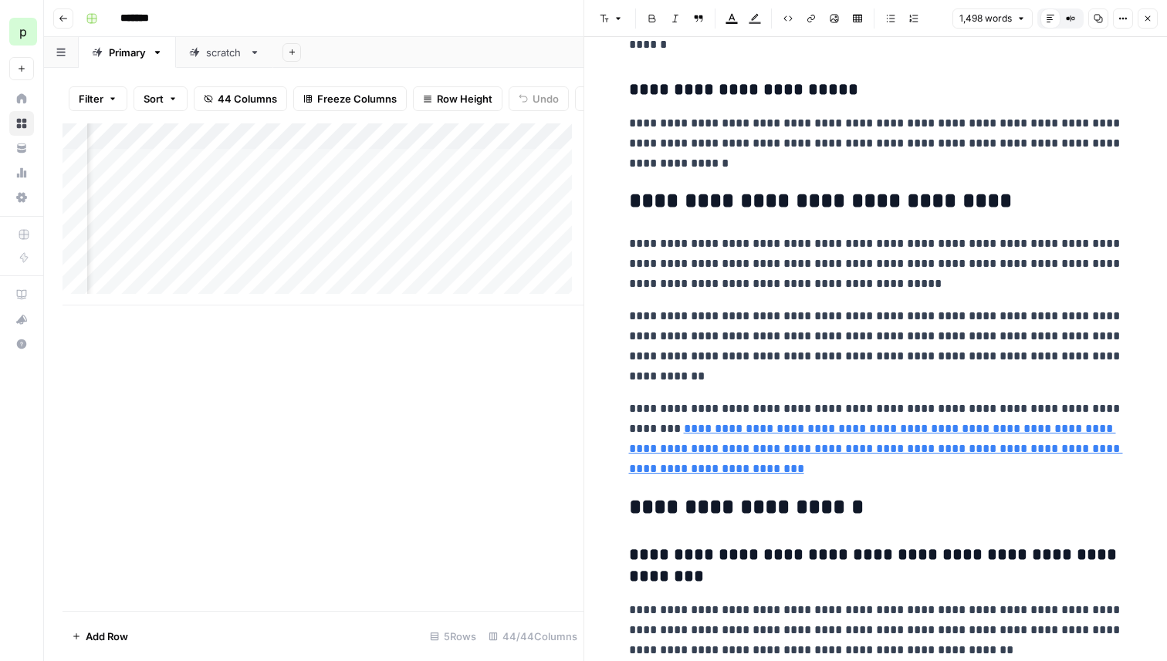
scroll to position [5865, 0]
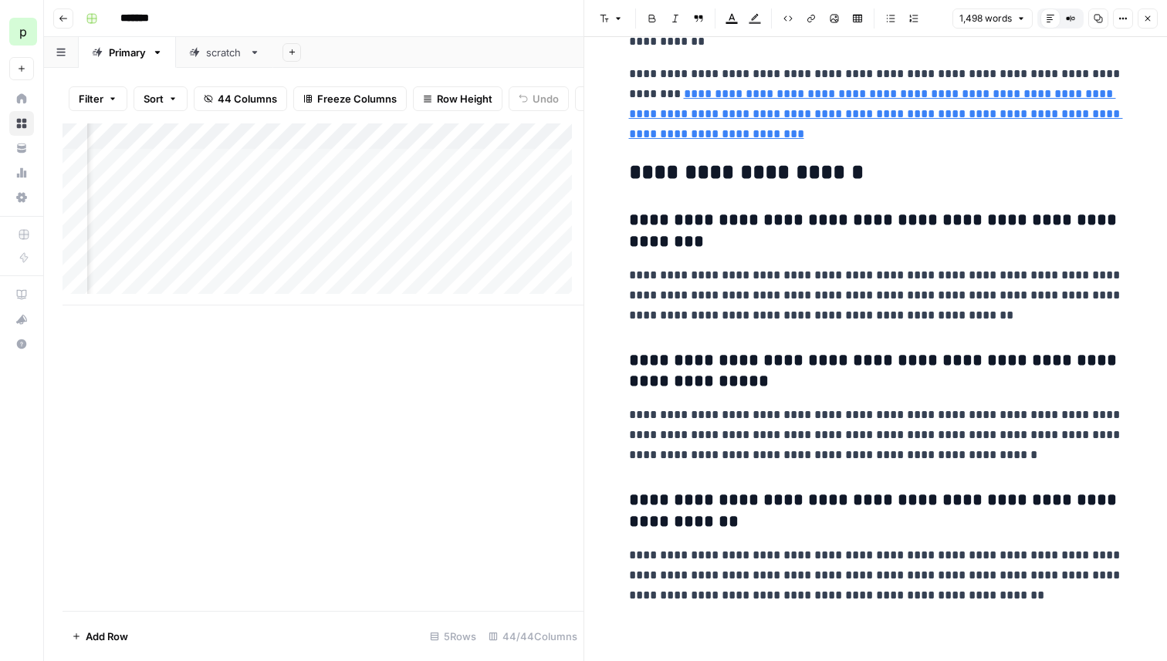
click at [1145, 17] on icon "button" at bounding box center [1147, 18] width 9 height 9
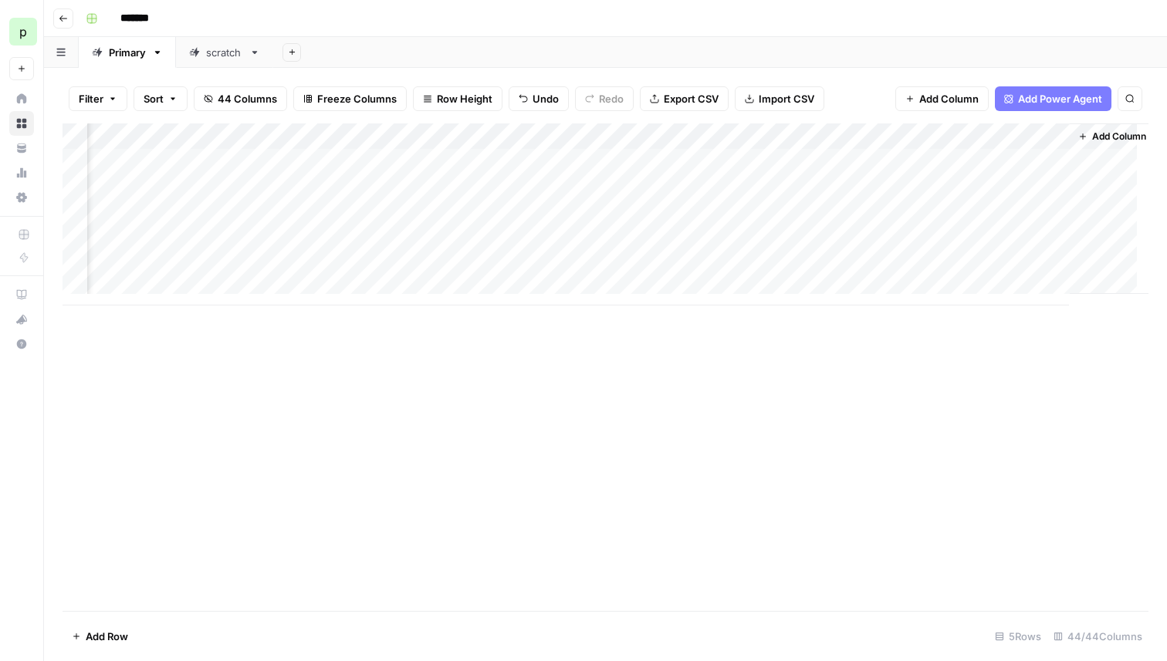
click at [756, 160] on div "Add Column" at bounding box center [606, 214] width 1086 height 182
click at [757, 161] on div "Add Column" at bounding box center [606, 214] width 1086 height 182
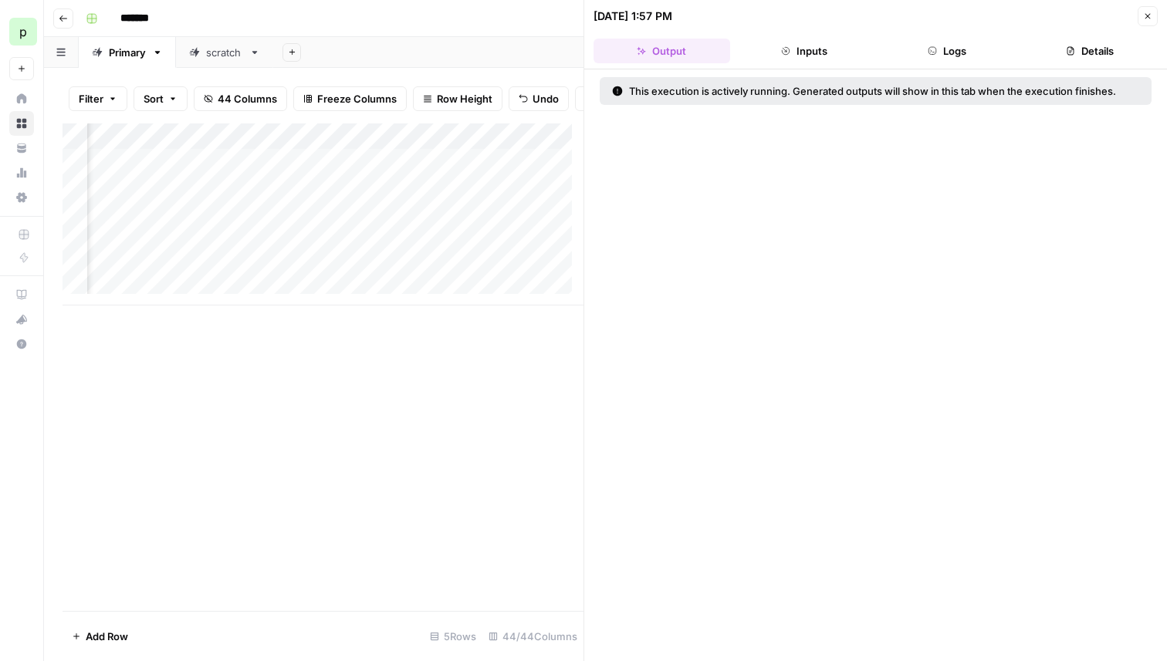
click at [844, 36] on header "[DATE] 1:57 PM Close Output Inputs Logs Details" at bounding box center [875, 34] width 583 height 69
click at [837, 49] on button "Inputs" at bounding box center [804, 51] width 137 height 25
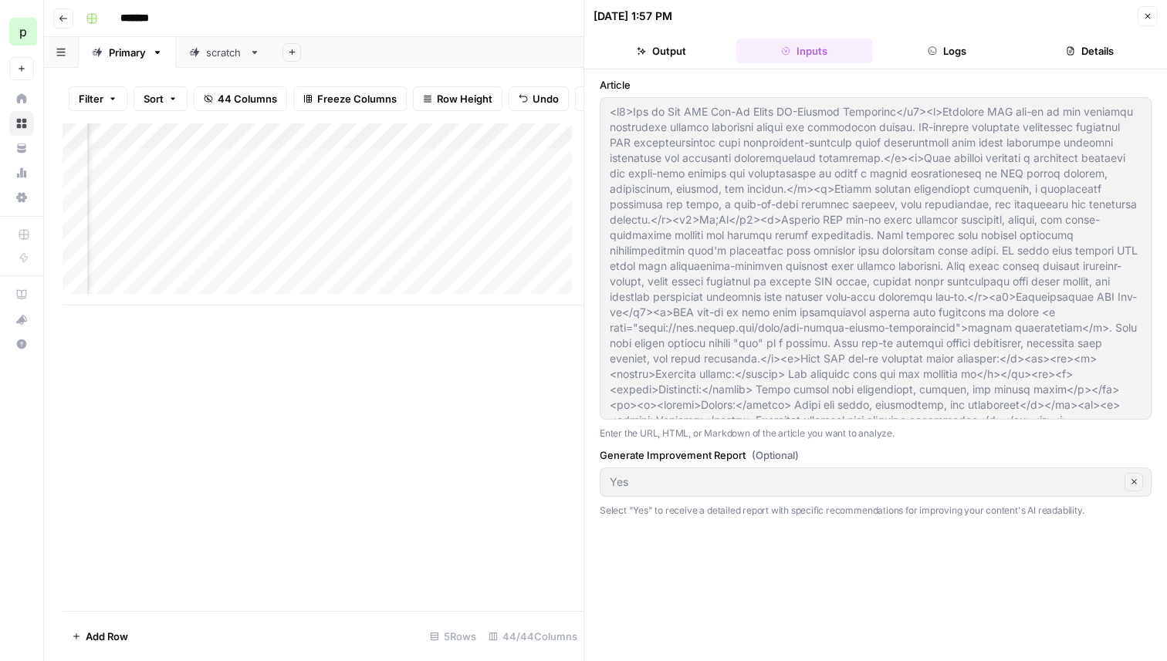
click at [1141, 13] on button "Close" at bounding box center [1148, 16] width 20 height 20
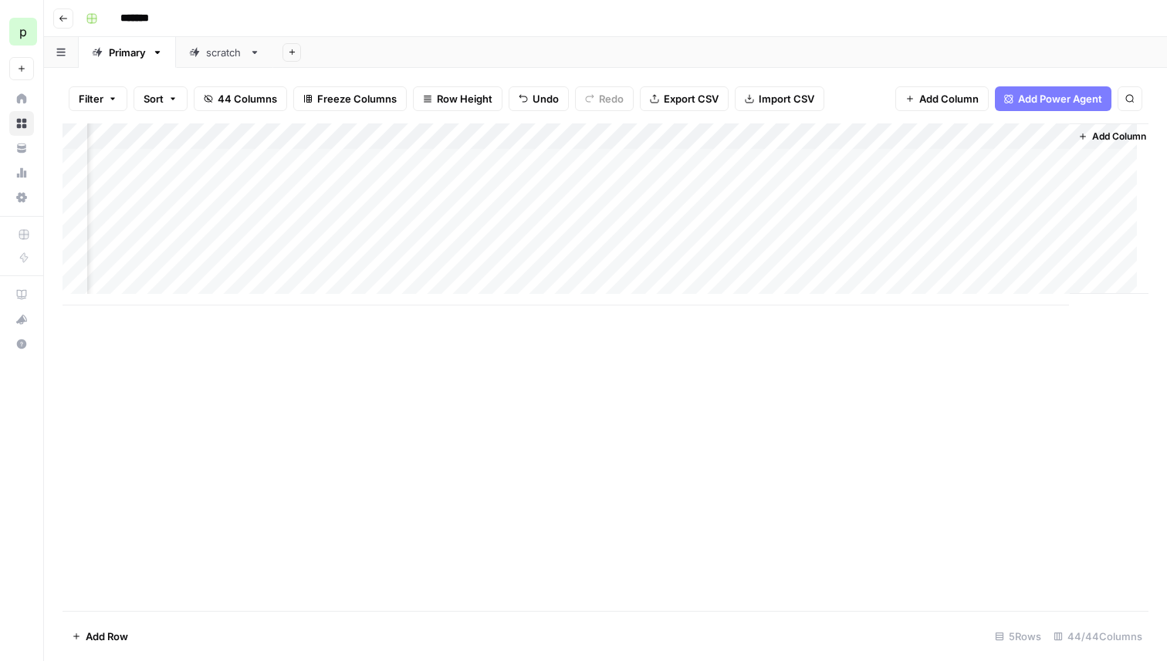
click at [762, 138] on div "Add Column" at bounding box center [606, 214] width 1086 height 182
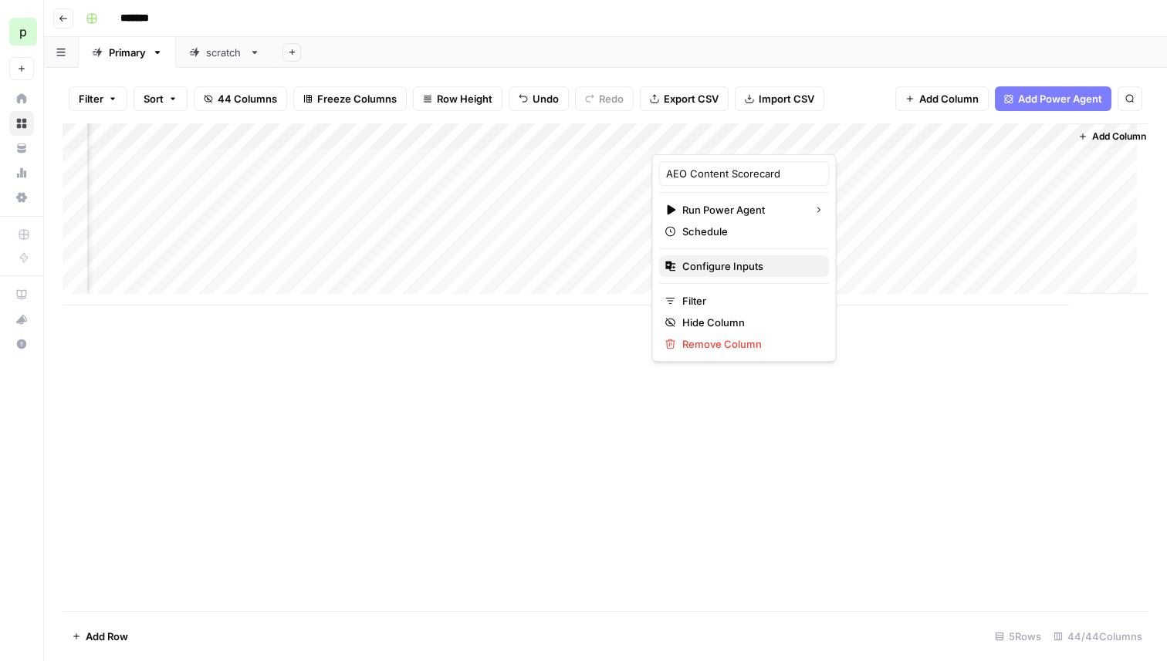
click at [723, 275] on button "Configure Inputs" at bounding box center [744, 266] width 171 height 22
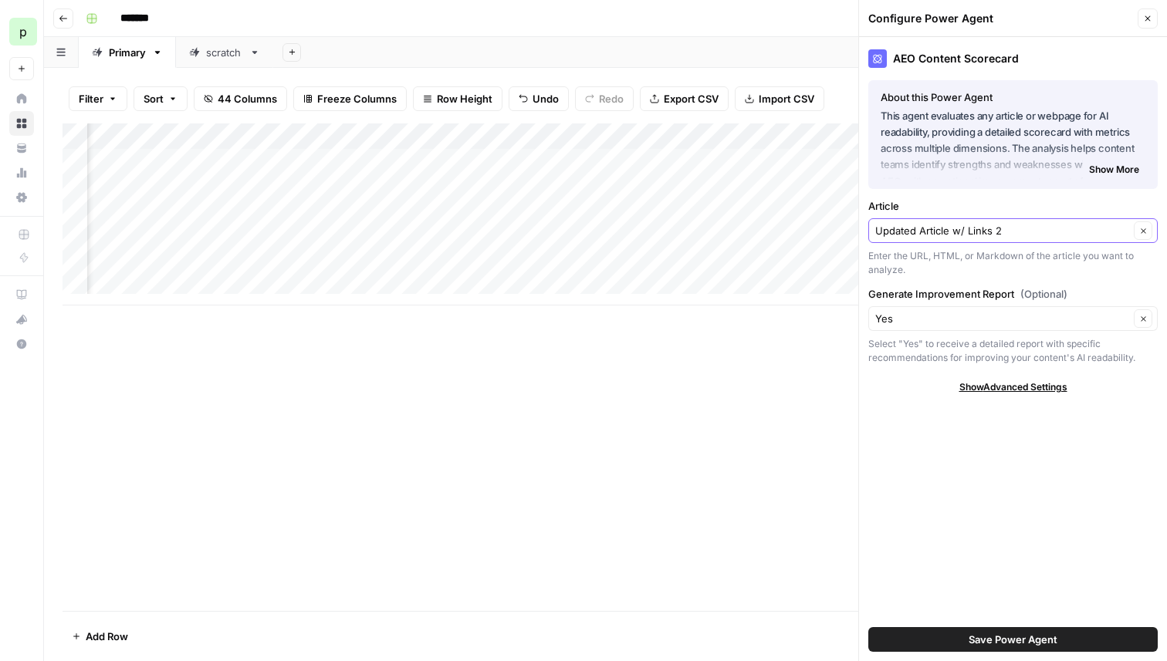
click at [1139, 232] on icon "button" at bounding box center [1143, 231] width 8 height 8
click at [775, 161] on div "Add Column" at bounding box center [606, 214] width 1086 height 182
click at [910, 235] on input "Article" at bounding box center [1002, 230] width 254 height 15
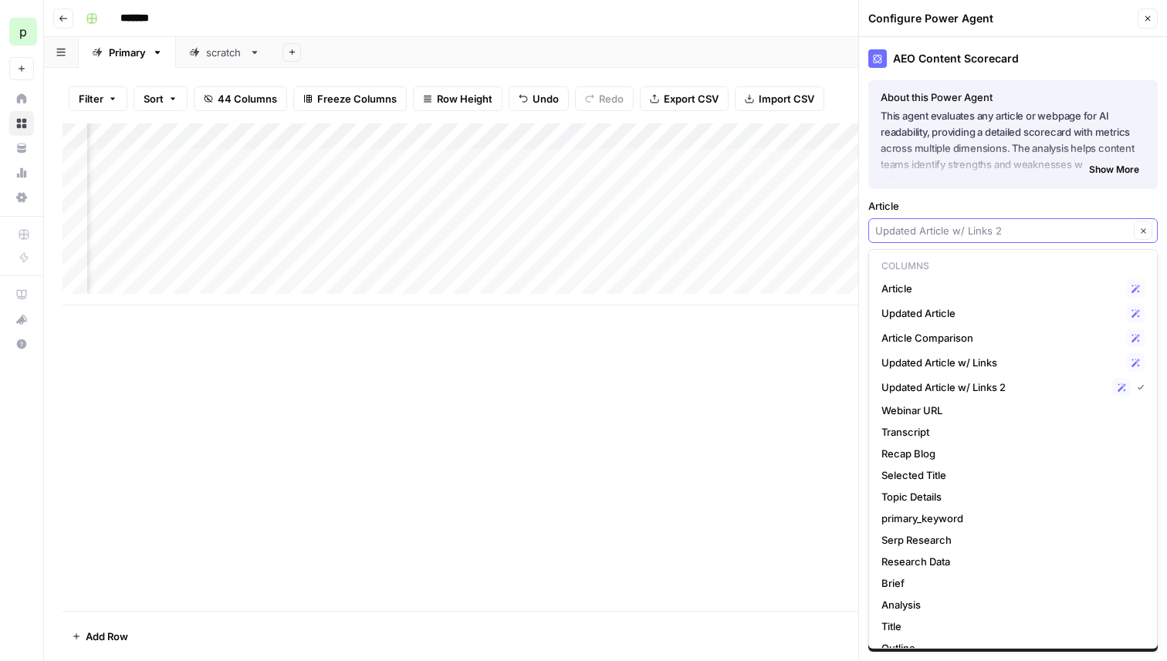
click at [918, 232] on input "Article" at bounding box center [1002, 230] width 254 height 15
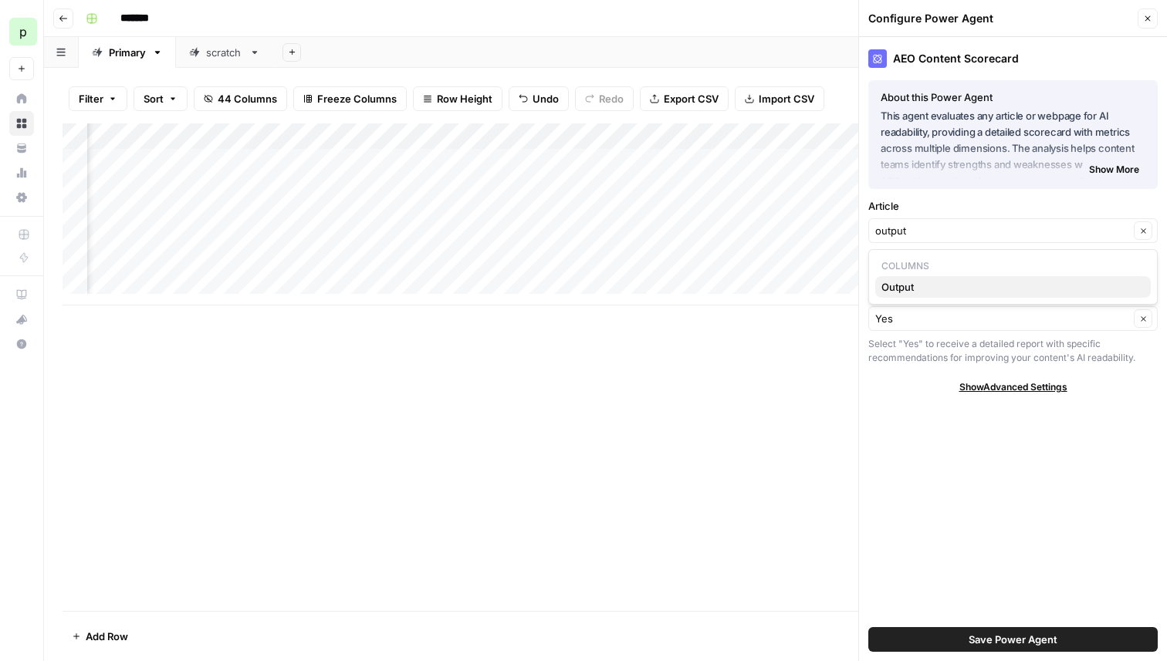
click at [898, 279] on span "Output" at bounding box center [1009, 286] width 257 height 15
type input "Output"
click at [637, 137] on div "Add Column" at bounding box center [606, 214] width 1086 height 182
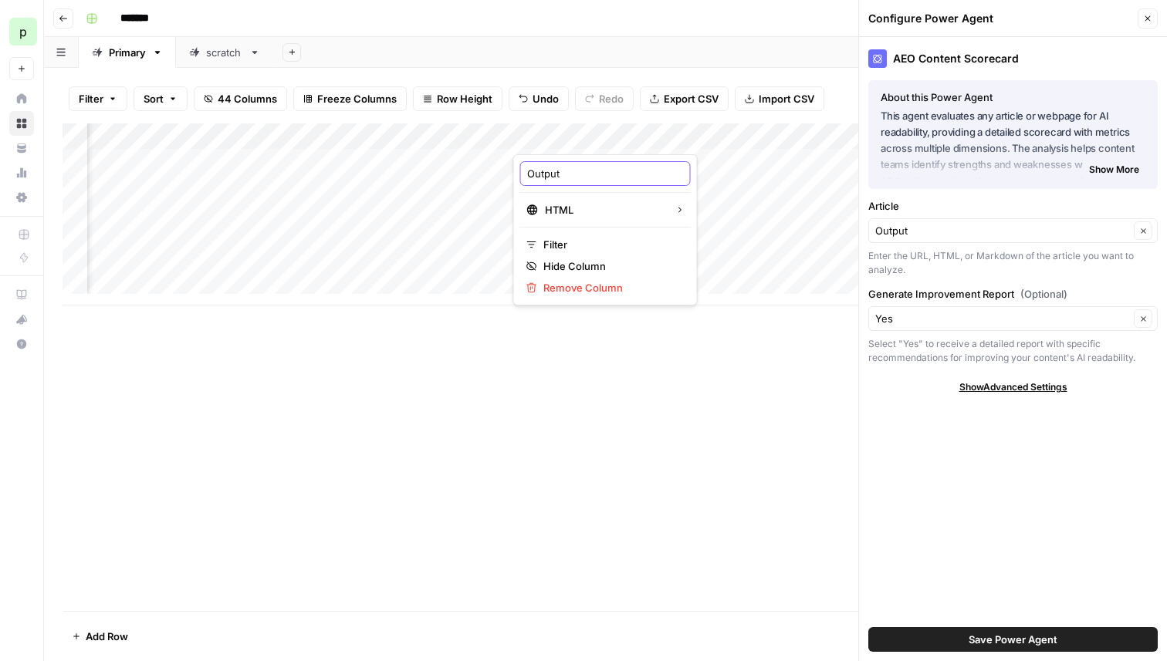
click at [584, 172] on input "Output" at bounding box center [605, 173] width 157 height 15
type input "Final Output"
click at [688, 368] on div "Add Column" at bounding box center [606, 367] width 1086 height 488
click at [1155, 14] on button "Close" at bounding box center [1148, 18] width 20 height 20
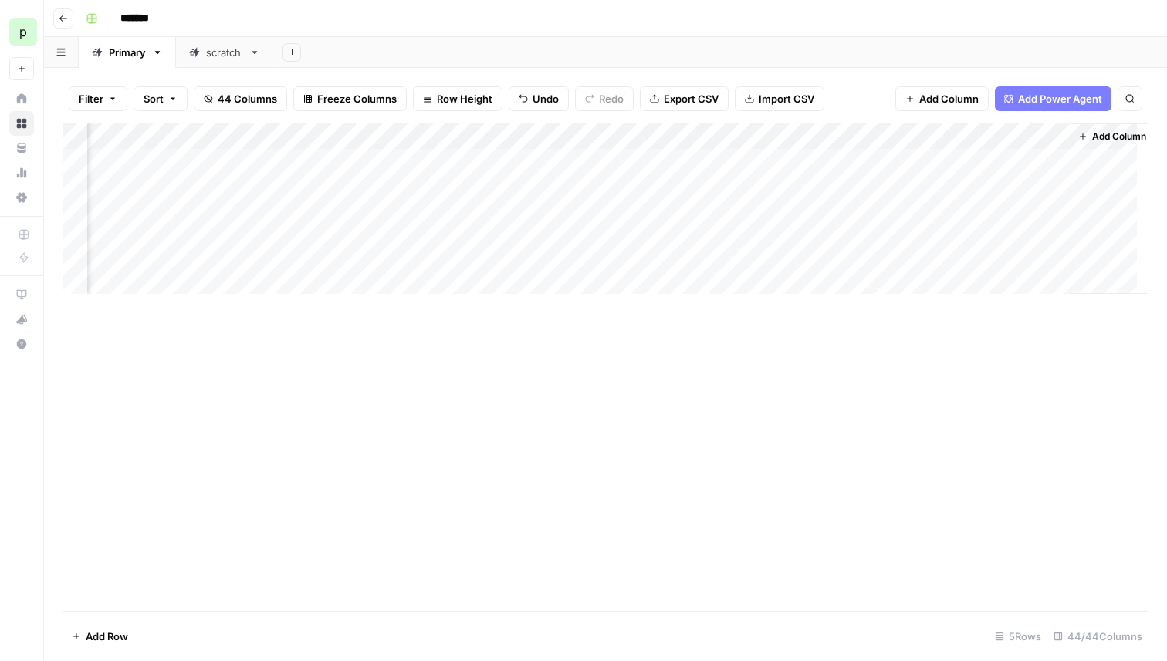
click at [759, 132] on div "Add Column" at bounding box center [606, 214] width 1086 height 182
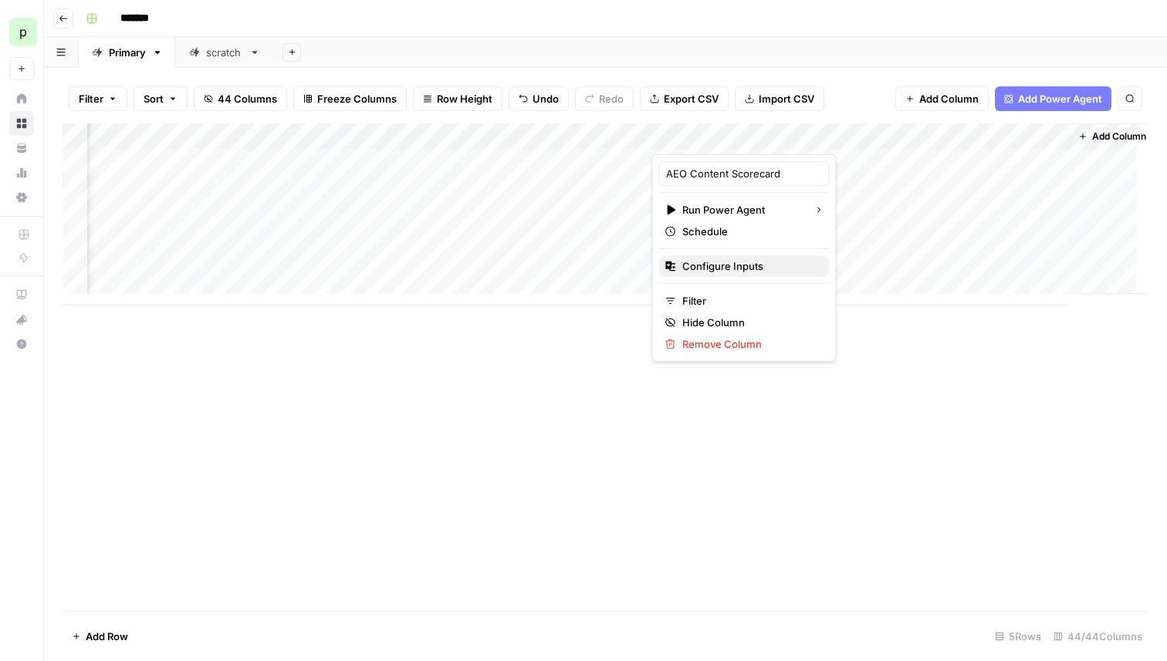
click at [716, 259] on span "Configure Inputs" at bounding box center [749, 266] width 135 height 15
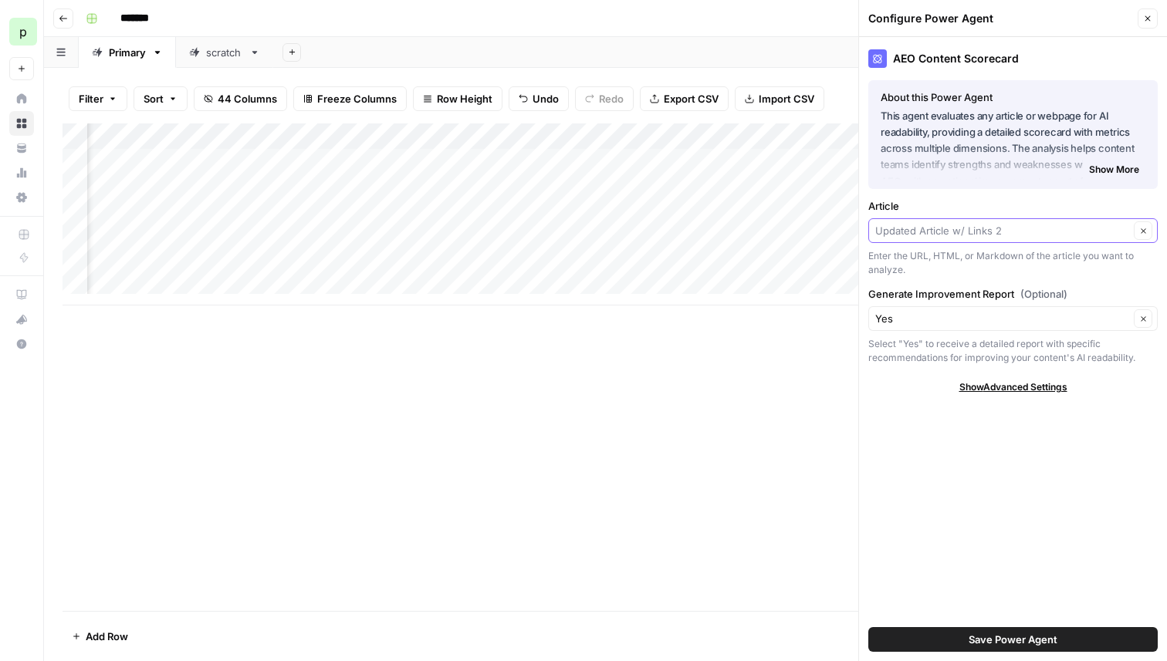
click at [974, 228] on input "Article" at bounding box center [1002, 230] width 254 height 15
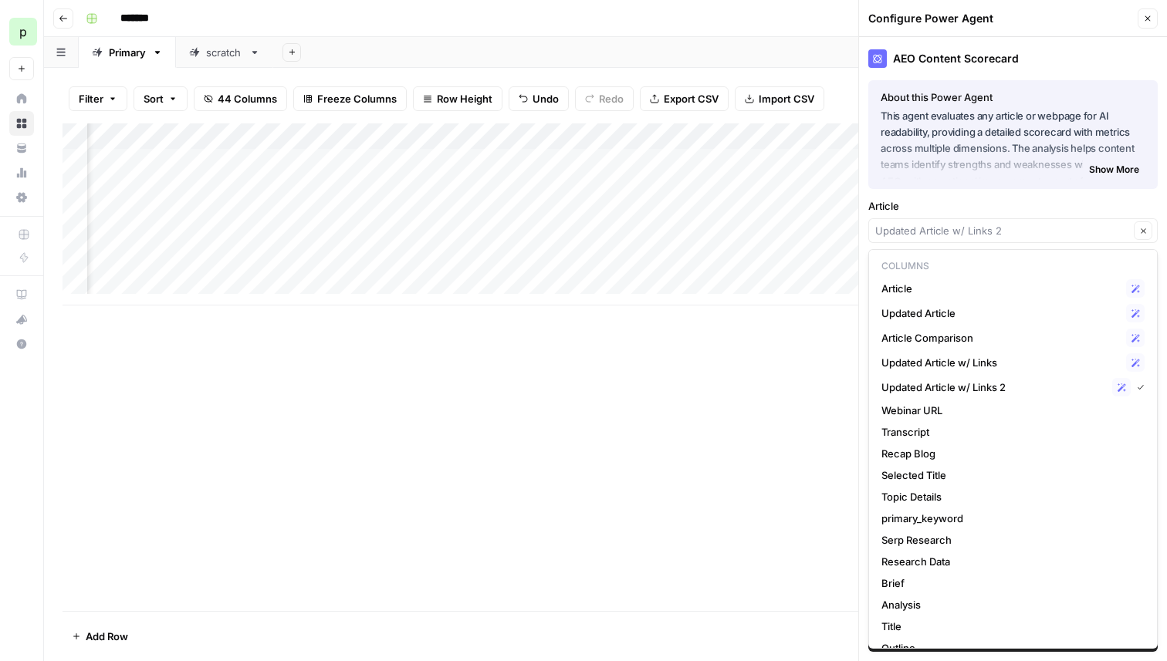
scroll to position [320, 0]
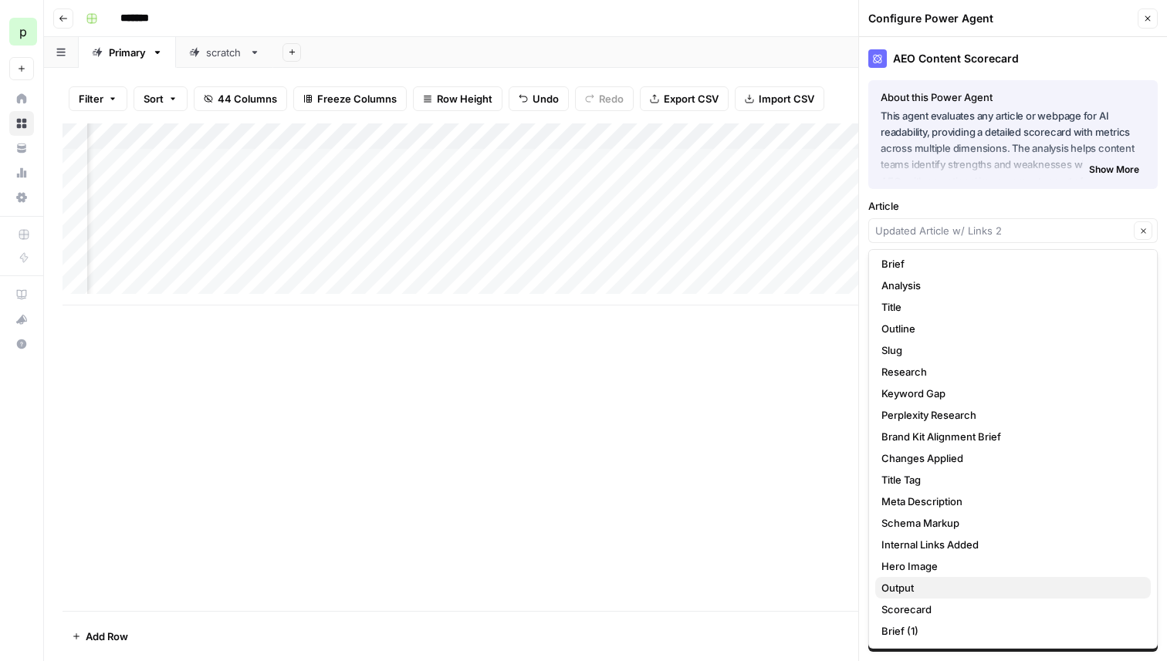
click at [898, 590] on span "Output" at bounding box center [1009, 587] width 257 height 15
type input "Output"
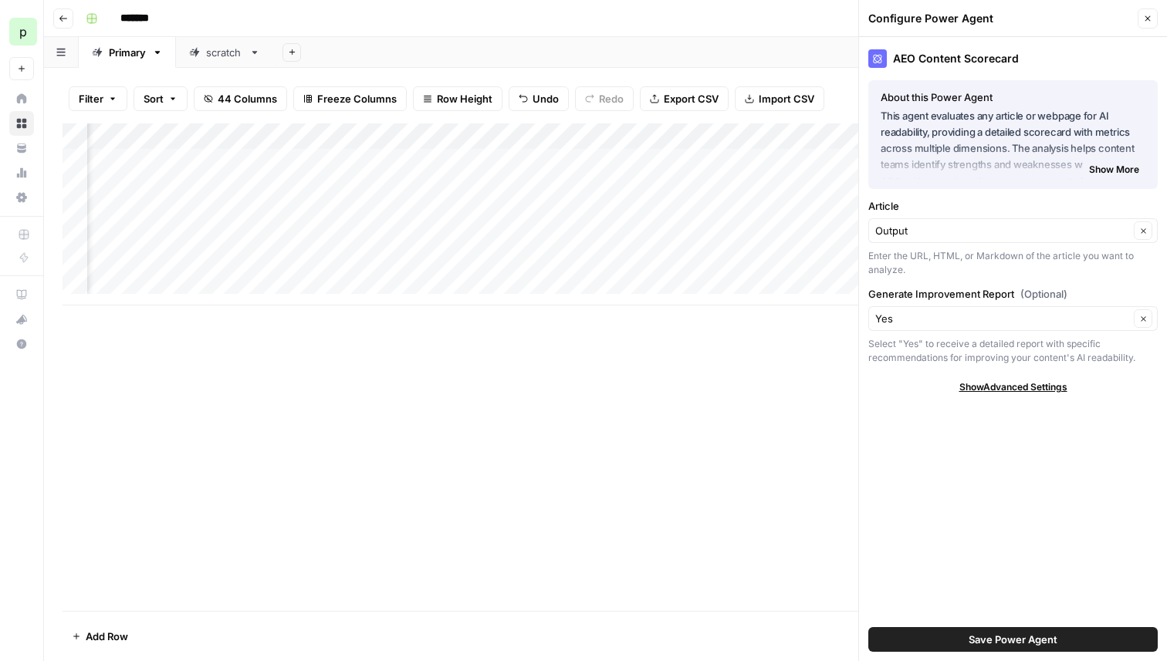
click at [700, 364] on div "Add Column" at bounding box center [606, 367] width 1086 height 488
click at [983, 634] on span "Save Power Agent" at bounding box center [1013, 639] width 89 height 15
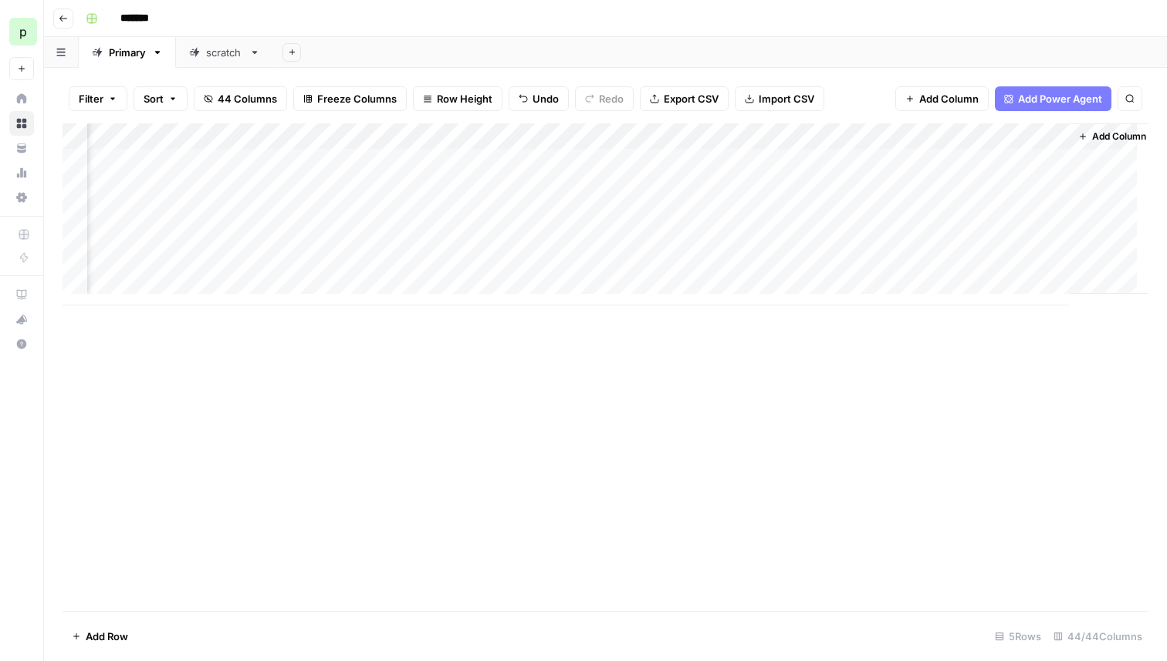
scroll to position [0, 5426]
click at [759, 161] on div "Add Column" at bounding box center [606, 214] width 1086 height 182
drag, startPoint x: 642, startPoint y: 137, endPoint x: 730, endPoint y: 123, distance: 89.0
click at [730, 123] on div "Add Column" at bounding box center [606, 214] width 1086 height 182
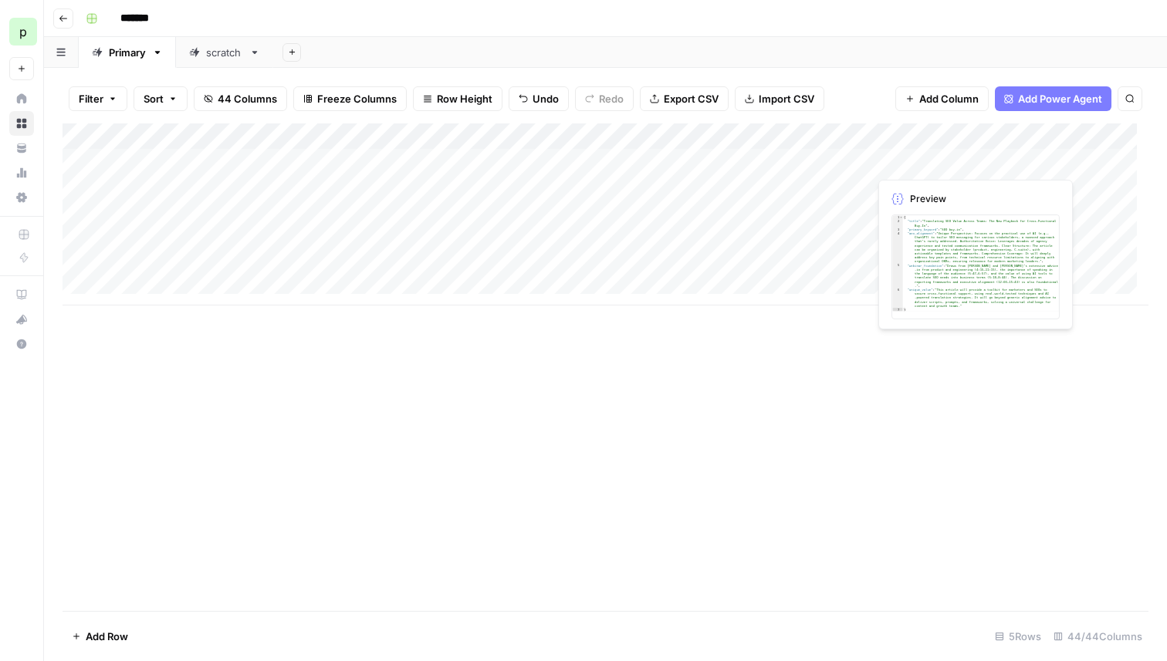
click at [923, 161] on div "Add Column" at bounding box center [606, 214] width 1086 height 182
click at [993, 158] on div "Add Column" at bounding box center [606, 214] width 1086 height 182
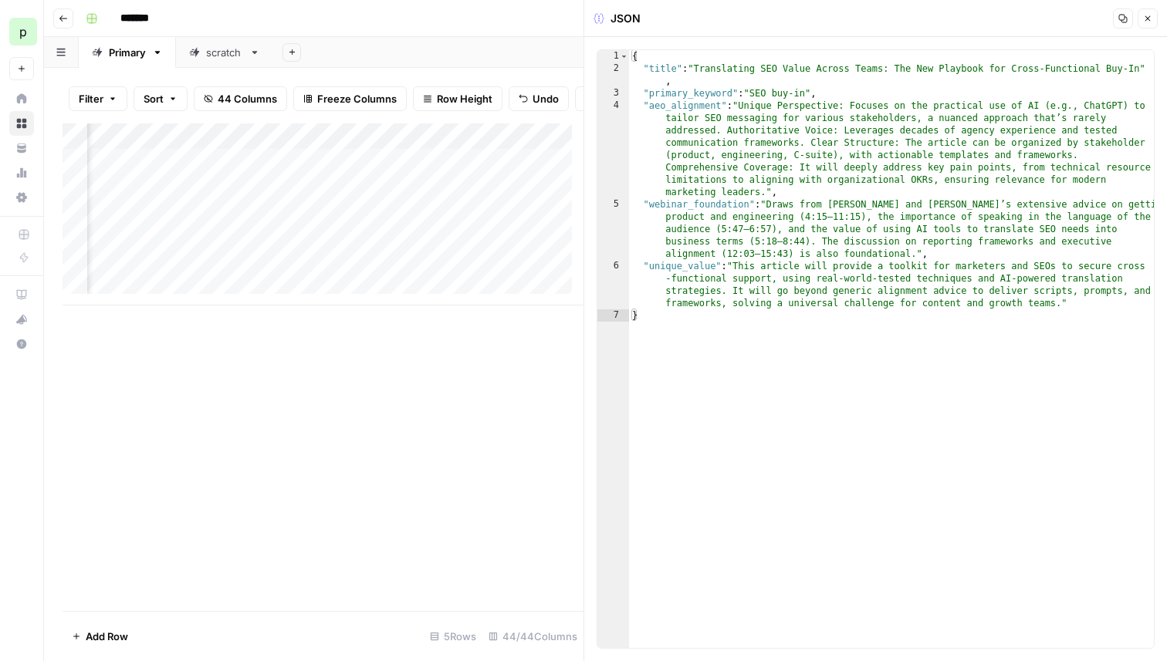
scroll to position [0, 1070]
drag, startPoint x: 217, startPoint y: 147, endPoint x: 271, endPoint y: 141, distance: 54.3
click at [271, 141] on div "Add Column" at bounding box center [323, 214] width 521 height 182
drag, startPoint x: 269, startPoint y: 148, endPoint x: 332, endPoint y: 148, distance: 62.5
click at [331, 148] on div "Add Column" at bounding box center [323, 214] width 521 height 182
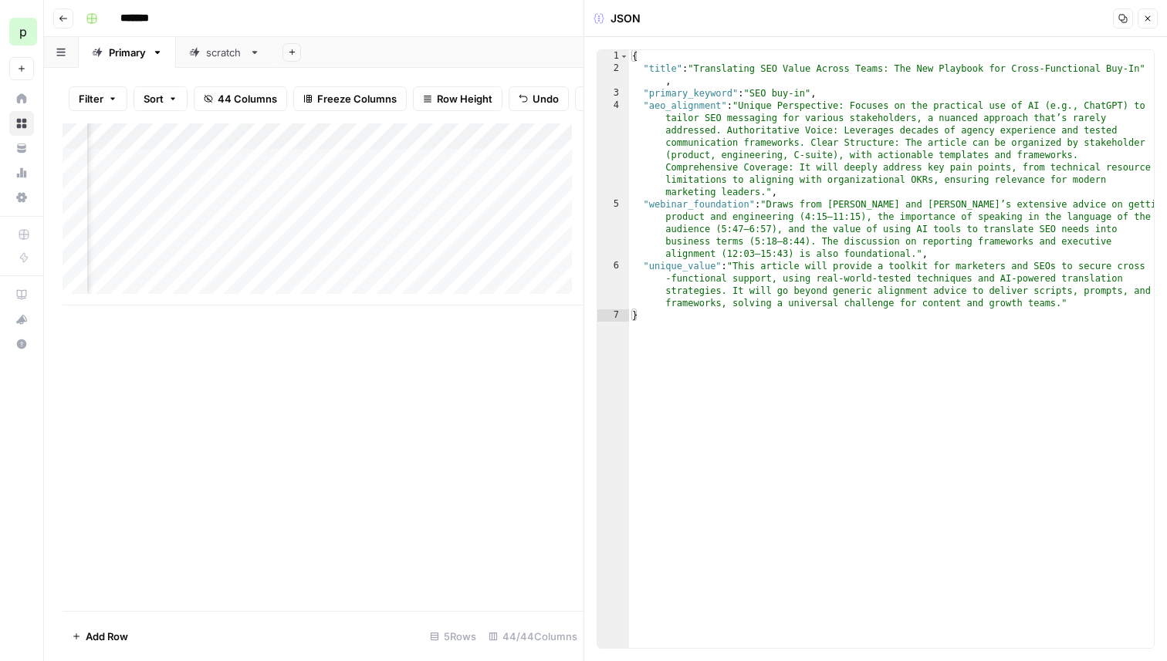
scroll to position [0, 2934]
drag, startPoint x: 358, startPoint y: 149, endPoint x: 499, endPoint y: 138, distance: 141.6
click at [499, 138] on div "Add Column" at bounding box center [323, 214] width 521 height 182
drag, startPoint x: 409, startPoint y: 147, endPoint x: 528, endPoint y: 146, distance: 118.9
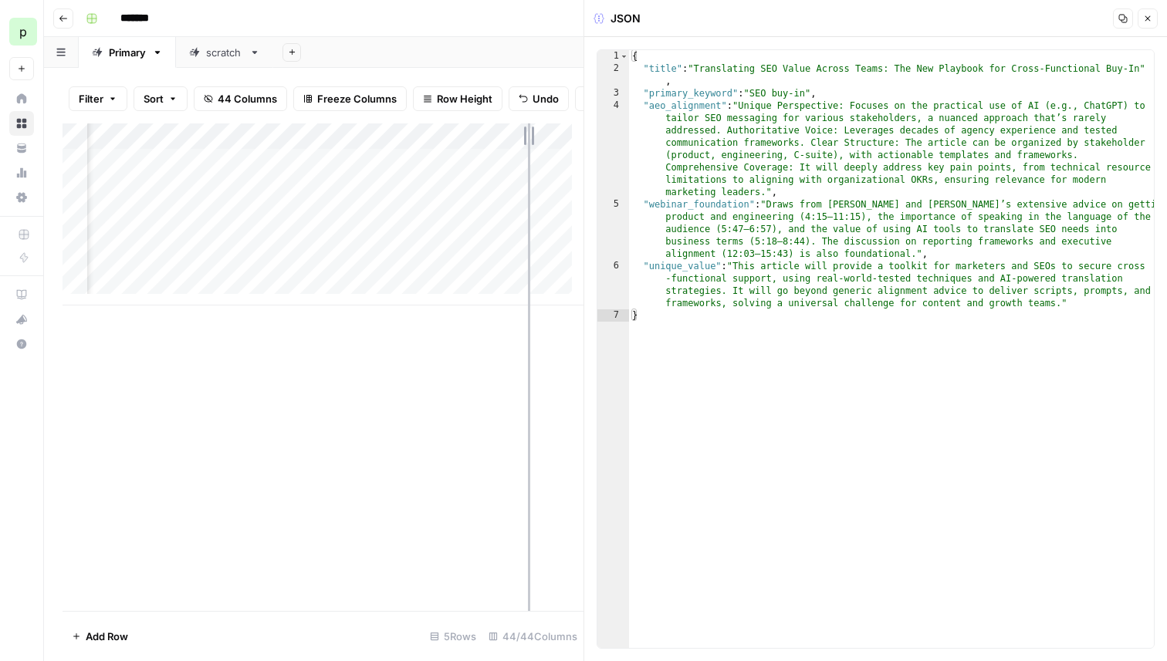
click at [528, 146] on div "Add Column" at bounding box center [323, 214] width 521 height 182
drag, startPoint x: 302, startPoint y: 145, endPoint x: 429, endPoint y: 141, distance: 127.4
click at [429, 141] on div "Add Column" at bounding box center [323, 214] width 521 height 182
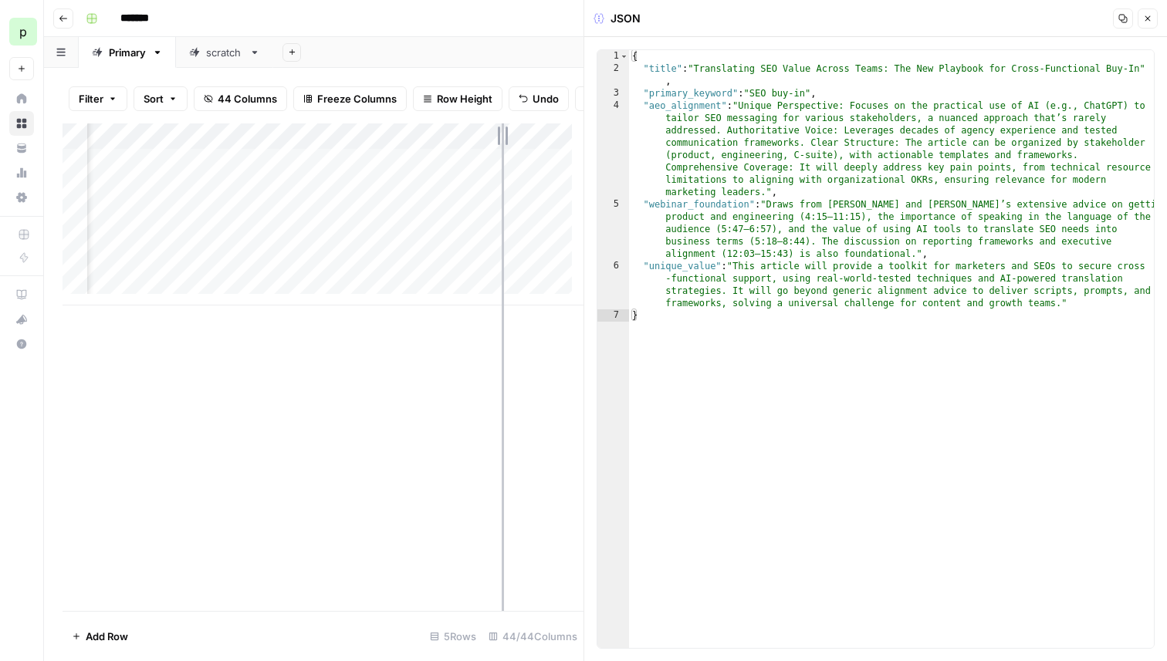
drag, startPoint x: 431, startPoint y: 146, endPoint x: 541, endPoint y: 144, distance: 110.4
click at [541, 144] on div "Add Column" at bounding box center [323, 214] width 521 height 182
drag, startPoint x: 482, startPoint y: 152, endPoint x: 544, endPoint y: 147, distance: 62.7
click at [544, 147] on div "Add Column" at bounding box center [323, 214] width 521 height 182
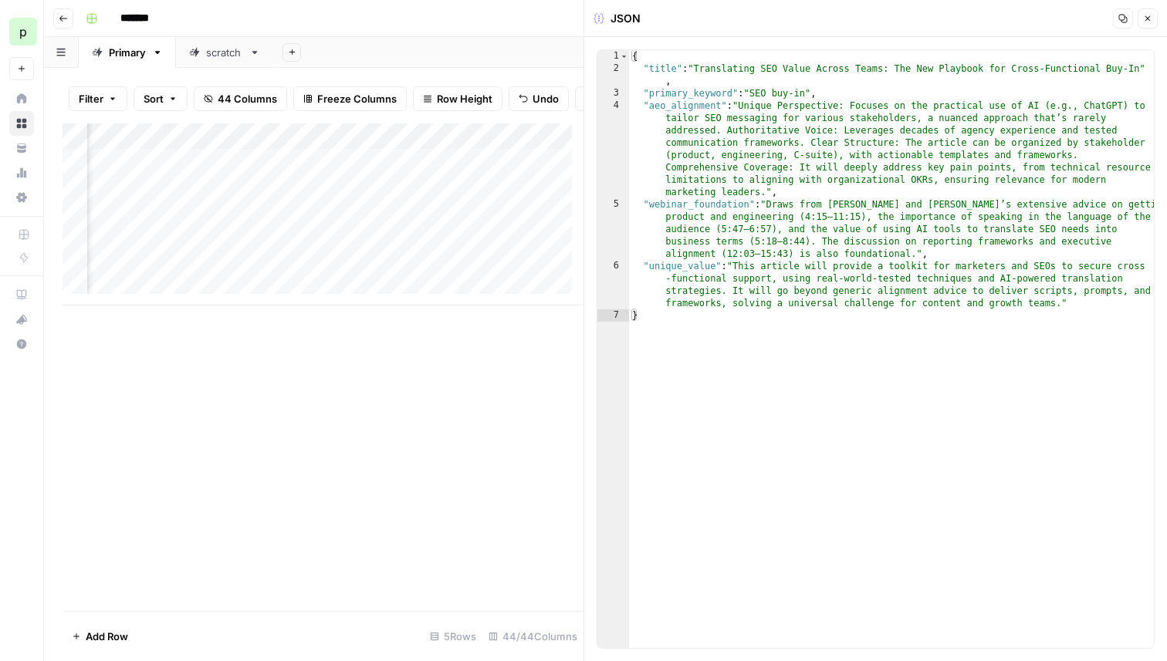
scroll to position [0, 5124]
drag, startPoint x: 451, startPoint y: 147, endPoint x: 542, endPoint y: 143, distance: 90.4
click at [542, 143] on div "Add Column" at bounding box center [323, 214] width 521 height 182
drag, startPoint x: 244, startPoint y: 149, endPoint x: 348, endPoint y: 132, distance: 105.6
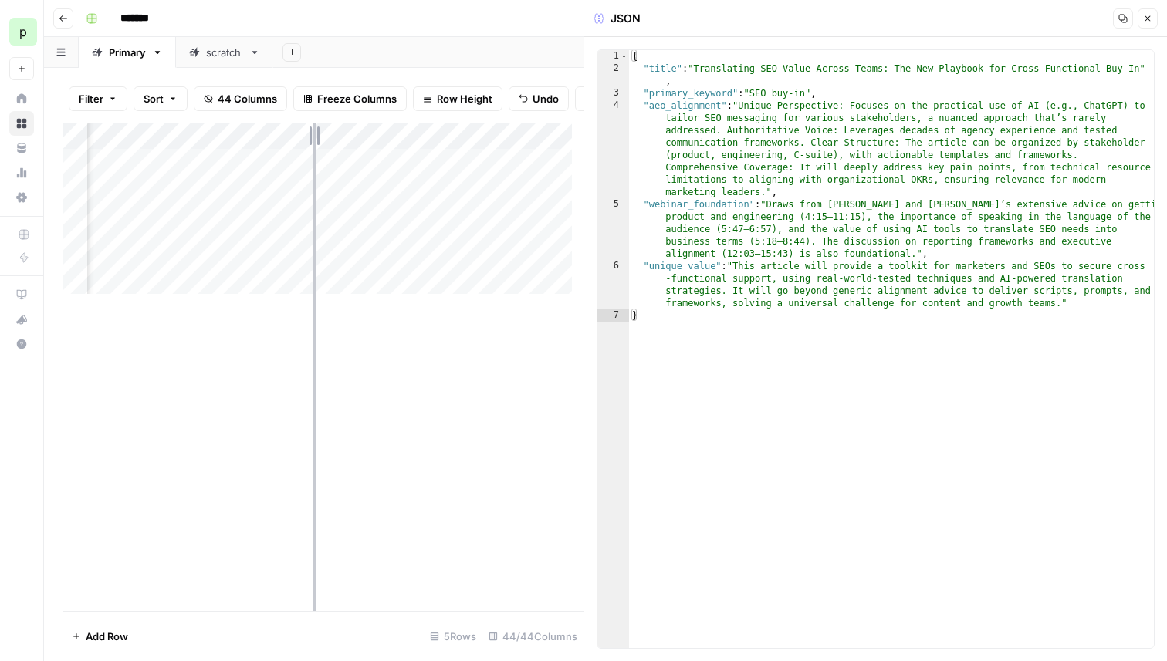
click at [348, 132] on div "Filter Sort 44 Columns Freeze Columns Row Height Undo Redo Export CSV Import CS…" at bounding box center [313, 364] width 539 height 593
drag, startPoint x: 438, startPoint y: 144, endPoint x: 520, endPoint y: 131, distance: 83.5
click at [520, 131] on div "Filter Sort 44 Columns Freeze Columns Row Height Undo Redo Export CSV Import CS…" at bounding box center [313, 364] width 539 height 593
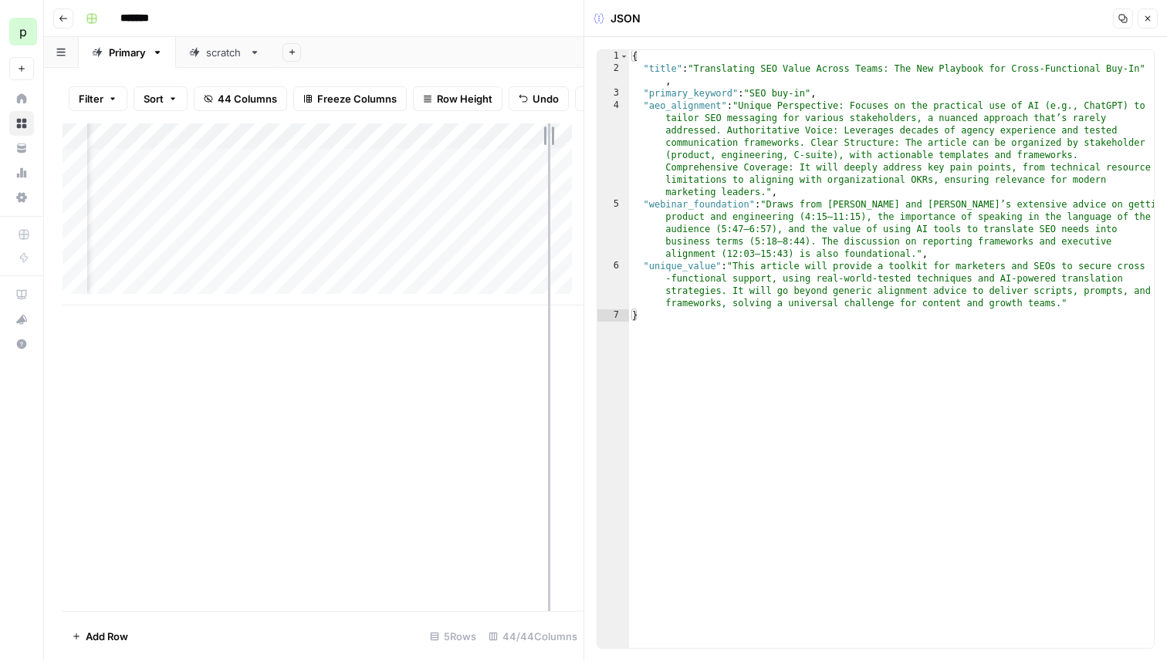
drag, startPoint x: 434, startPoint y: 146, endPoint x: 548, endPoint y: 139, distance: 114.4
click at [548, 139] on div "Add Column" at bounding box center [323, 214] width 521 height 182
drag, startPoint x: 485, startPoint y: 147, endPoint x: 593, endPoint y: 130, distance: 109.3
click at [593, 130] on body "p paulcorp New Home Browse Your Data Usage Settings Recent Grids pn_Demo PN - s…" at bounding box center [583, 330] width 1167 height 661
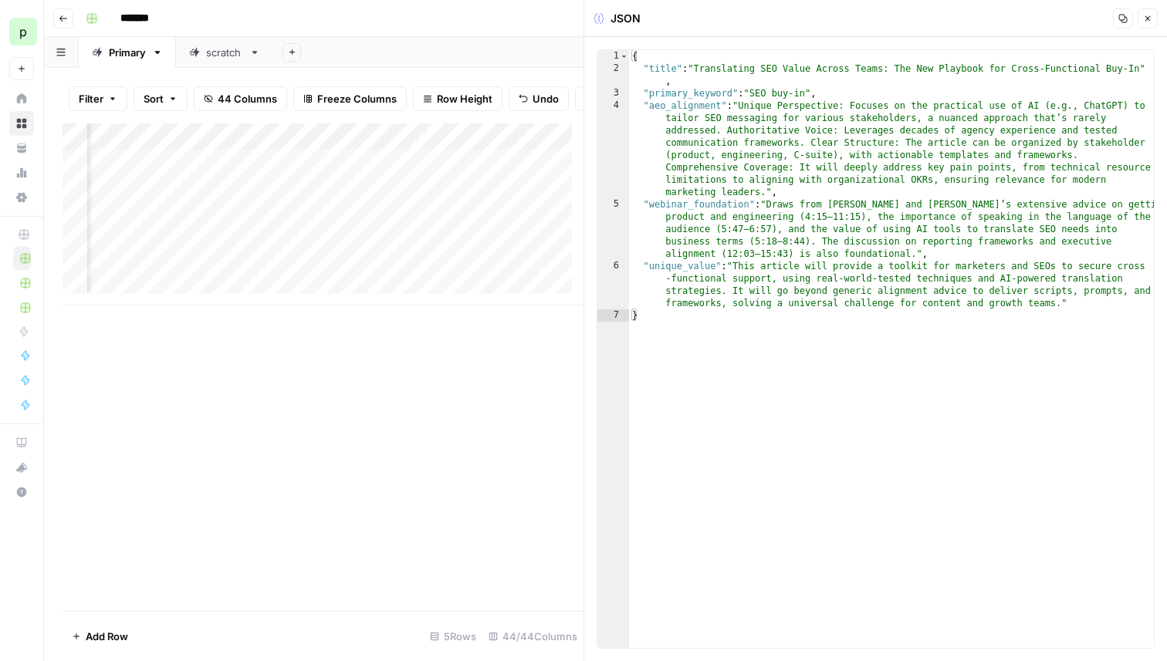
scroll to position [0, 7088]
drag, startPoint x: 380, startPoint y: 146, endPoint x: 465, endPoint y: 147, distance: 85.7
click at [465, 146] on div "Add Column" at bounding box center [323, 214] width 521 height 182
click at [964, 617] on span "Reload" at bounding box center [962, 615] width 31 height 14
